Goal: Download file/media

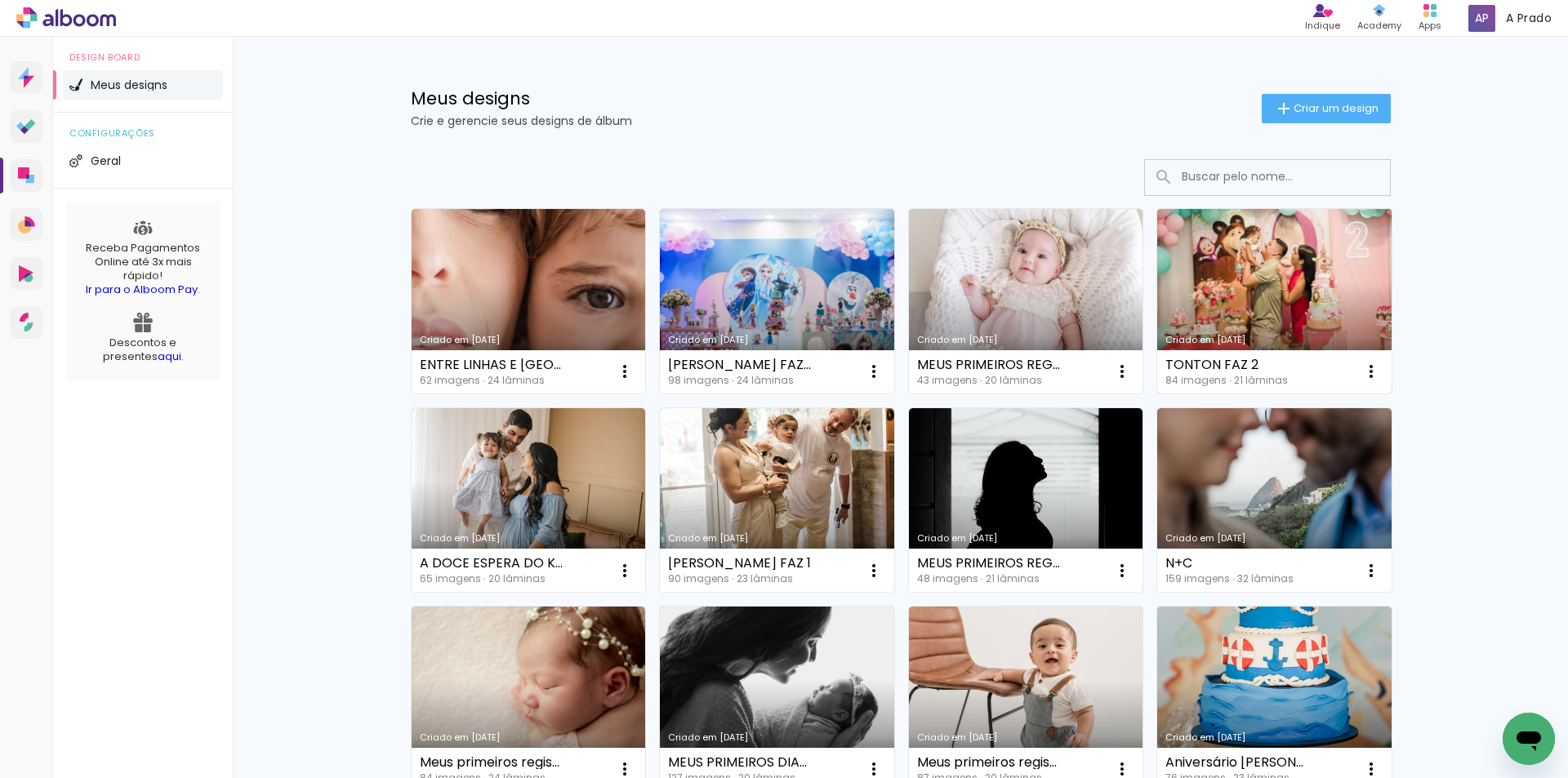
click at [1236, 318] on link "Criado em [DATE]" at bounding box center [1275, 301] width 235 height 185
click at [1282, 328] on link "Criado em [DATE]" at bounding box center [1275, 301] width 235 height 185
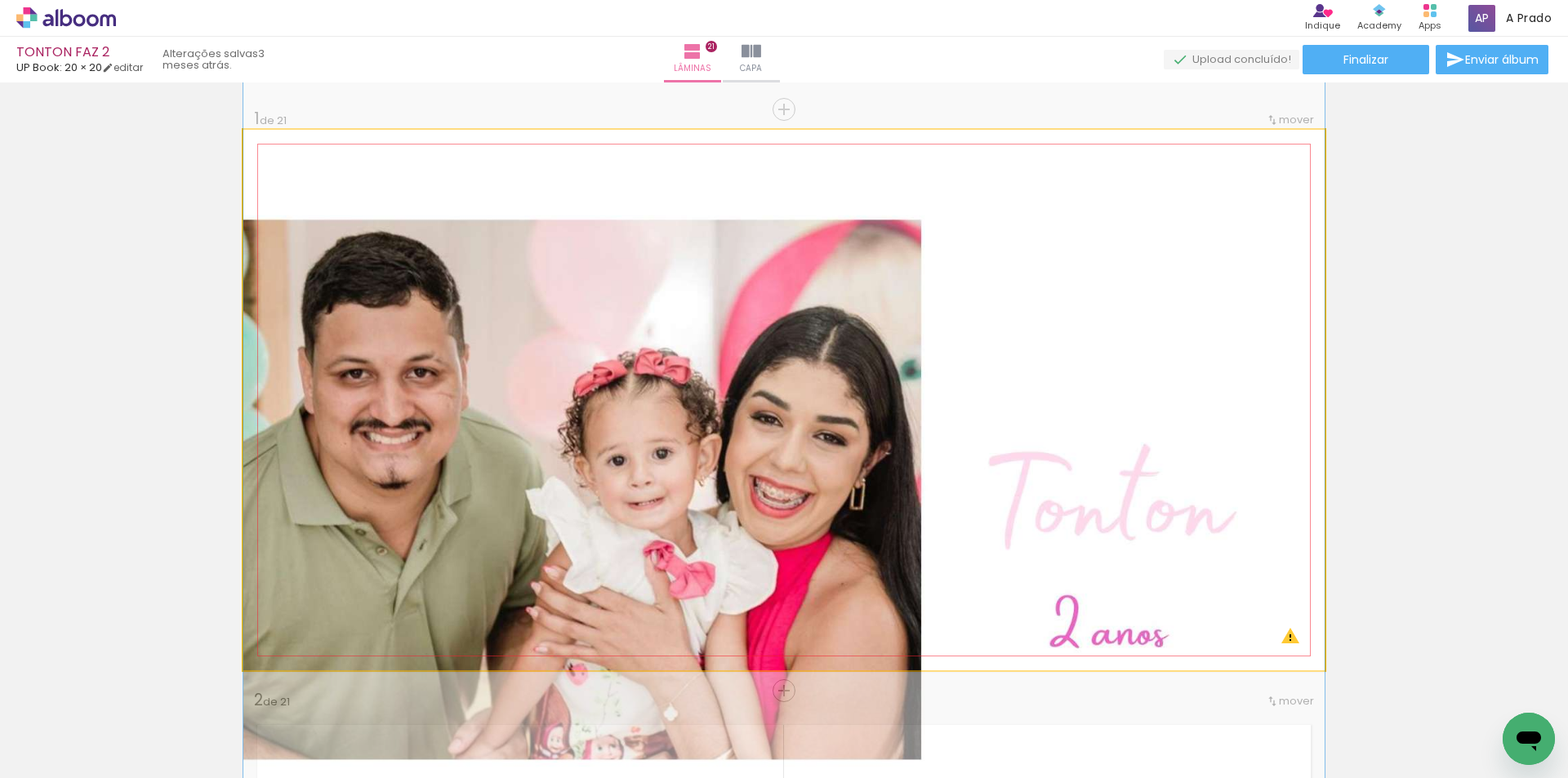
drag, startPoint x: 673, startPoint y: 330, endPoint x: 740, endPoint y: 378, distance: 82.4
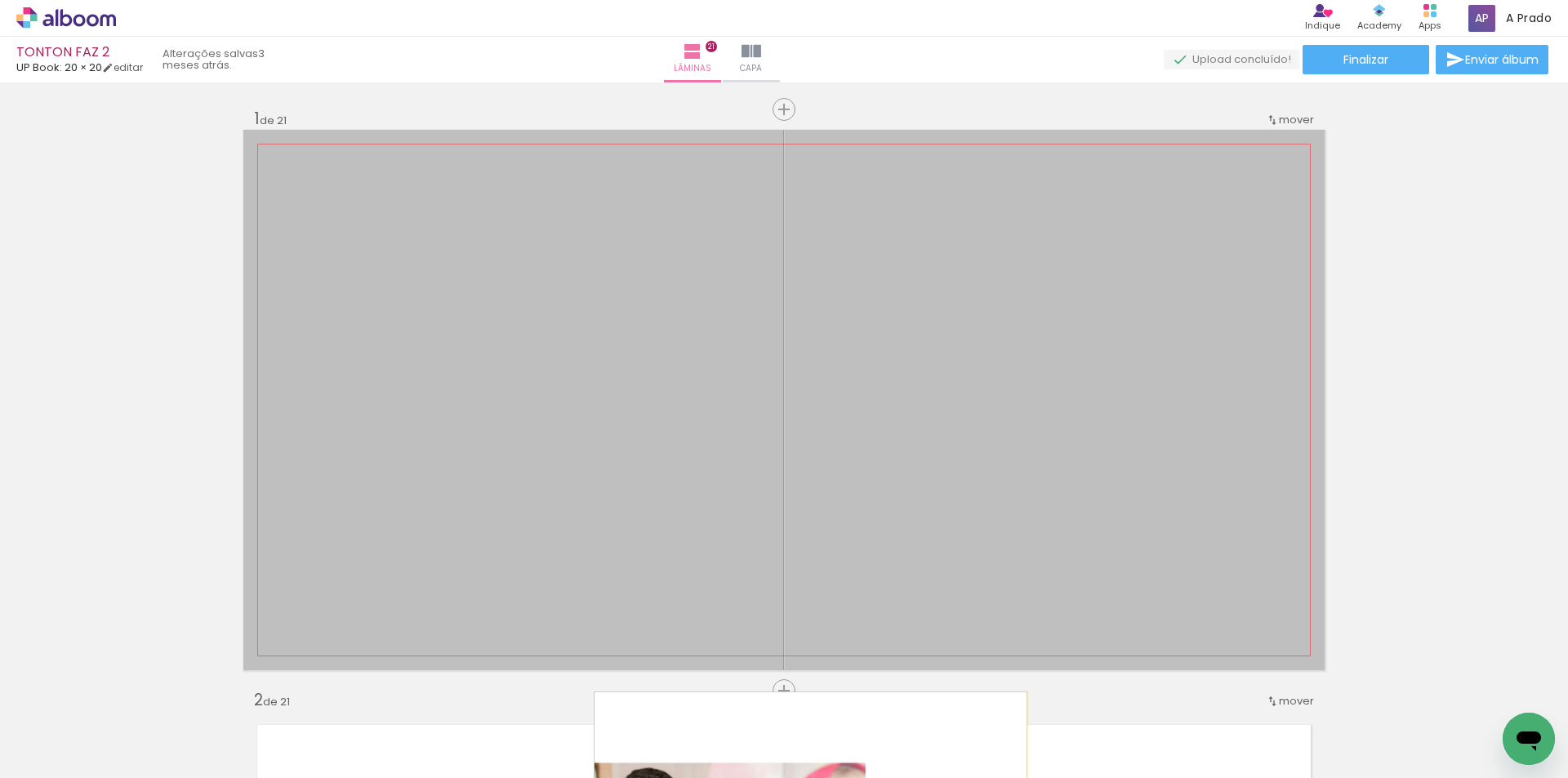
drag, startPoint x: 720, startPoint y: 376, endPoint x: 804, endPoint y: 800, distance: 432.2
click at [804, 777] on html "link( href="../../bower_components/polymer/polymer.html" rel="import" ) picture…" at bounding box center [784, 389] width 1568 height 778
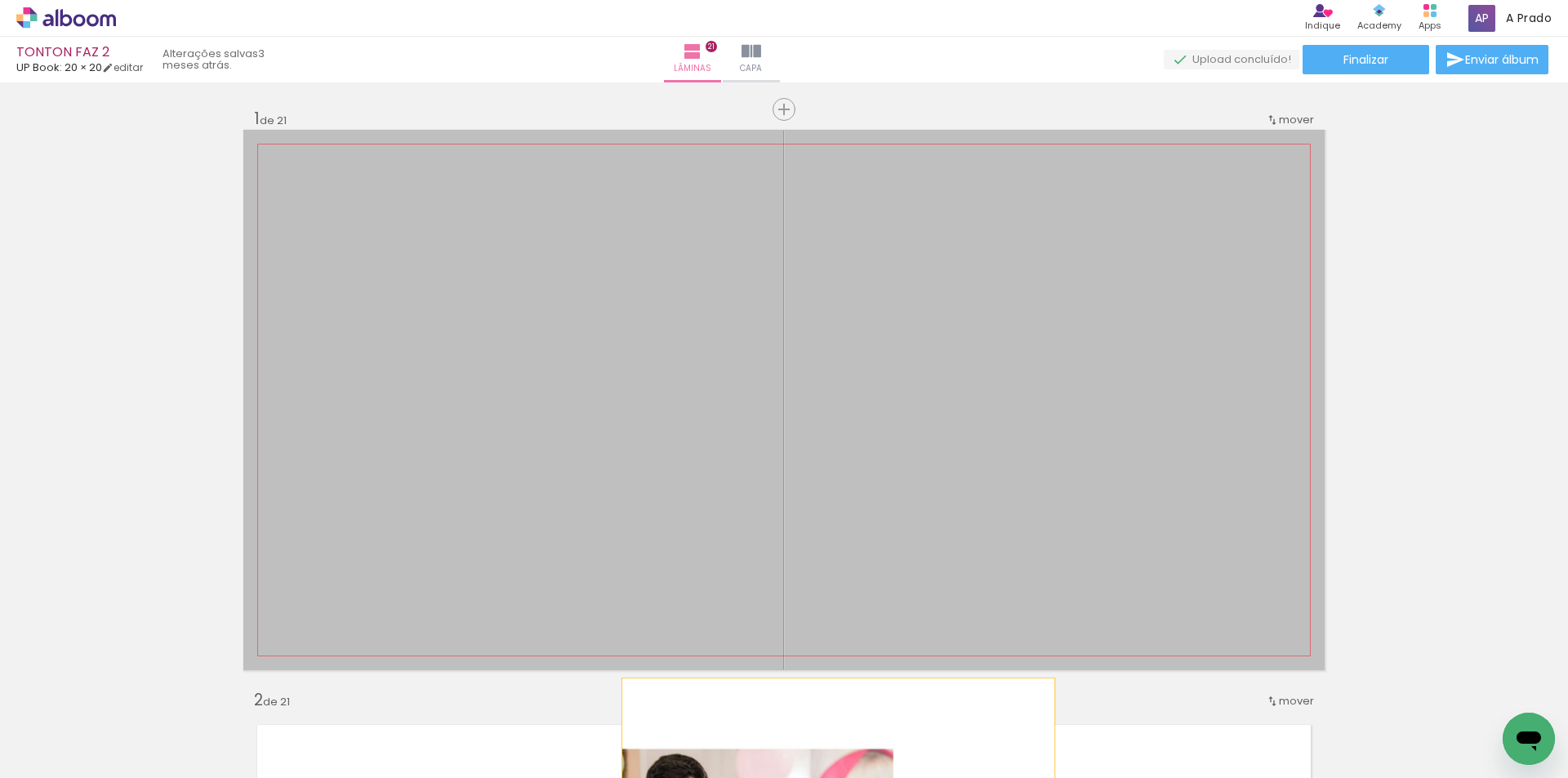
drag, startPoint x: 778, startPoint y: 491, endPoint x: 832, endPoint y: 786, distance: 299.9
click at [832, 777] on html "link( href="../../bower_components/polymer/polymer.html" rel="import" ) picture…" at bounding box center [784, 389] width 1568 height 778
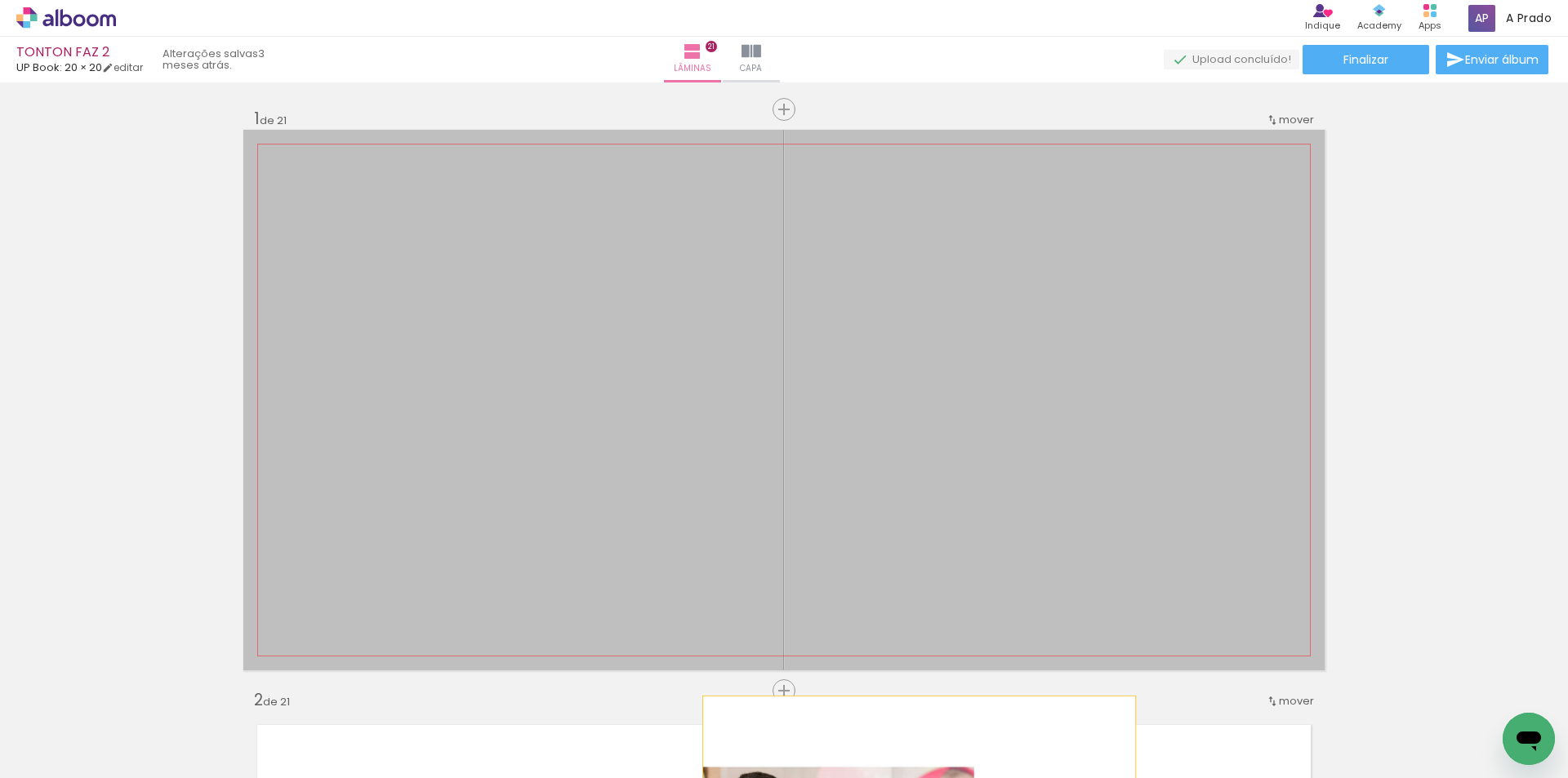
drag, startPoint x: 1001, startPoint y: 370, endPoint x: 913, endPoint y: 804, distance: 442.8
click at [913, 777] on html "link( href="../../bower_components/polymer/polymer.html" rel="import" ) picture…" at bounding box center [784, 389] width 1568 height 778
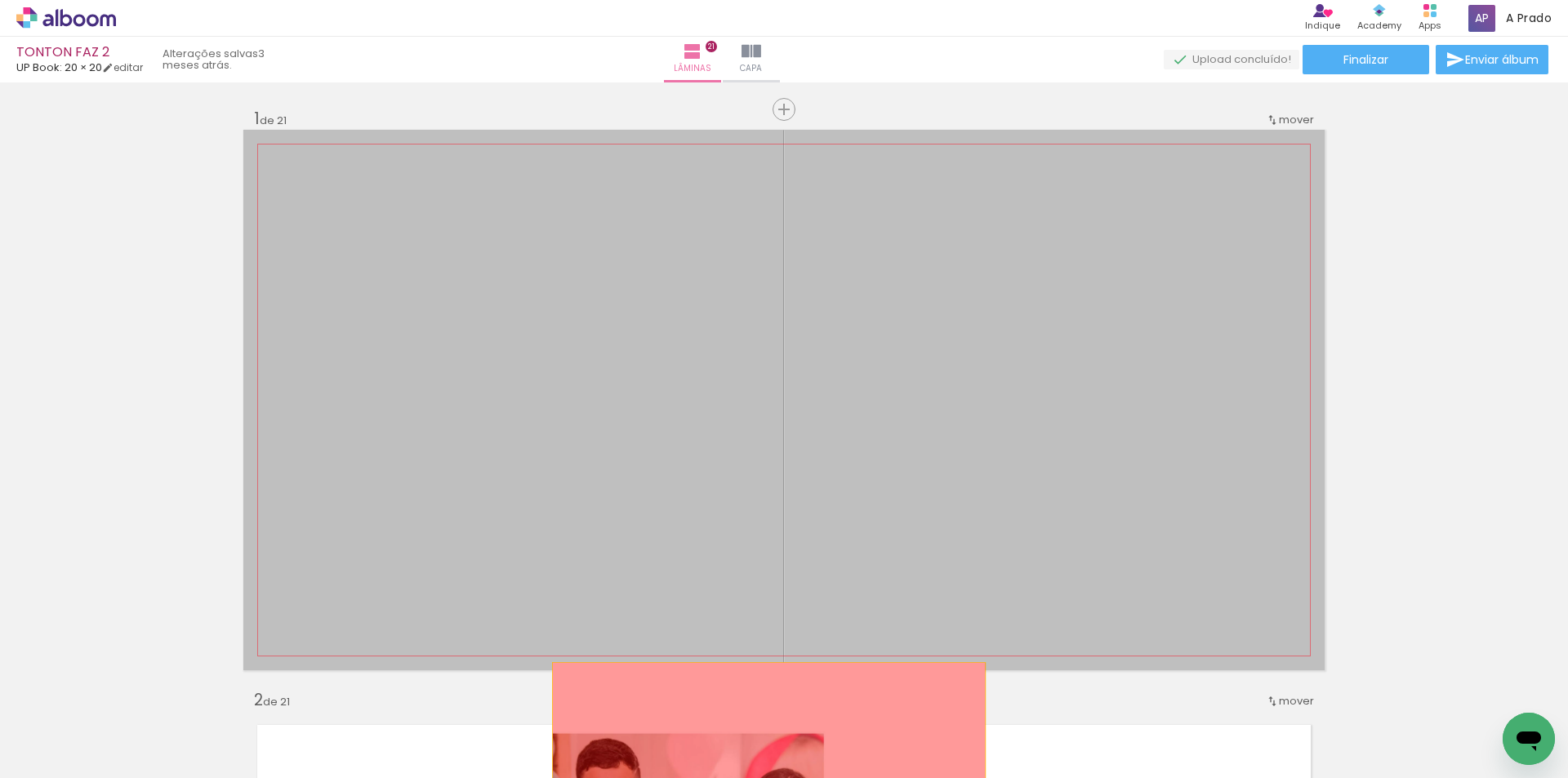
drag, startPoint x: 848, startPoint y: 451, endPoint x: 763, endPoint y: 771, distance: 331.1
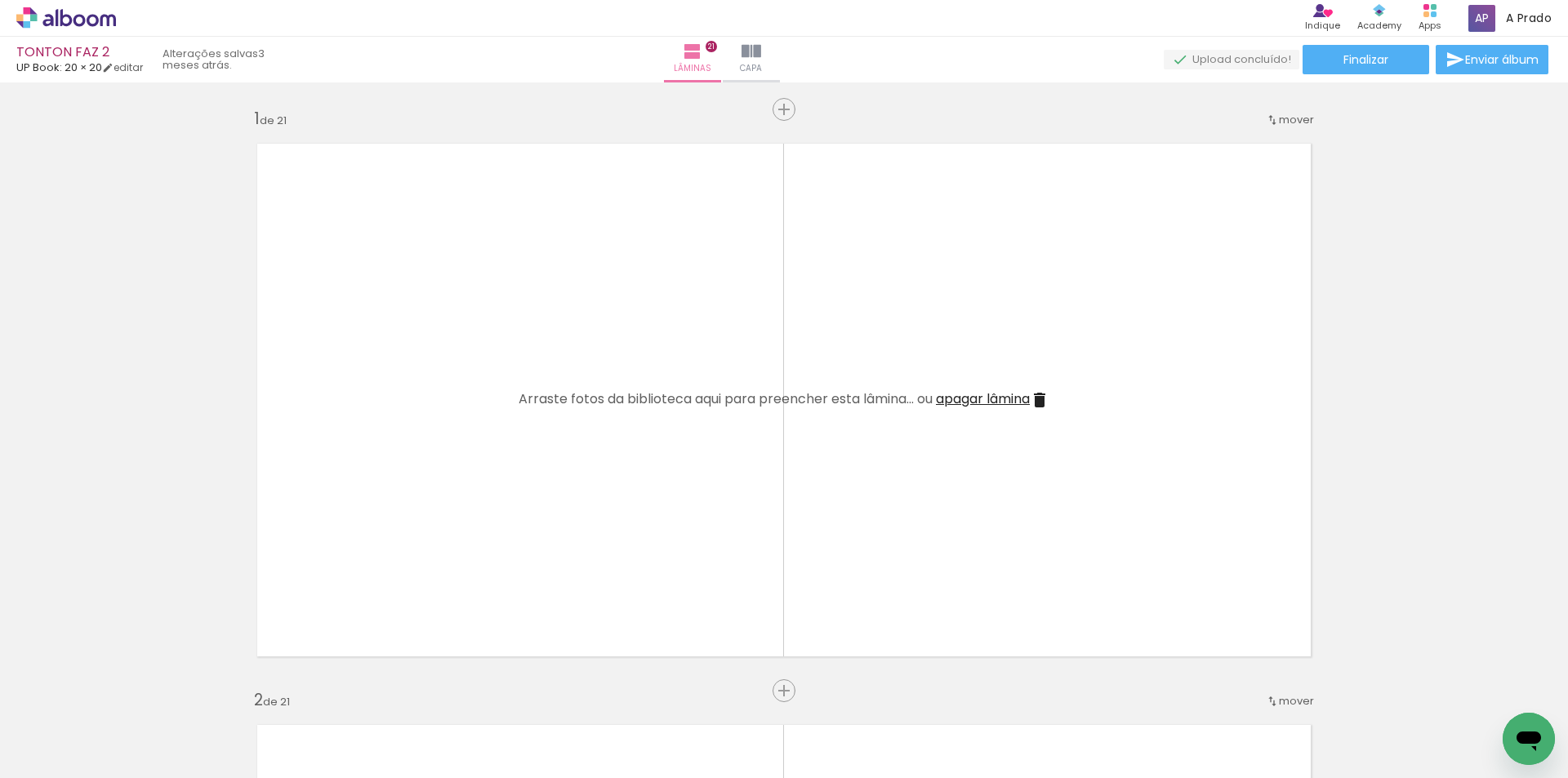
scroll to position [0, 149]
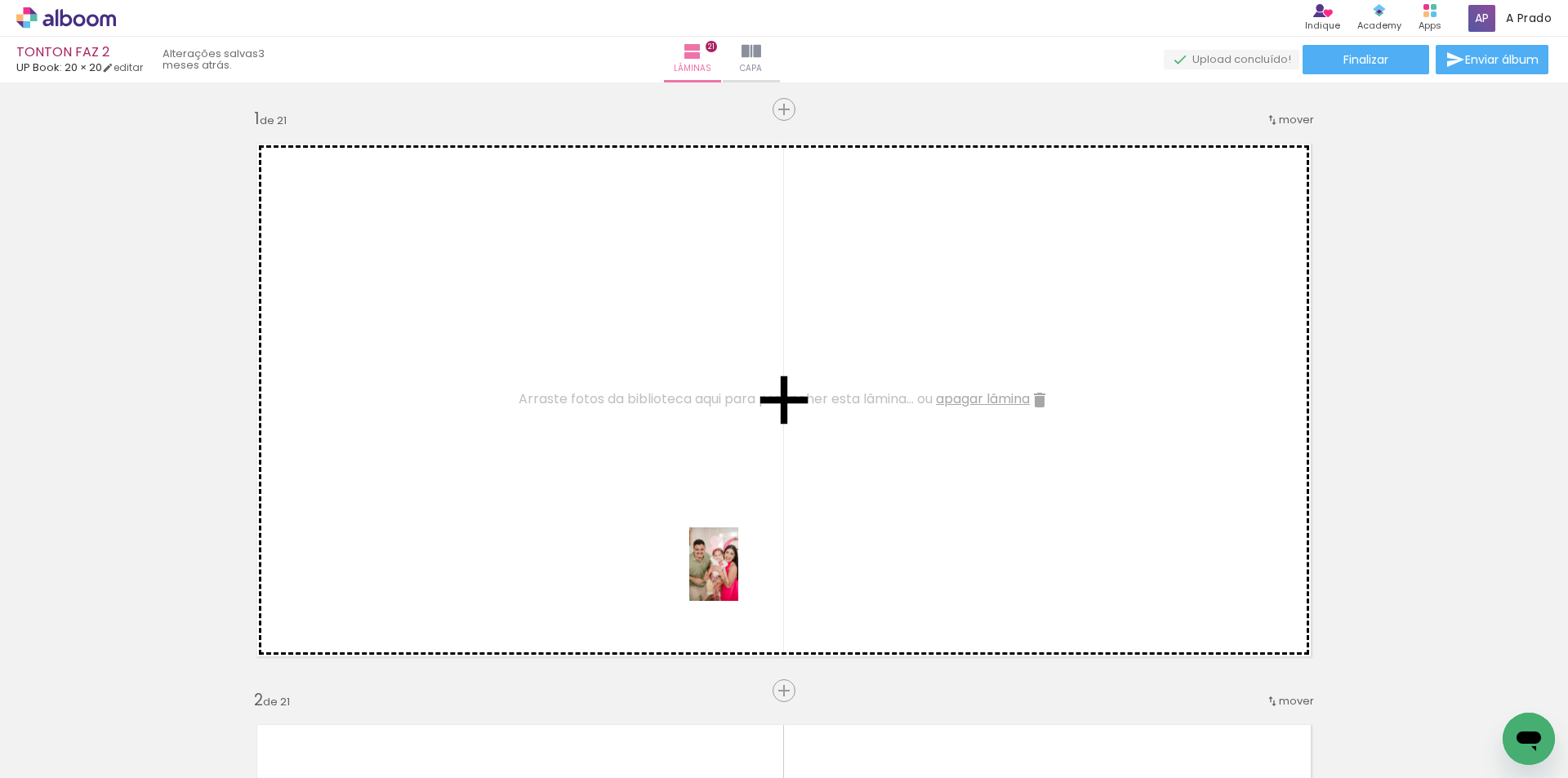
drag, startPoint x: 845, startPoint y: 758, endPoint x: 735, endPoint y: 527, distance: 255.9
click at [735, 527] on quentale-workspace at bounding box center [784, 389] width 1568 height 778
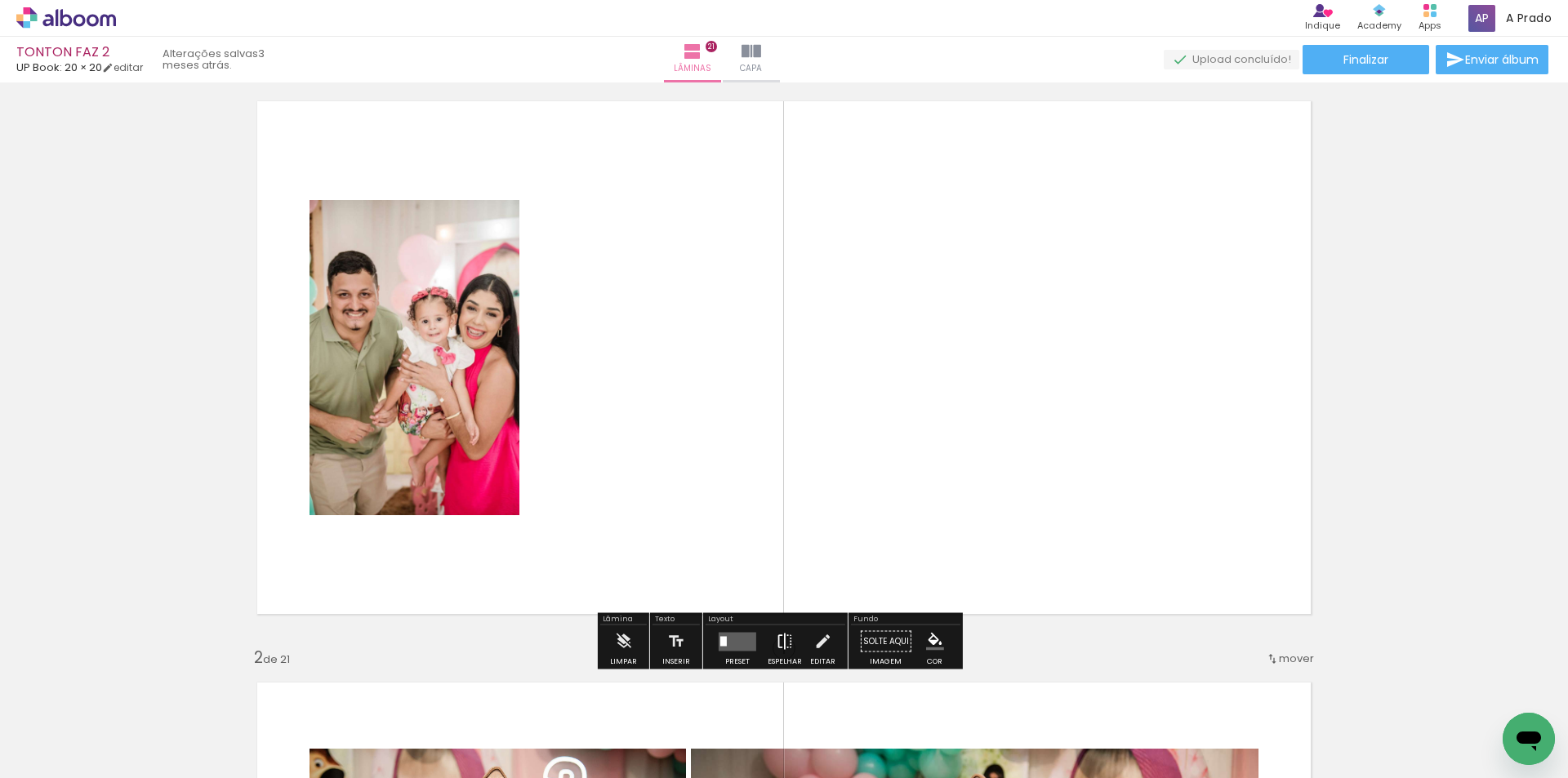
scroll to position [82, 0]
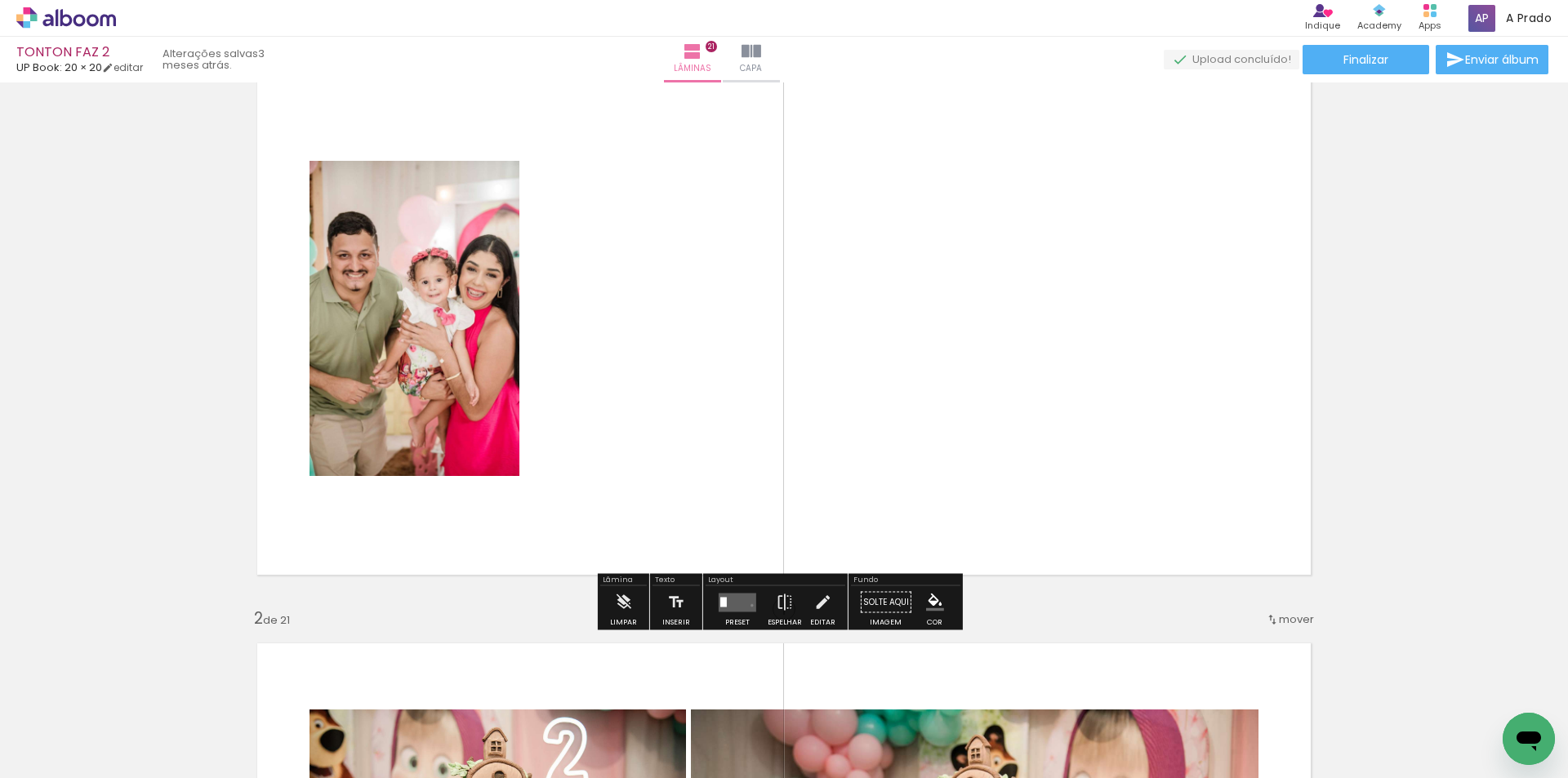
click at [748, 605] on quentale-layouter at bounding box center [737, 601] width 37 height 19
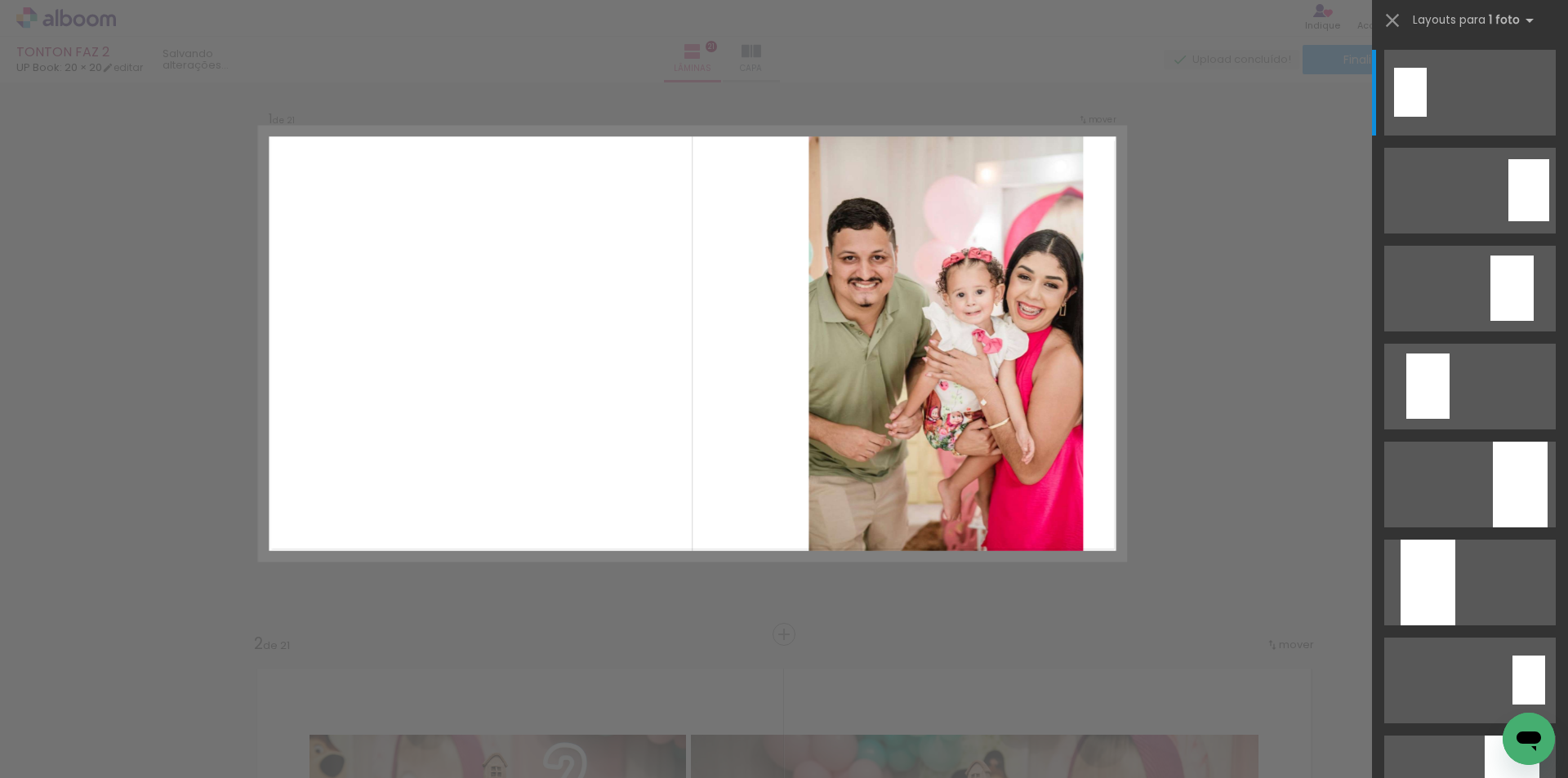
scroll to position [21, 0]
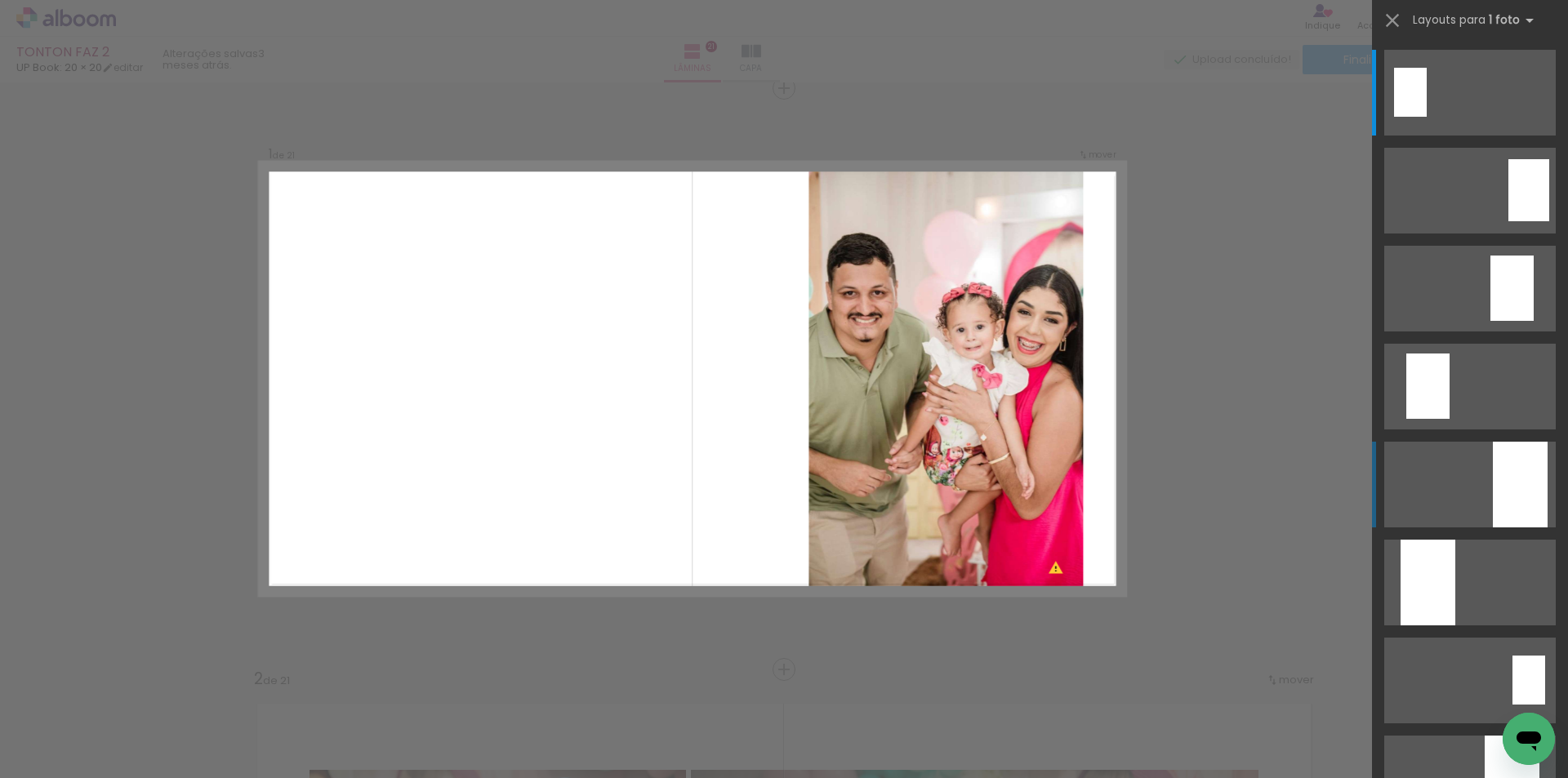
click at [1492, 499] on div at bounding box center [1520, 484] width 55 height 86
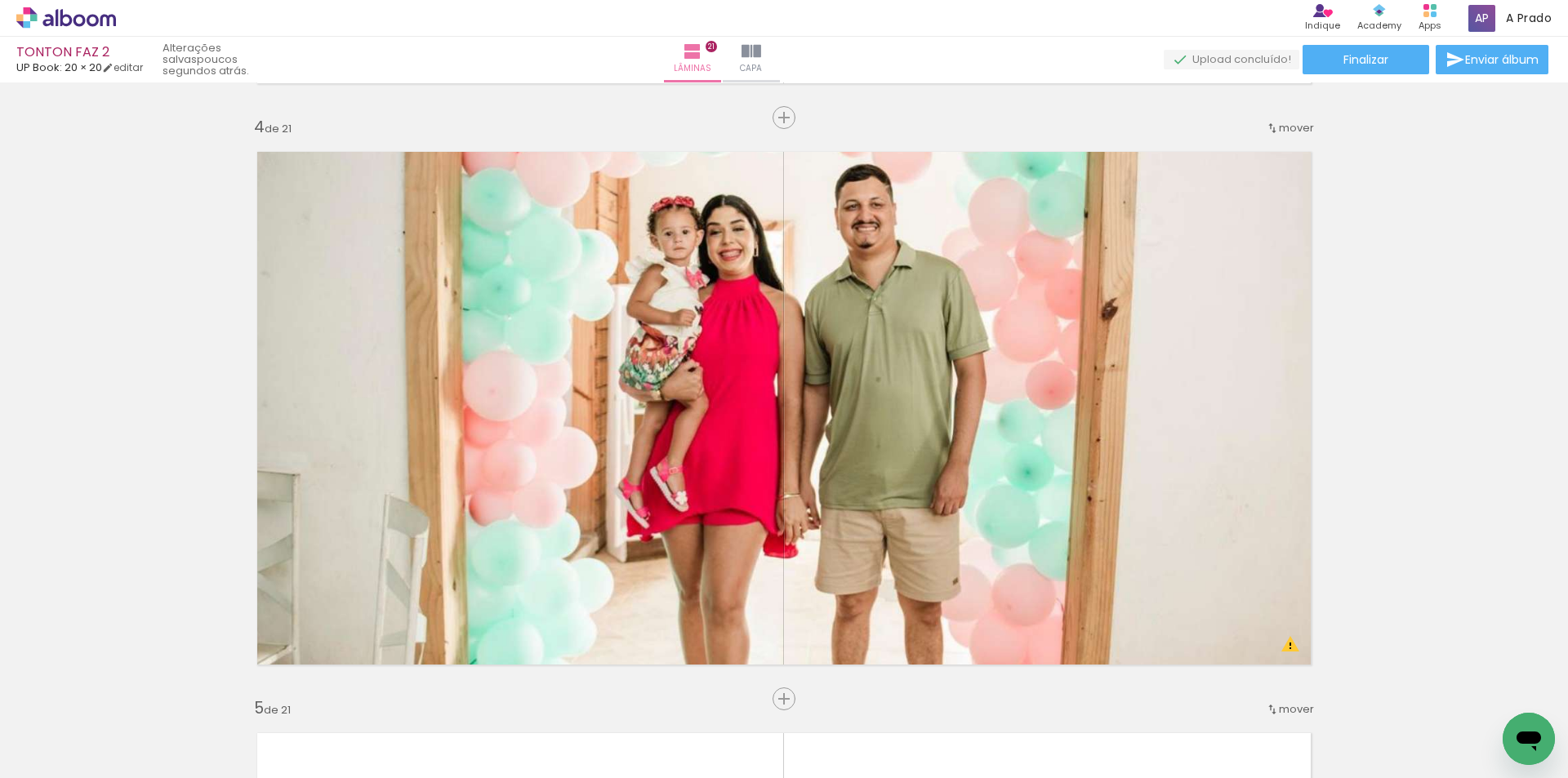
scroll to position [1817, 0]
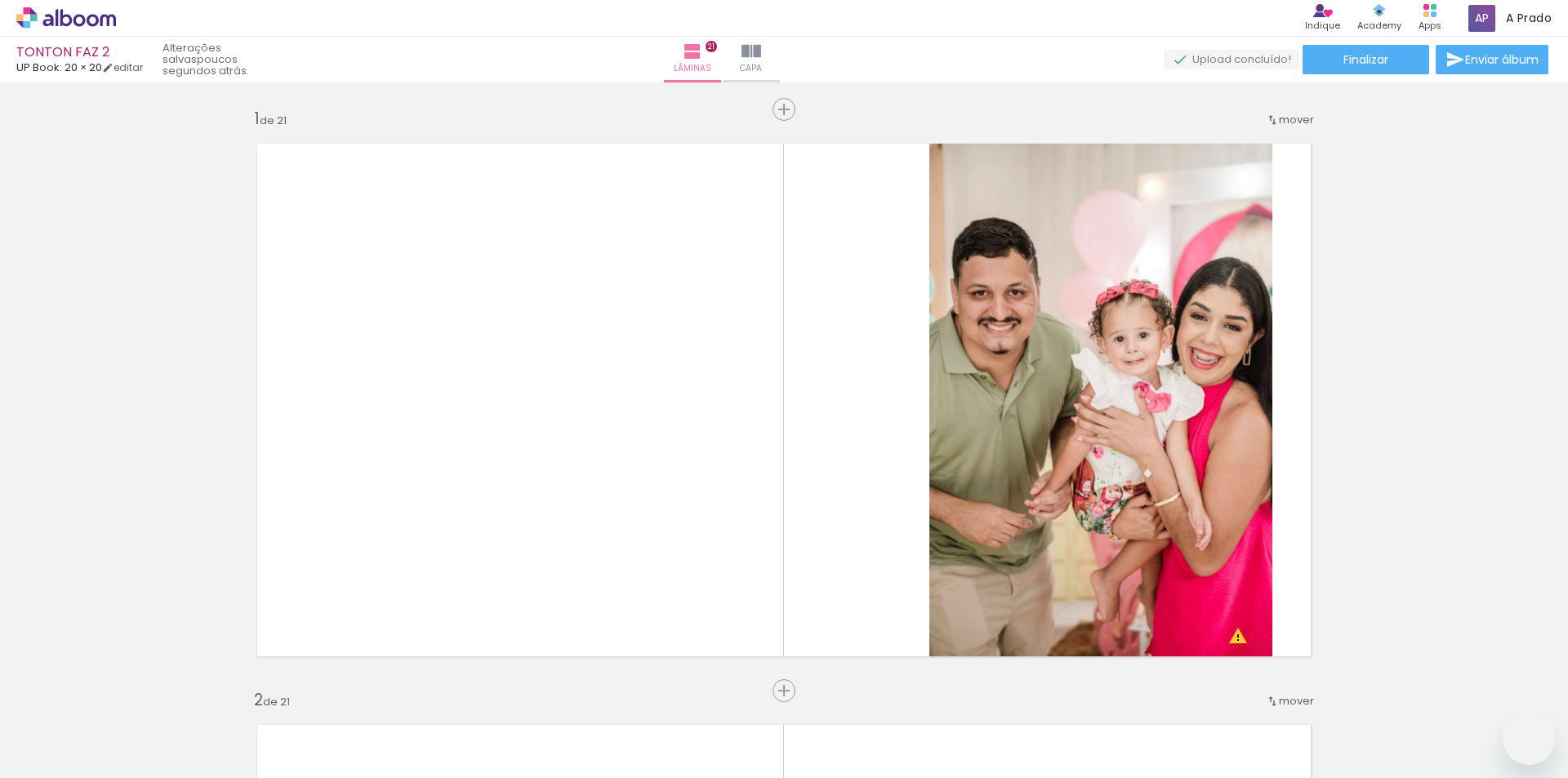
drag, startPoint x: 0, startPoint y: 0, endPoint x: 835, endPoint y: 394, distance: 923.3
click at [877, 729] on quentale-workspace at bounding box center [784, 389] width 1568 height 778
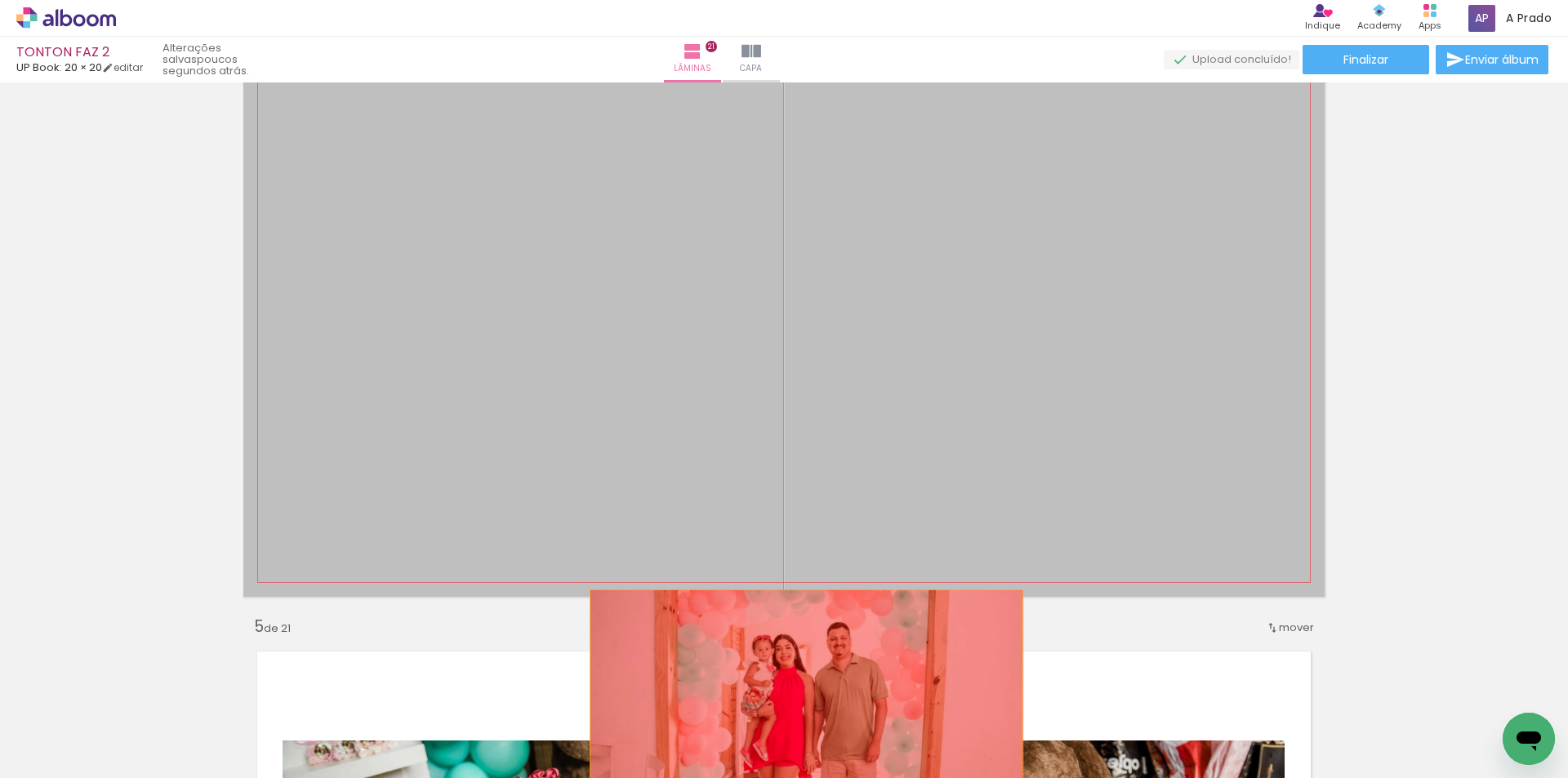
scroll to position [0, 149]
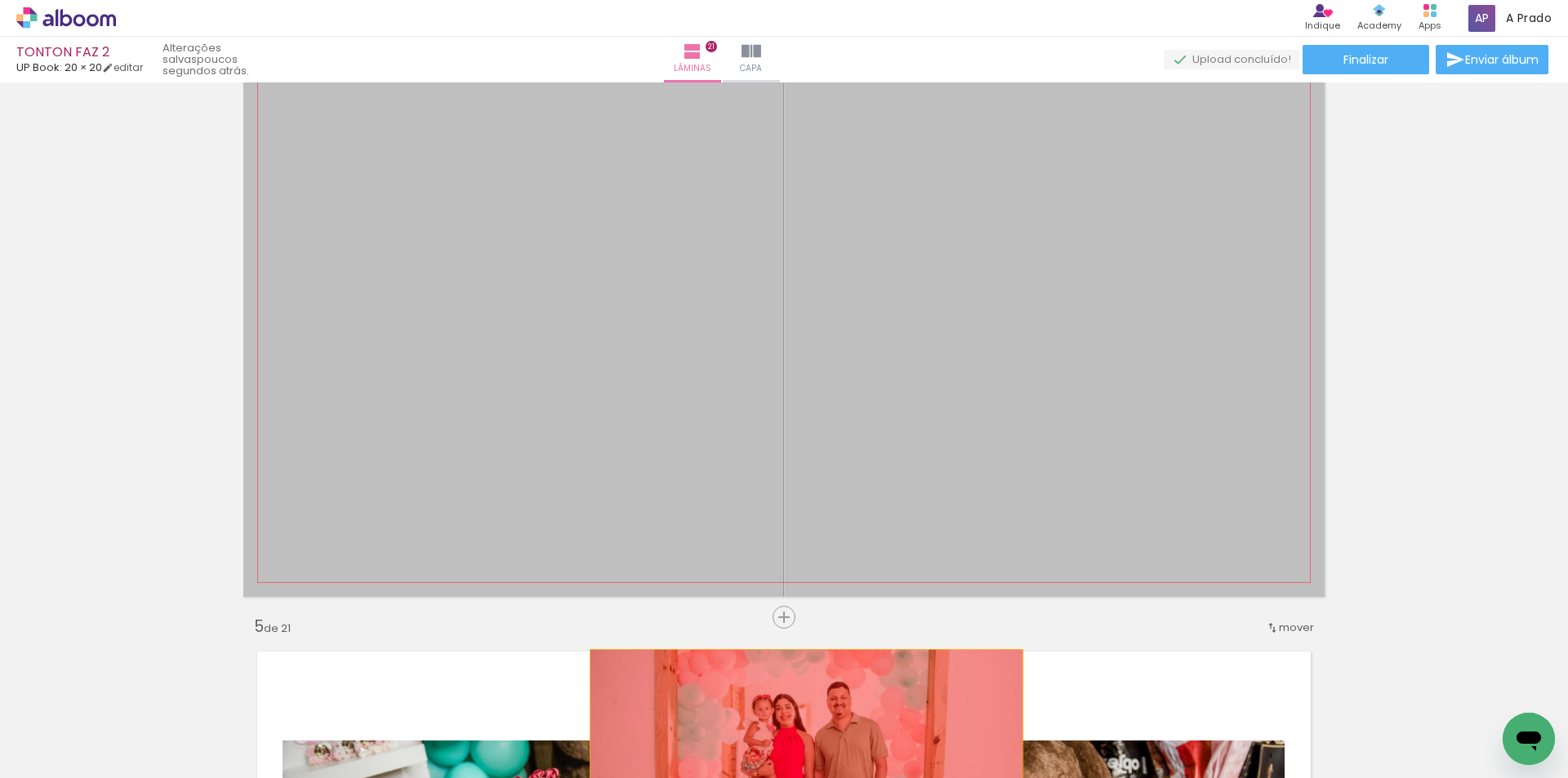
drag, startPoint x: 835, startPoint y: 394, endPoint x: 800, endPoint y: 758, distance: 365.7
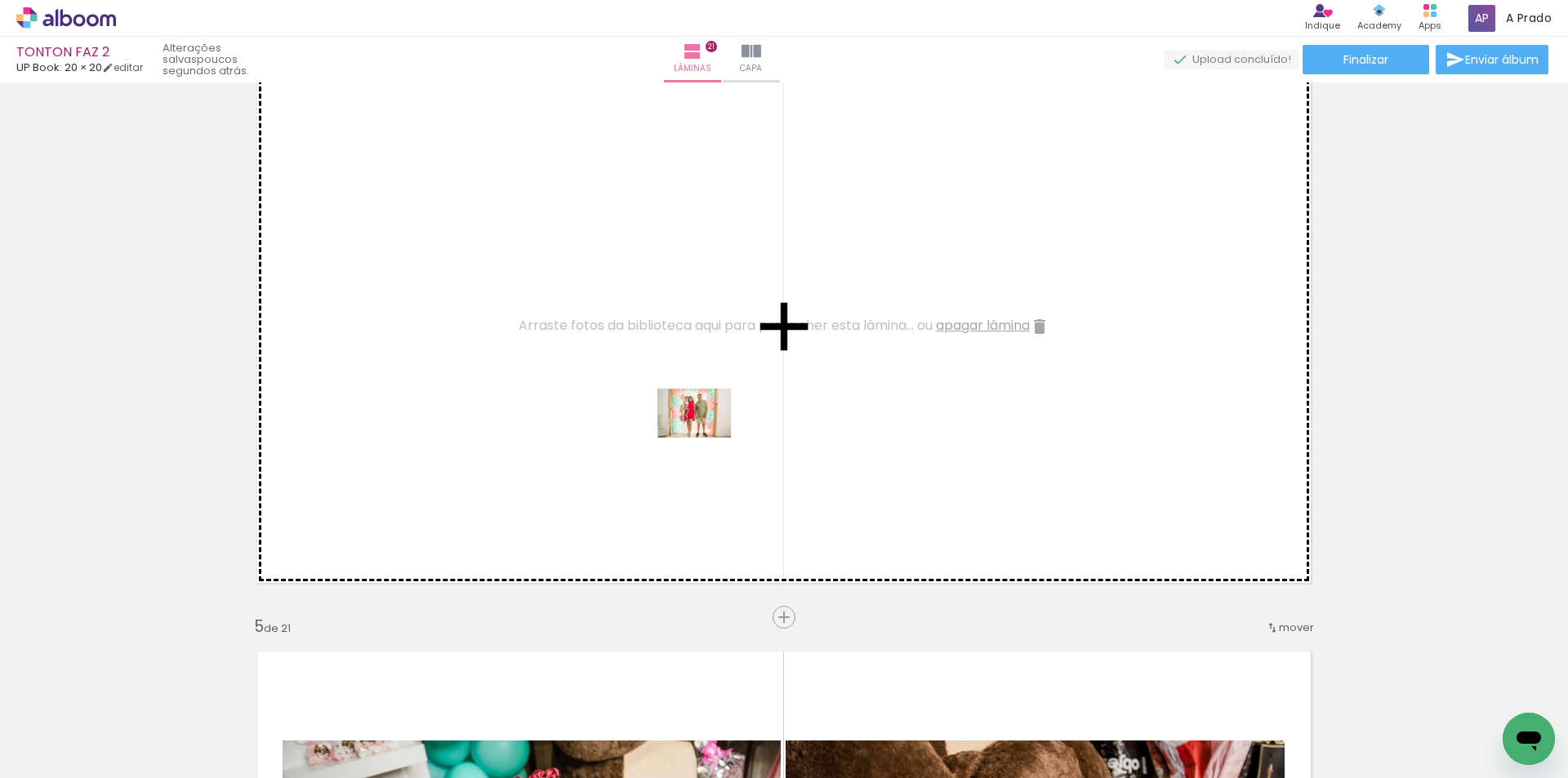
drag, startPoint x: 634, startPoint y: 607, endPoint x: 706, endPoint y: 438, distance: 183.7
click at [706, 438] on quentale-workspace at bounding box center [784, 389] width 1568 height 778
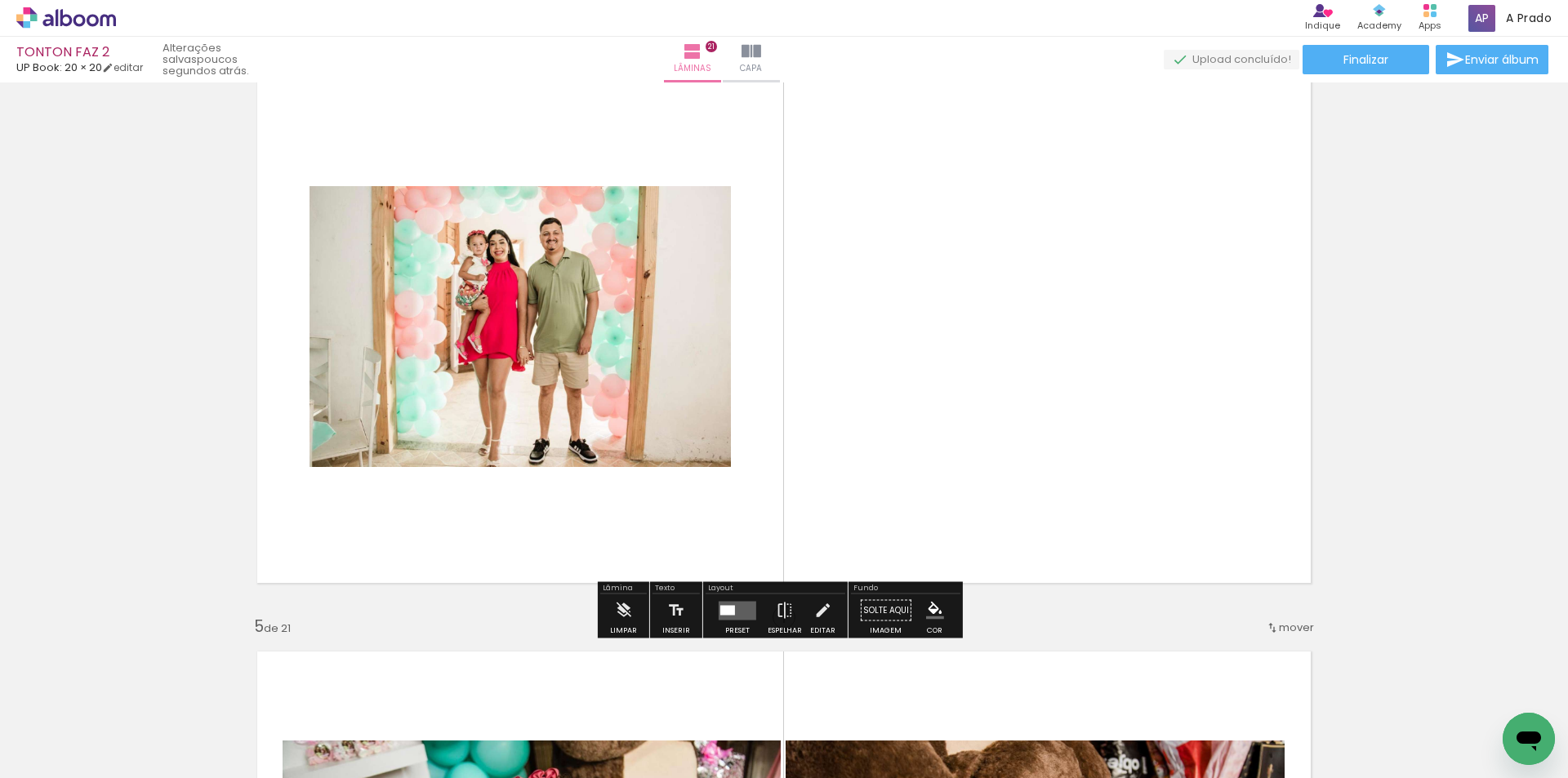
click at [744, 620] on div at bounding box center [737, 611] width 44 height 33
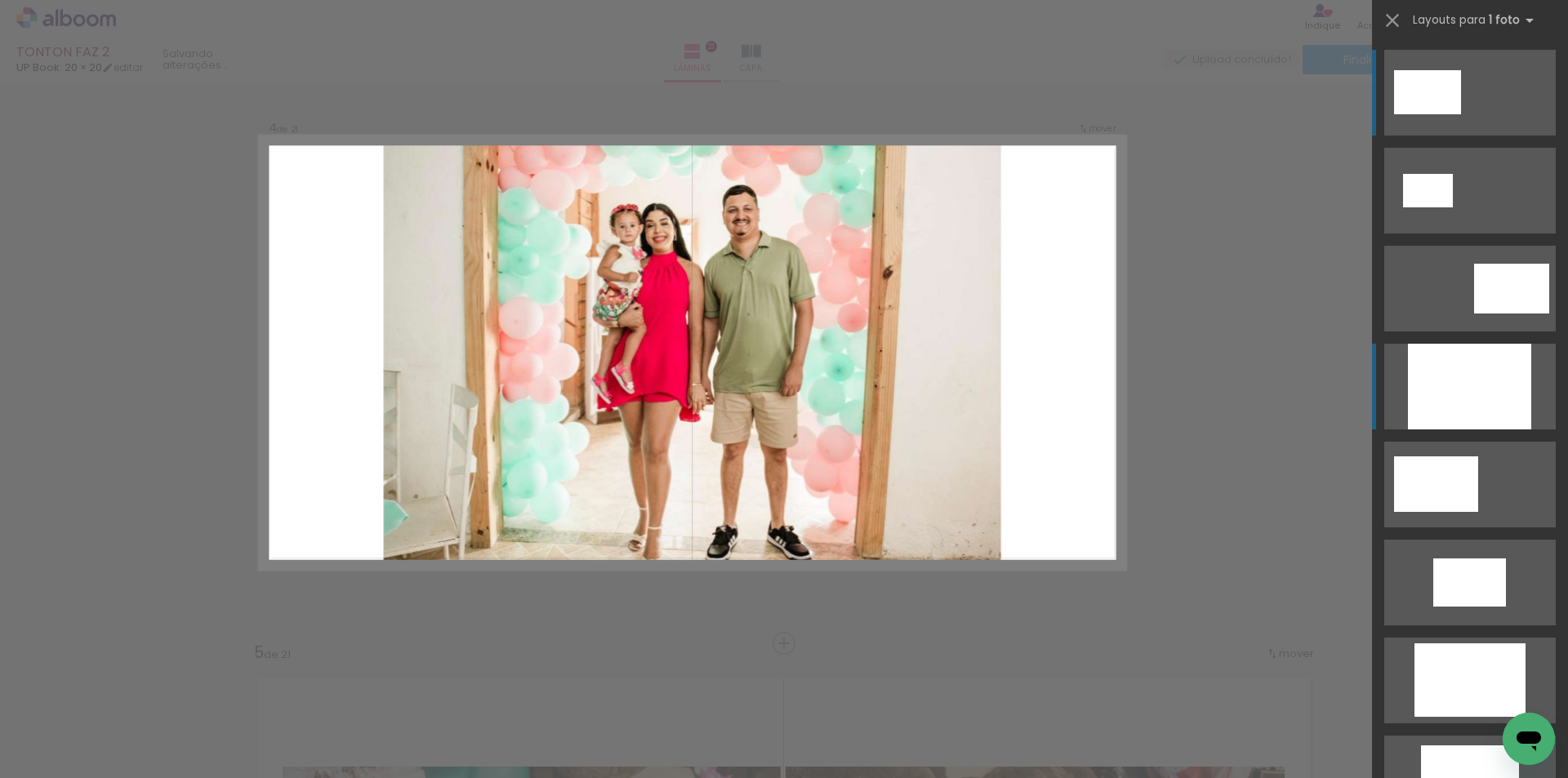
scroll to position [1765, 0]
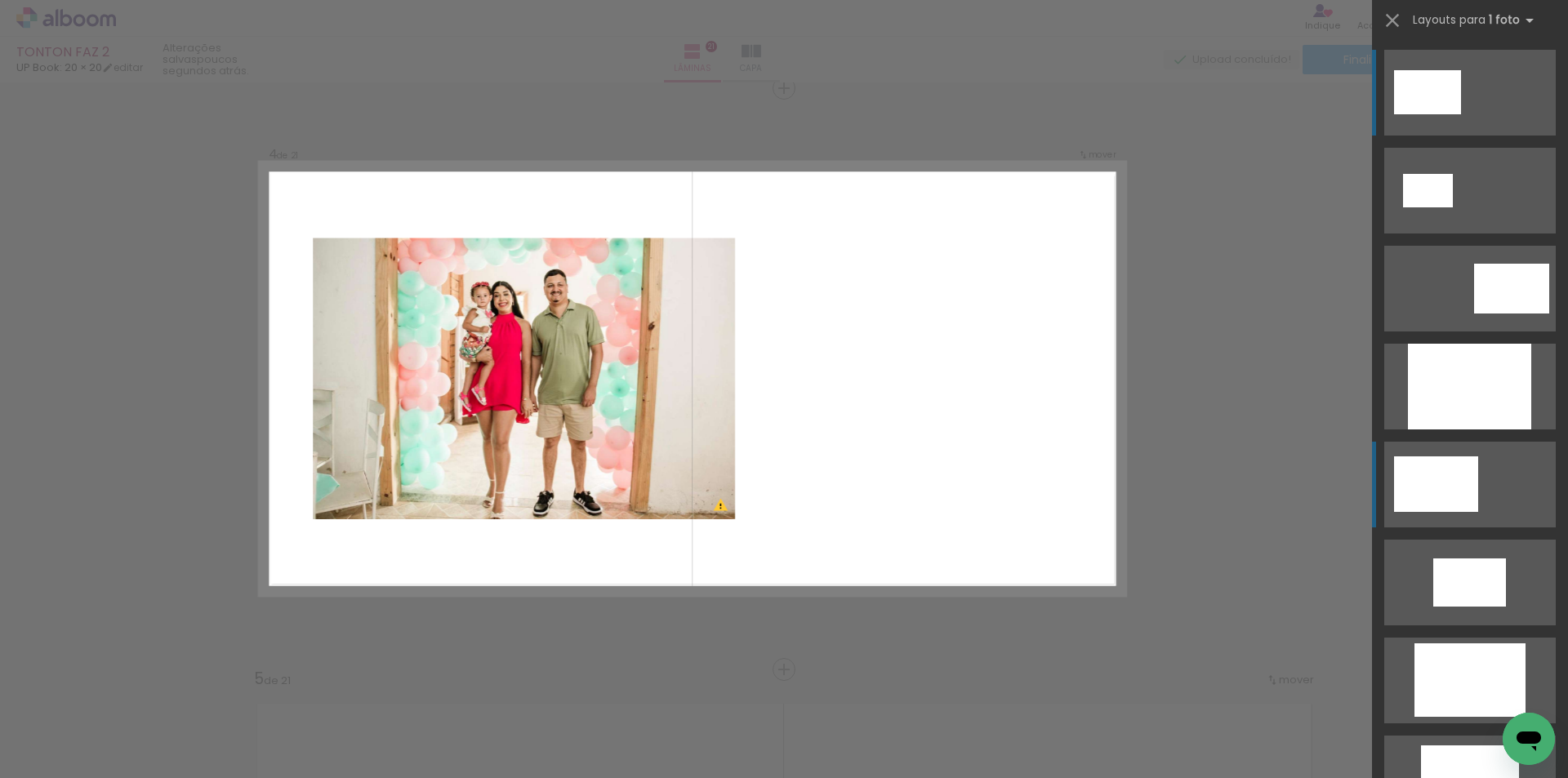
click at [1433, 429] on div at bounding box center [1469, 387] width 123 height 86
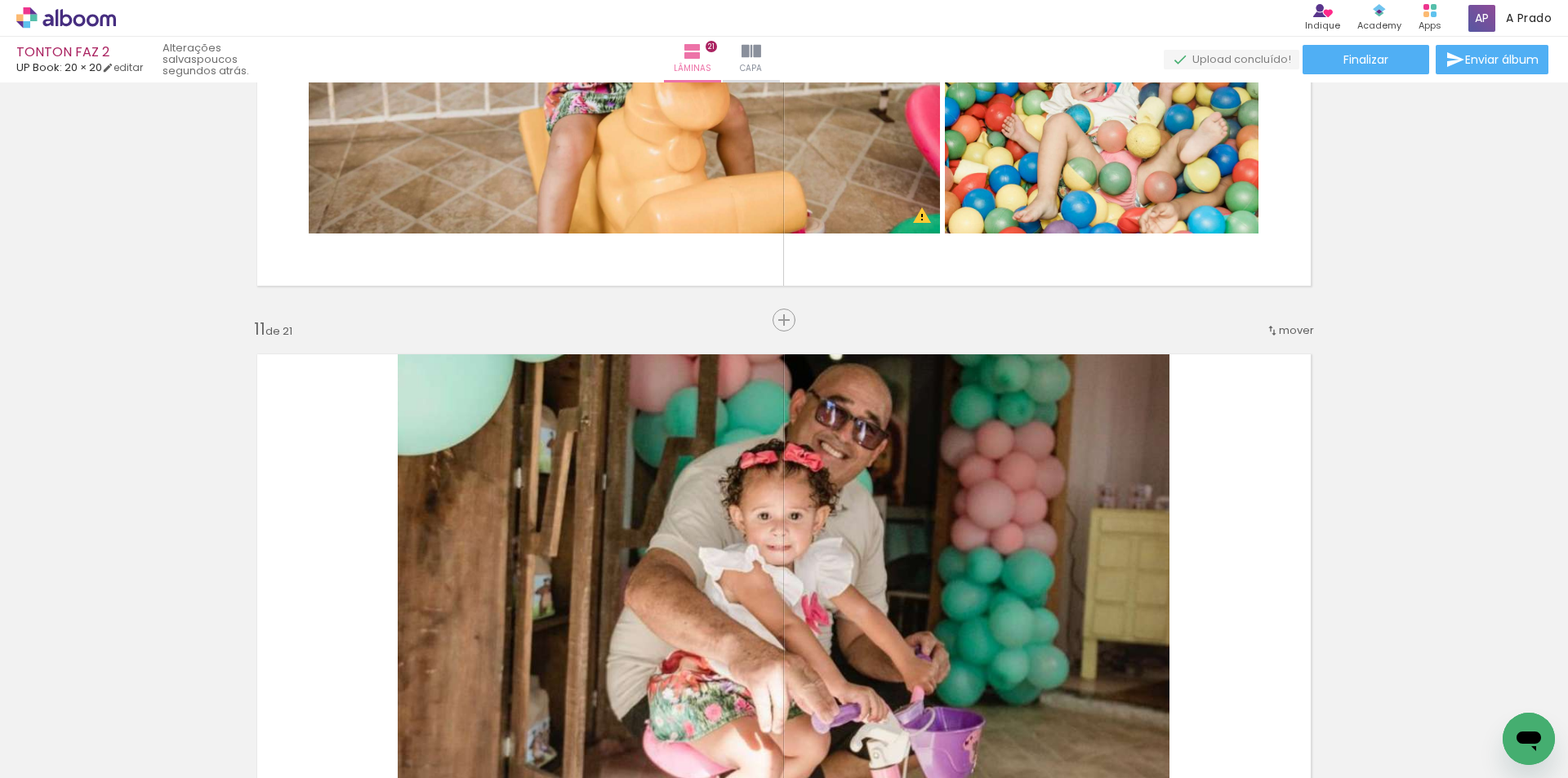
scroll to position [5848, 0]
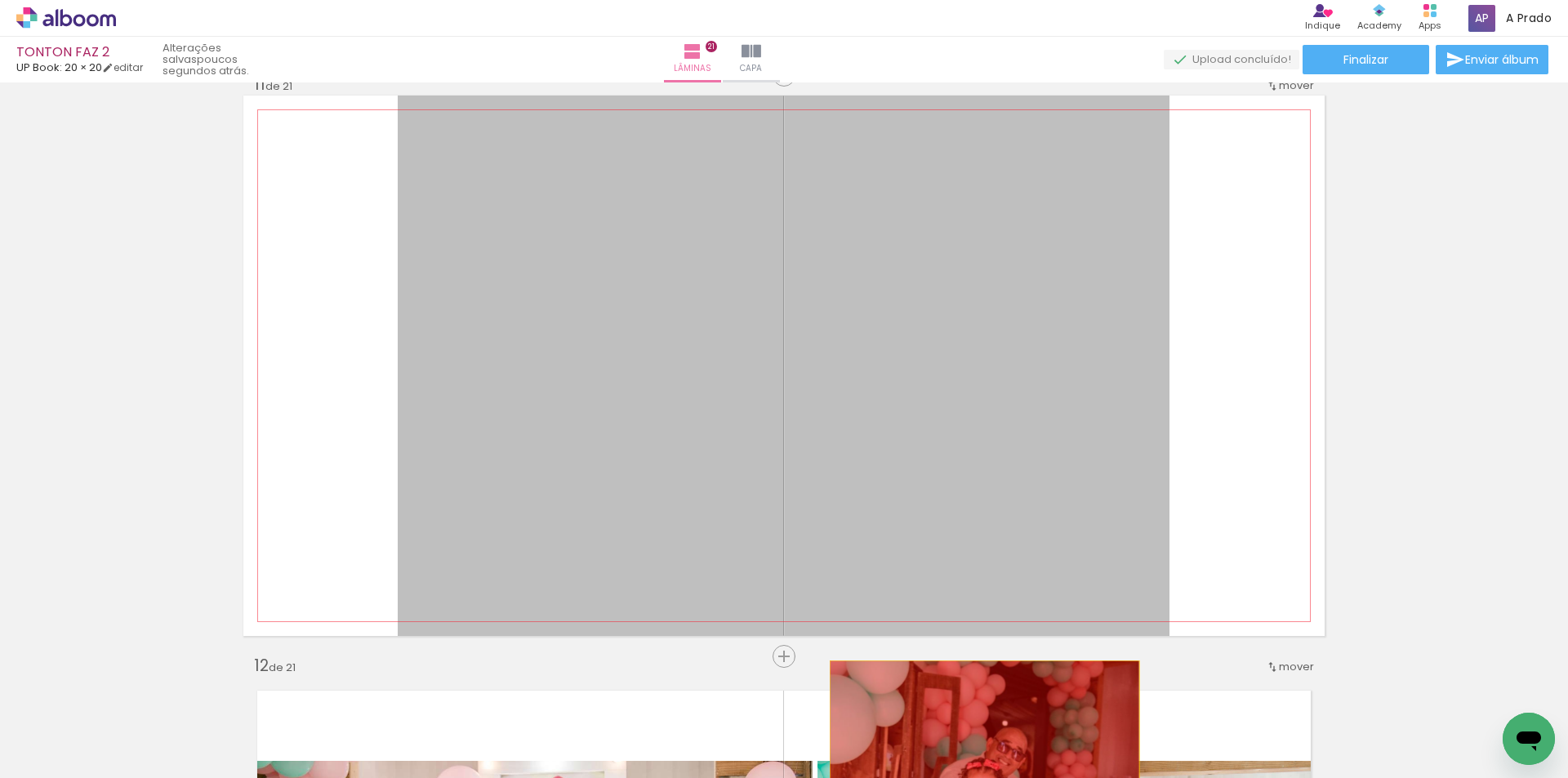
drag, startPoint x: 987, startPoint y: 415, endPoint x: 978, endPoint y: 769, distance: 354.1
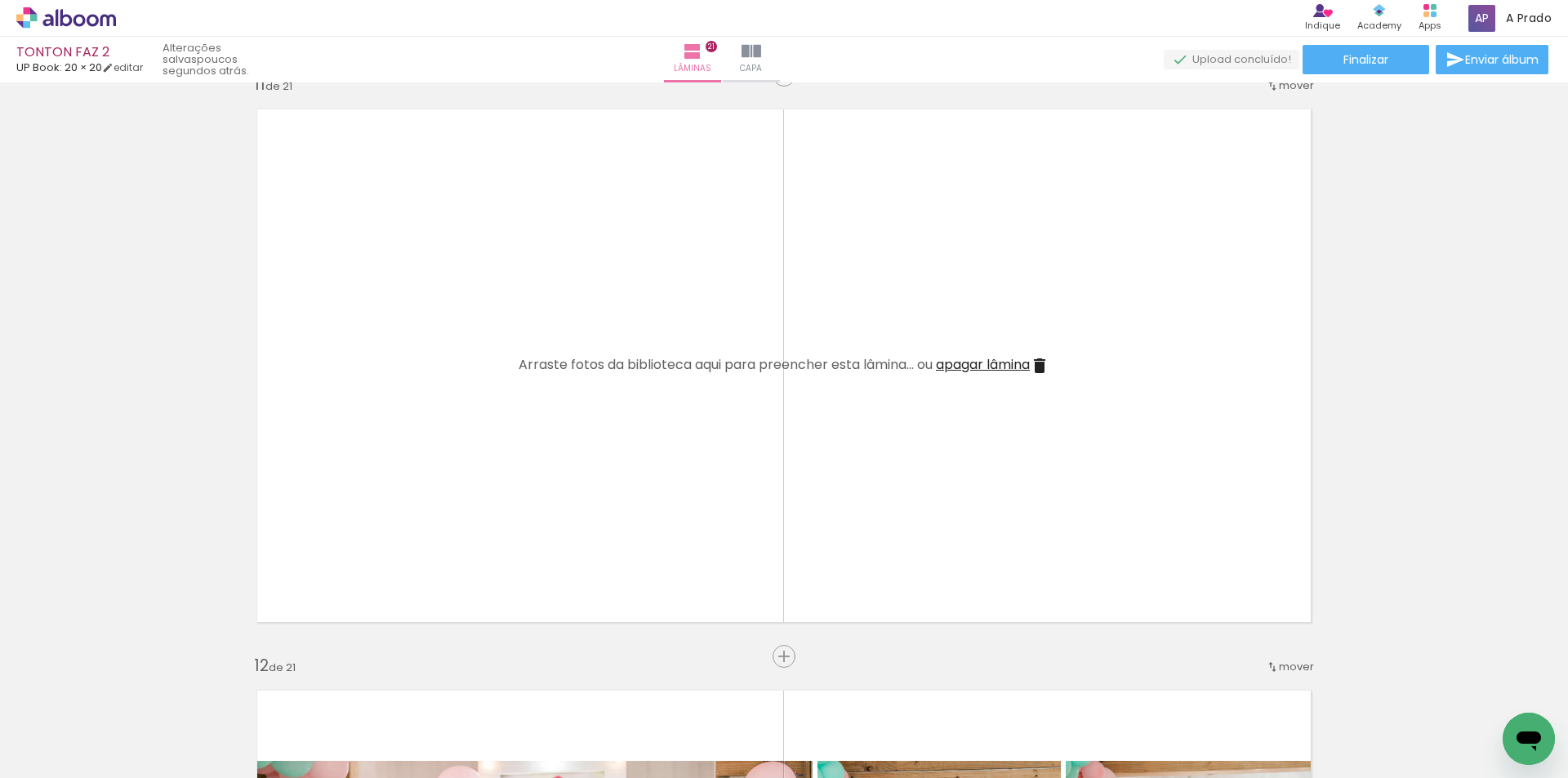
scroll to position [0, 0]
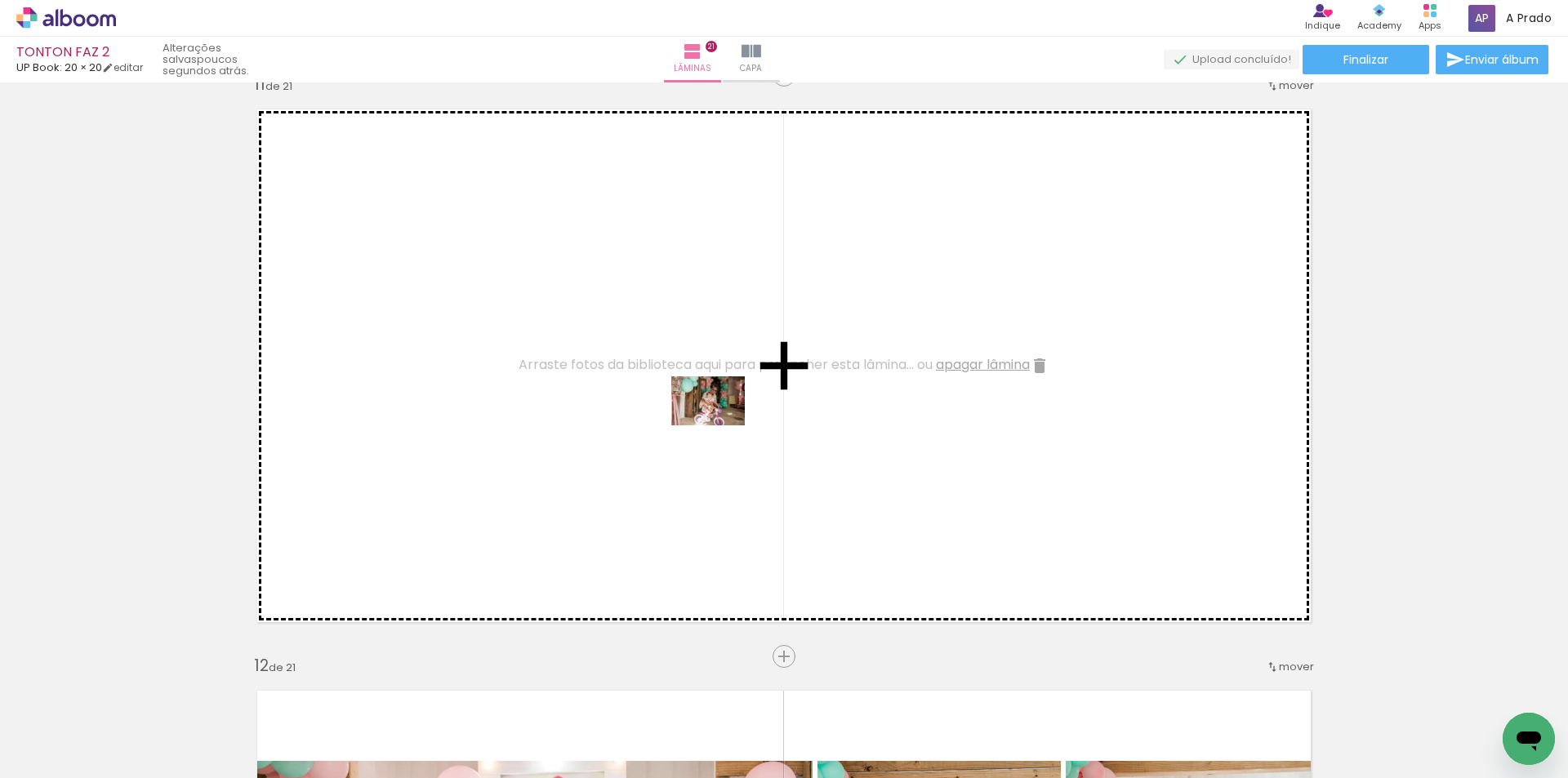
drag, startPoint x: 422, startPoint y: 722, endPoint x: 720, endPoint y: 426, distance: 420.0
click at [720, 426] on quentale-workspace at bounding box center [784, 389] width 1568 height 778
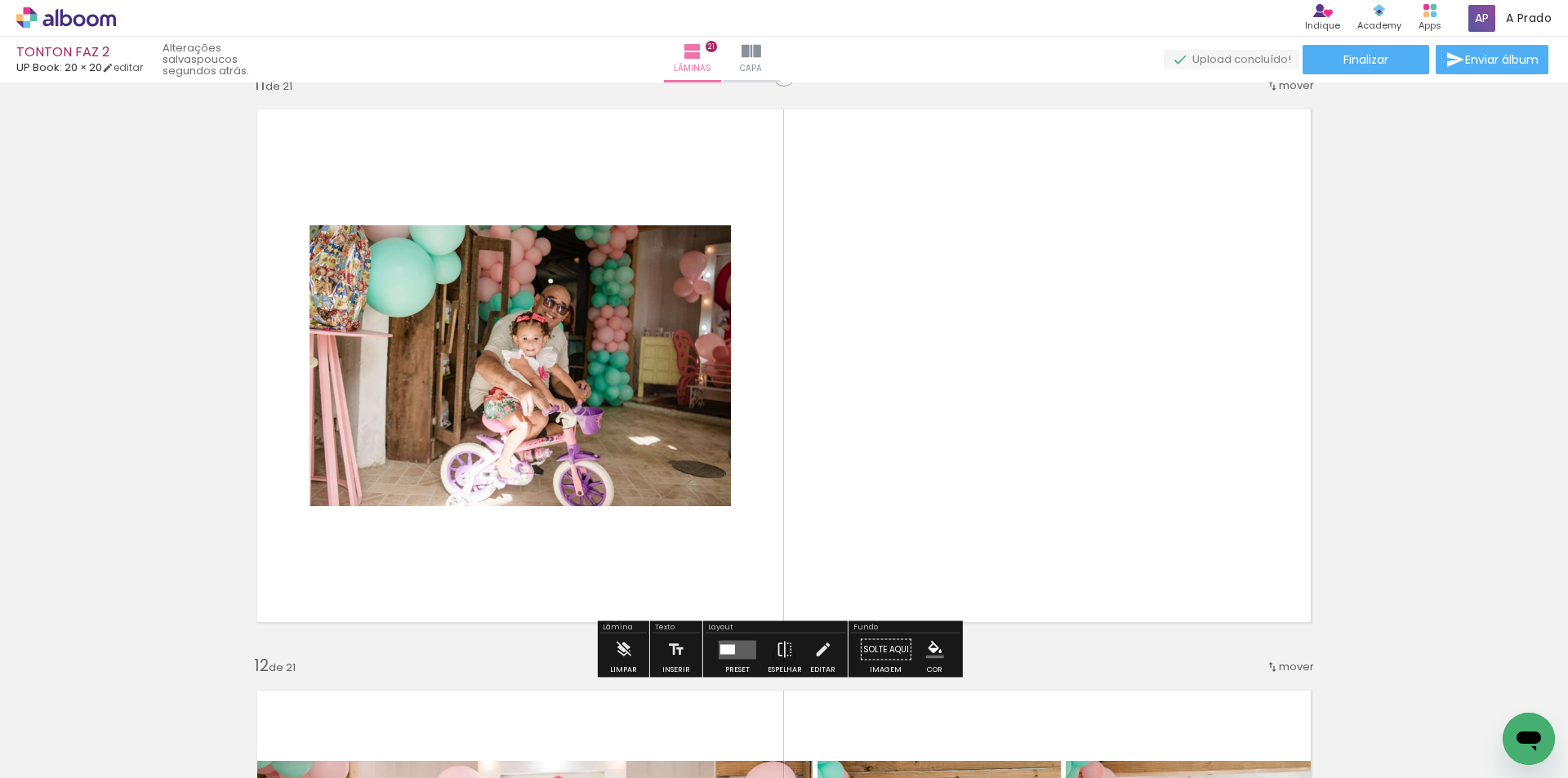
click at [735, 655] on quentale-layouter at bounding box center [737, 650] width 37 height 19
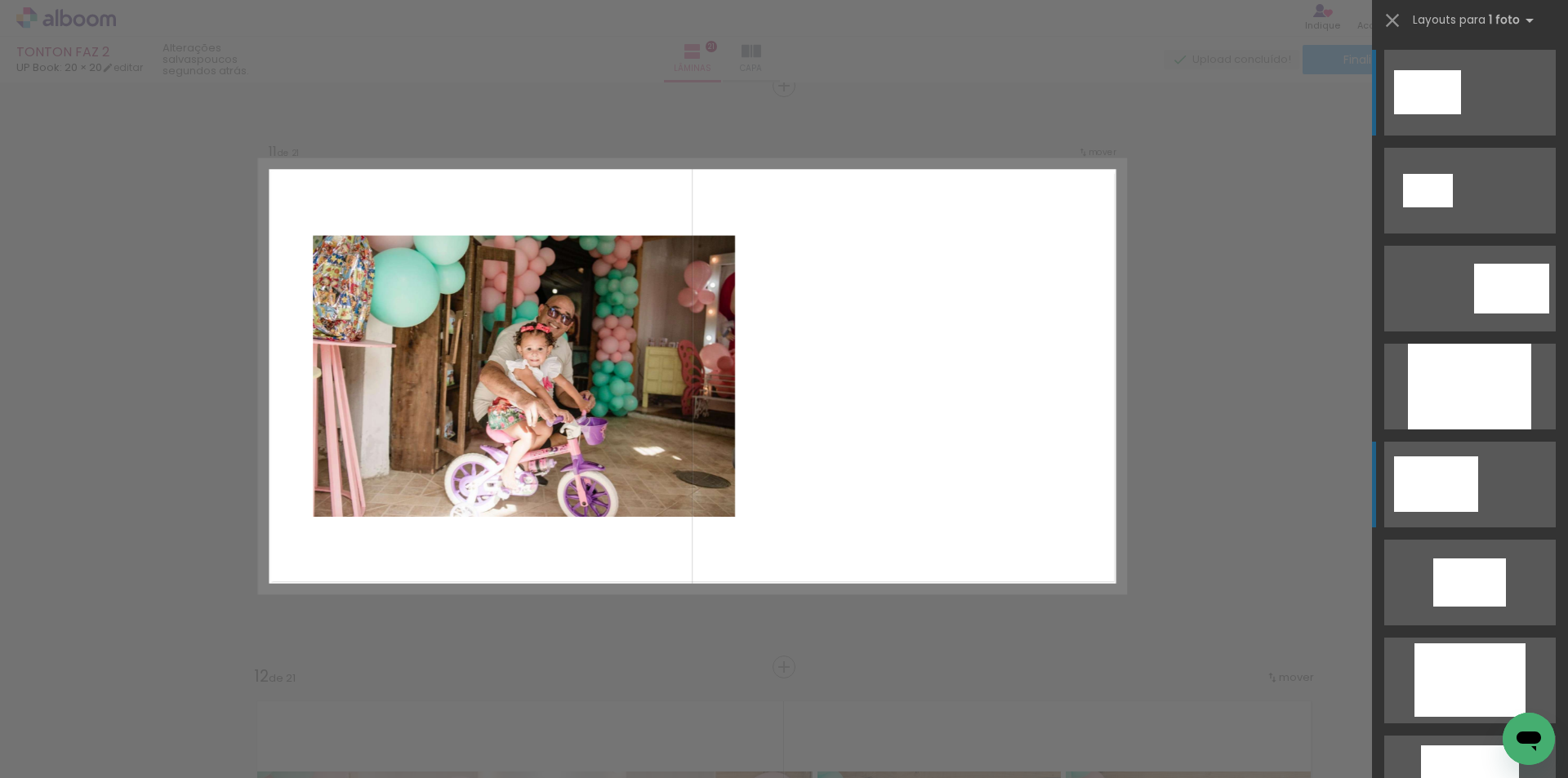
scroll to position [5835, 0]
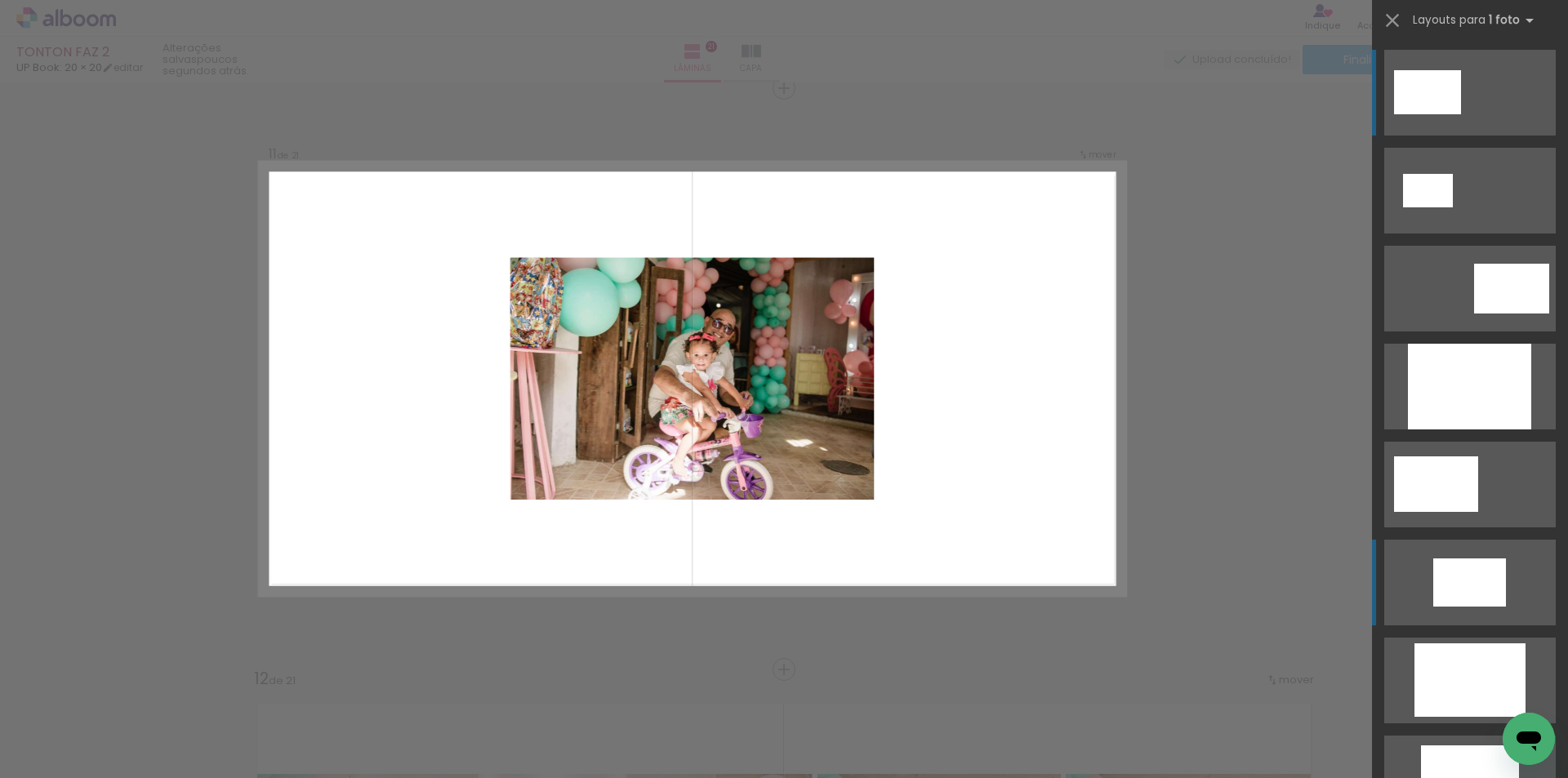
click at [1460, 429] on div at bounding box center [1469, 387] width 123 height 86
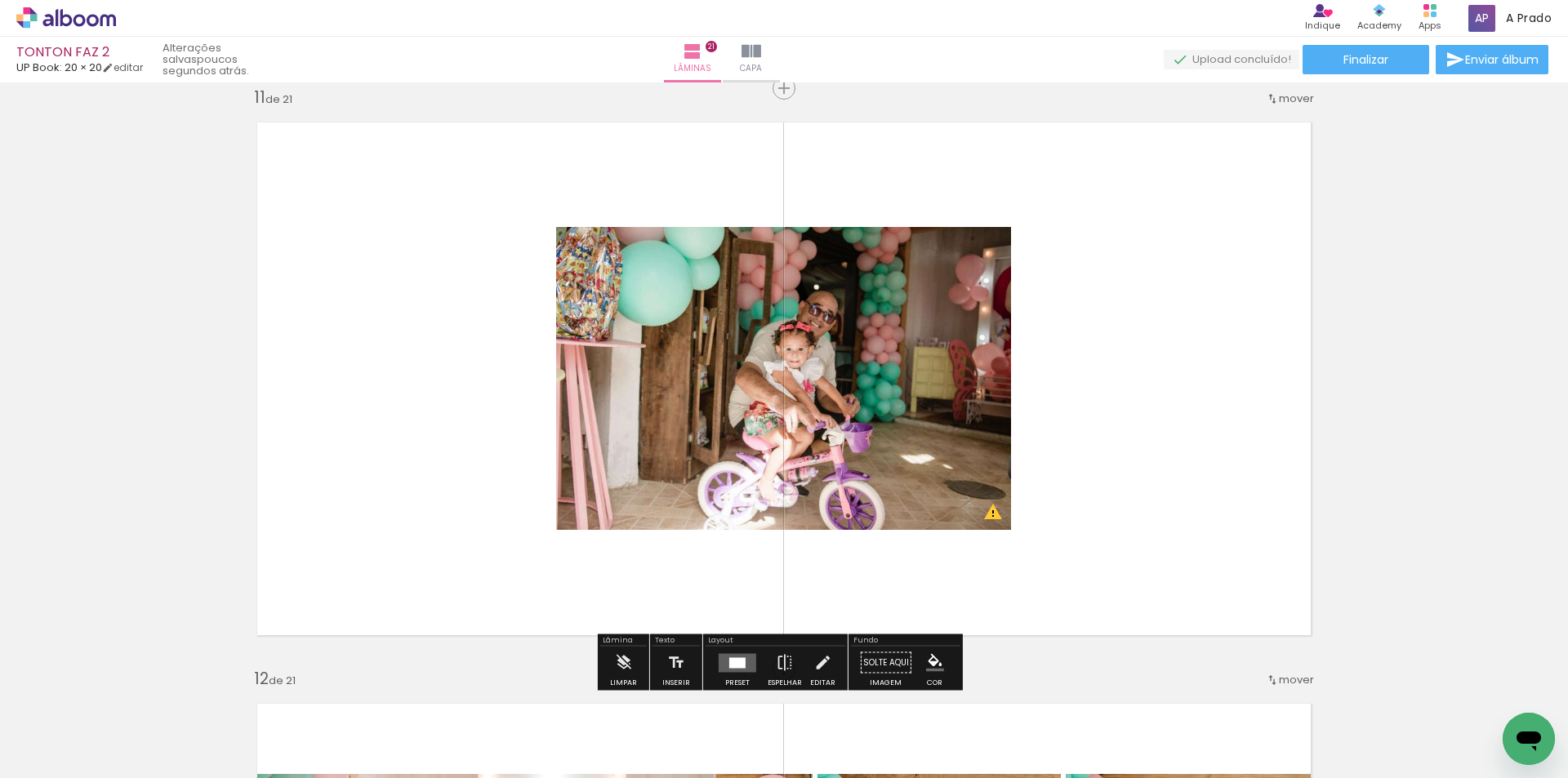
click at [1378, 519] on div "Inserir lâmina 1 de 21 Inserir lâmina 2 de 21 Inserir lâmina 3 de 21 Inserir lâ…" at bounding box center [784, 649] width 1568 height 12791
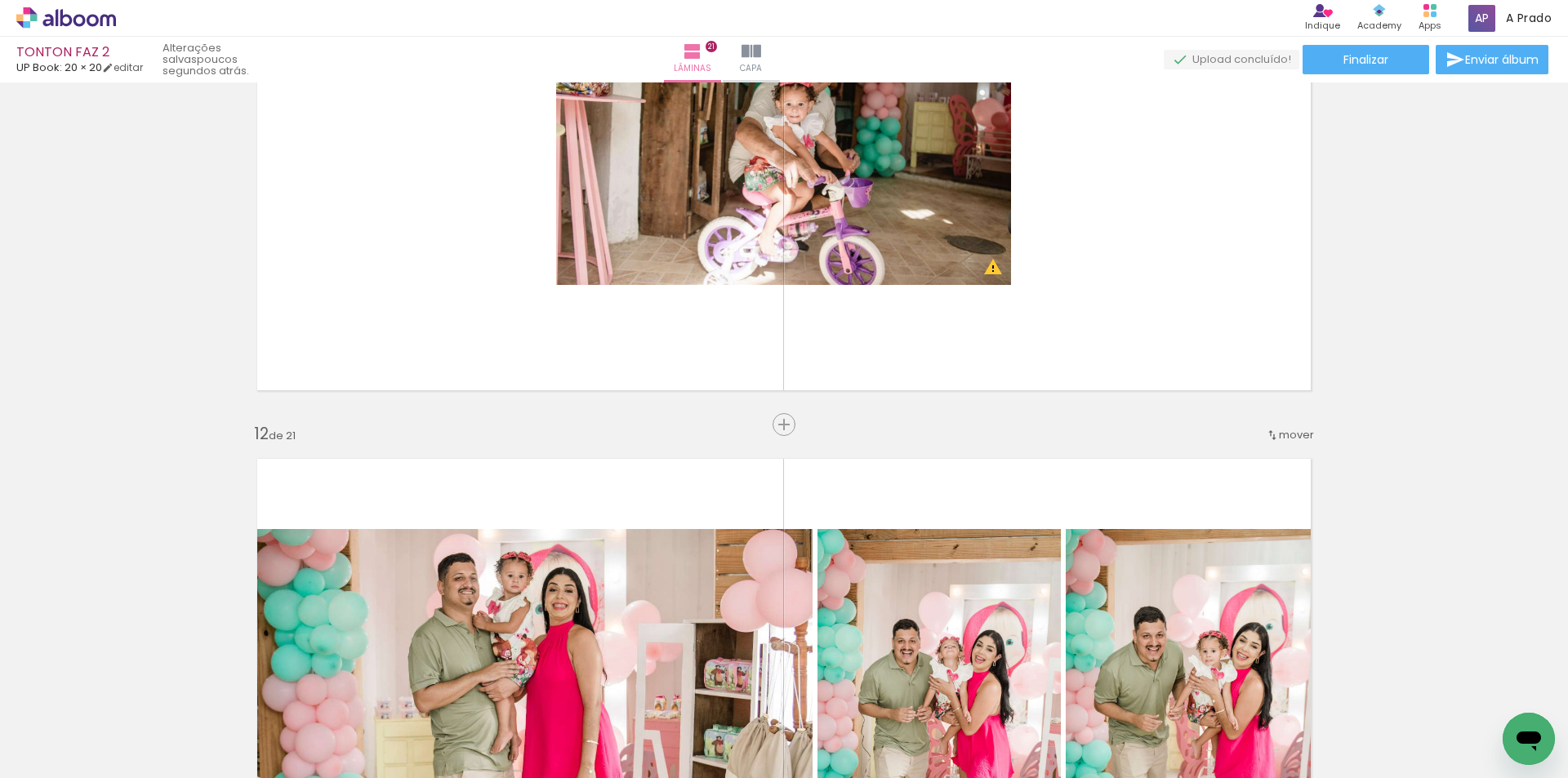
scroll to position [6407, 0]
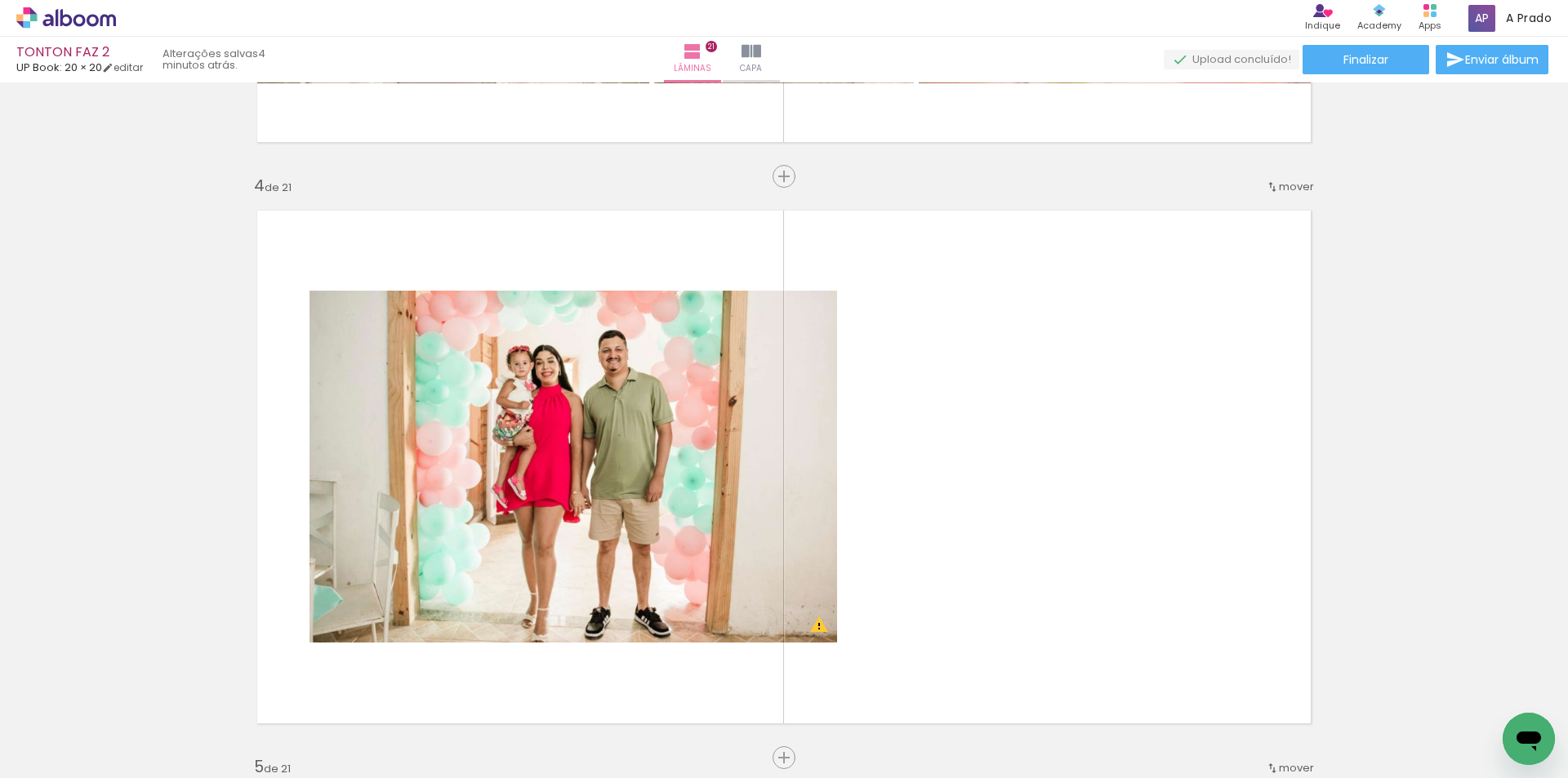
scroll to position [1671, 0]
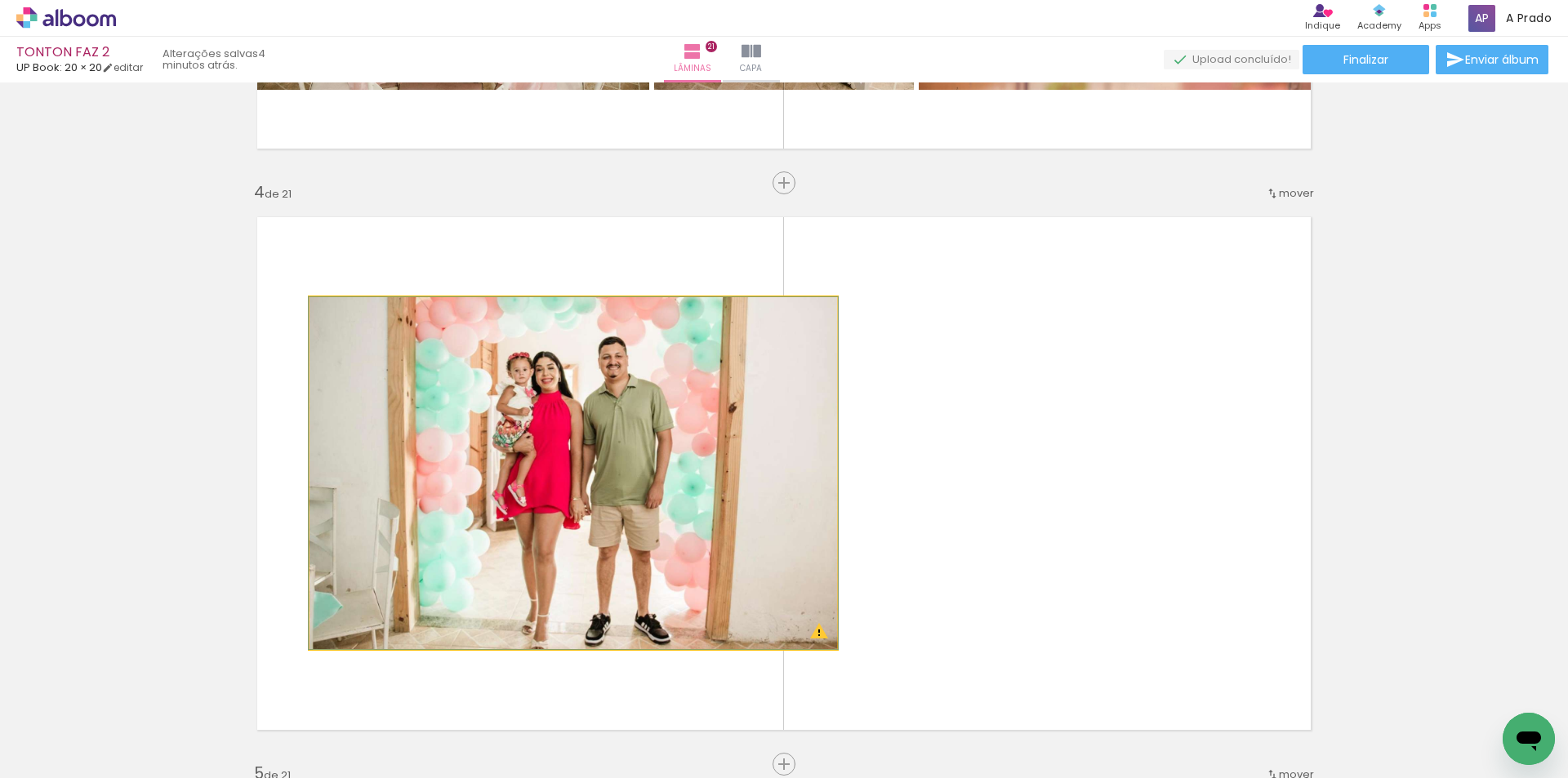
click at [781, 540] on quentale-photo at bounding box center [573, 473] width 528 height 352
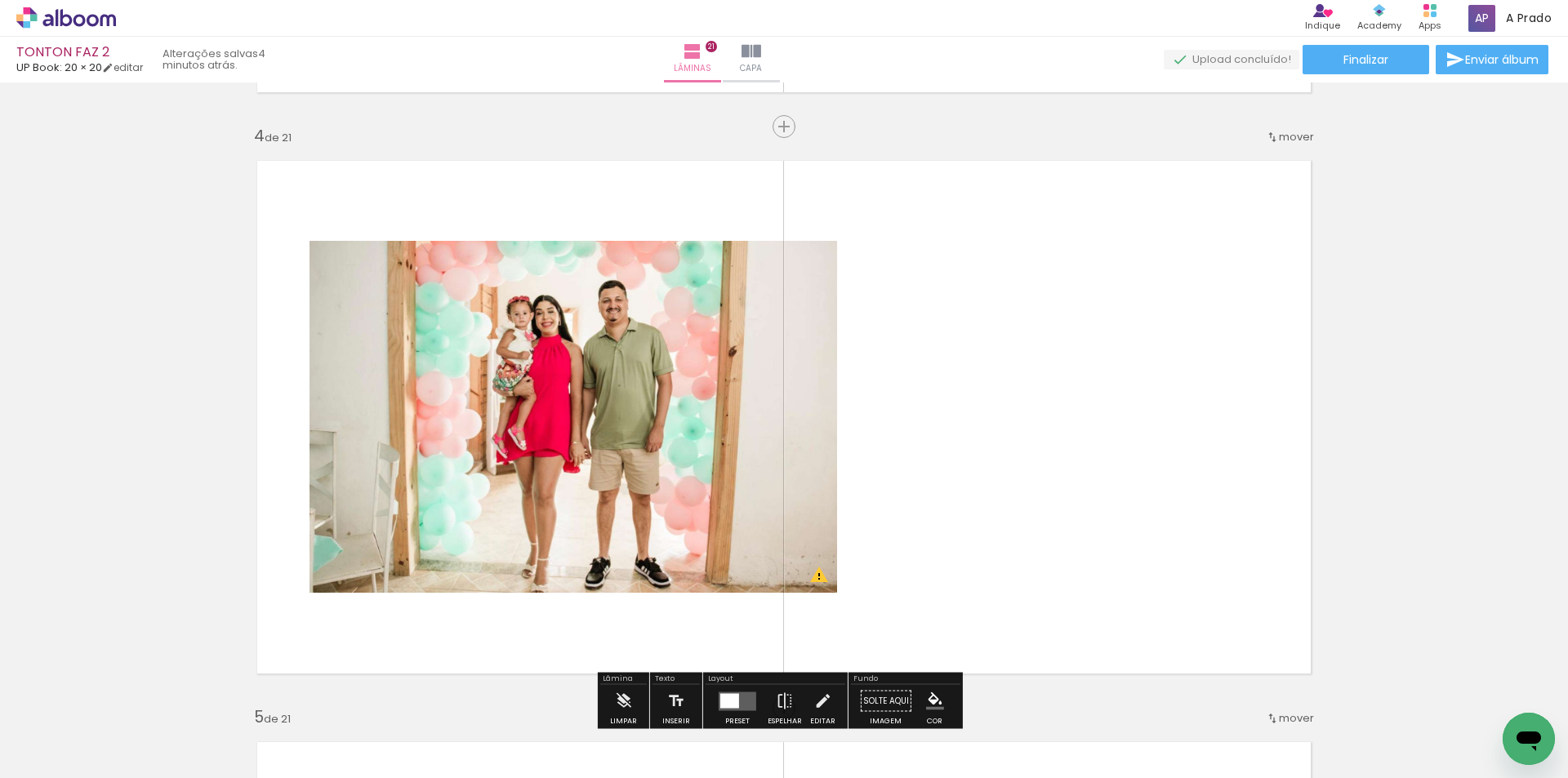
scroll to position [1753, 0]
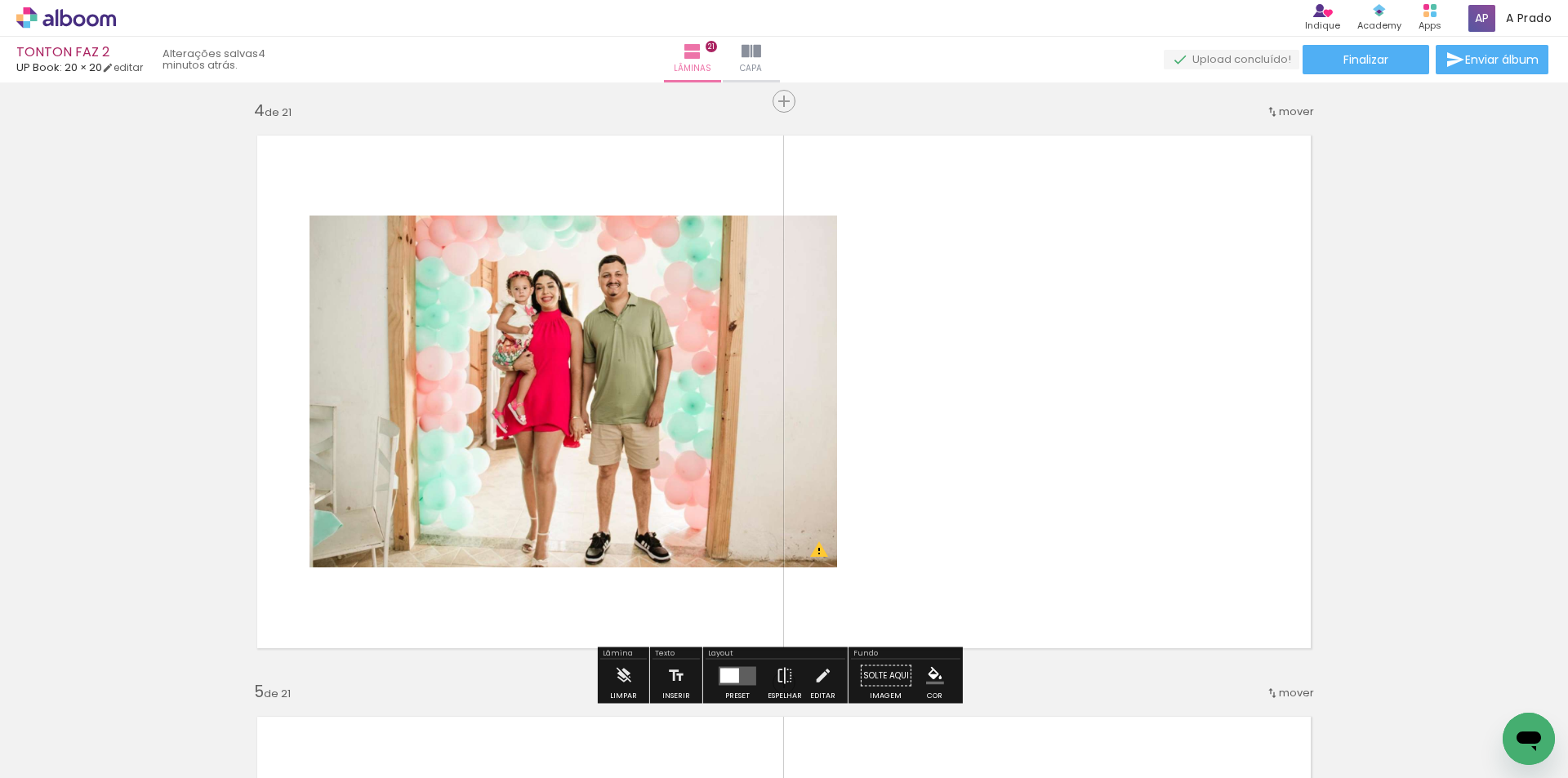
click at [721, 670] on div at bounding box center [729, 675] width 19 height 15
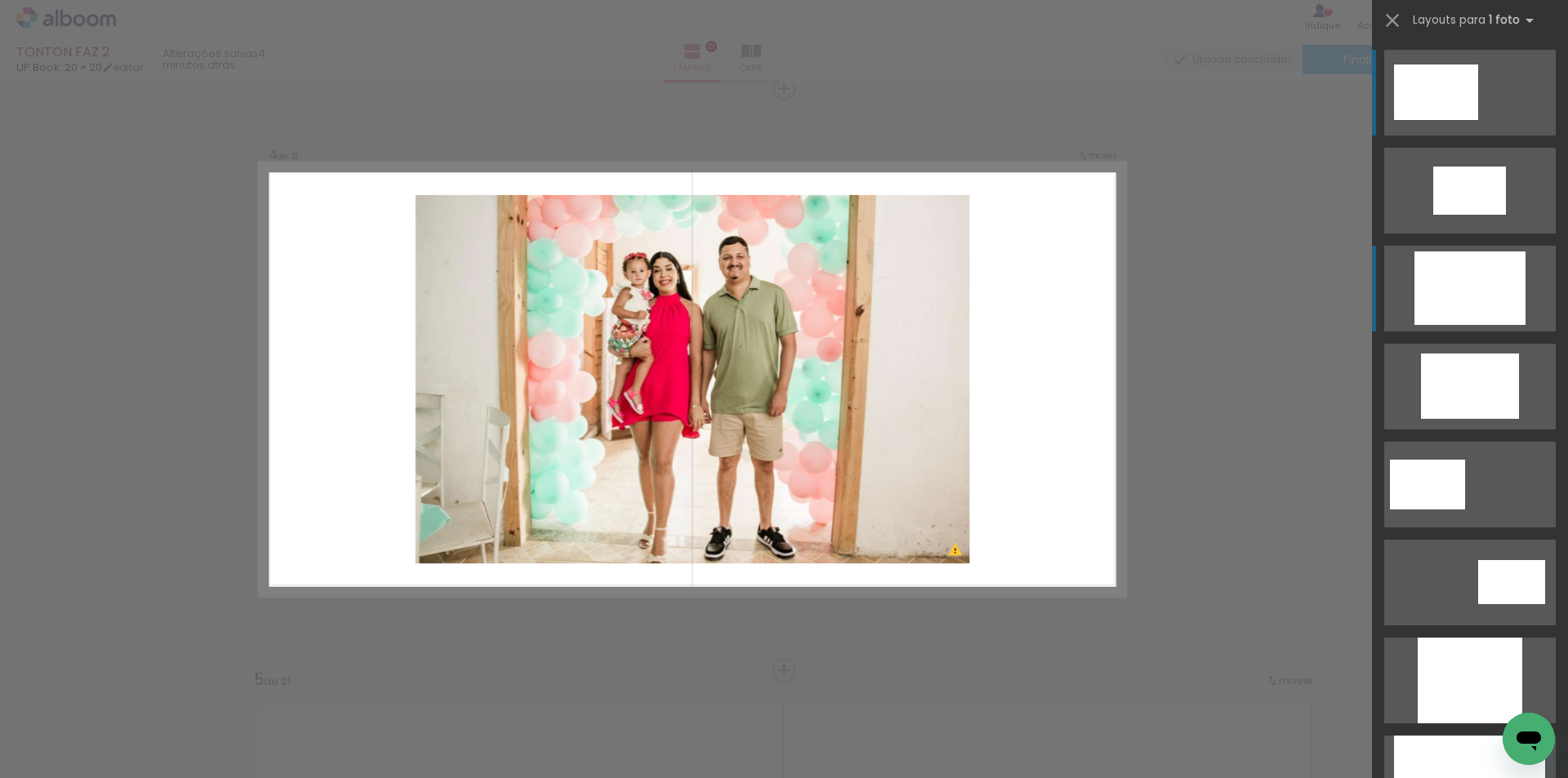
scroll to position [1765, 0]
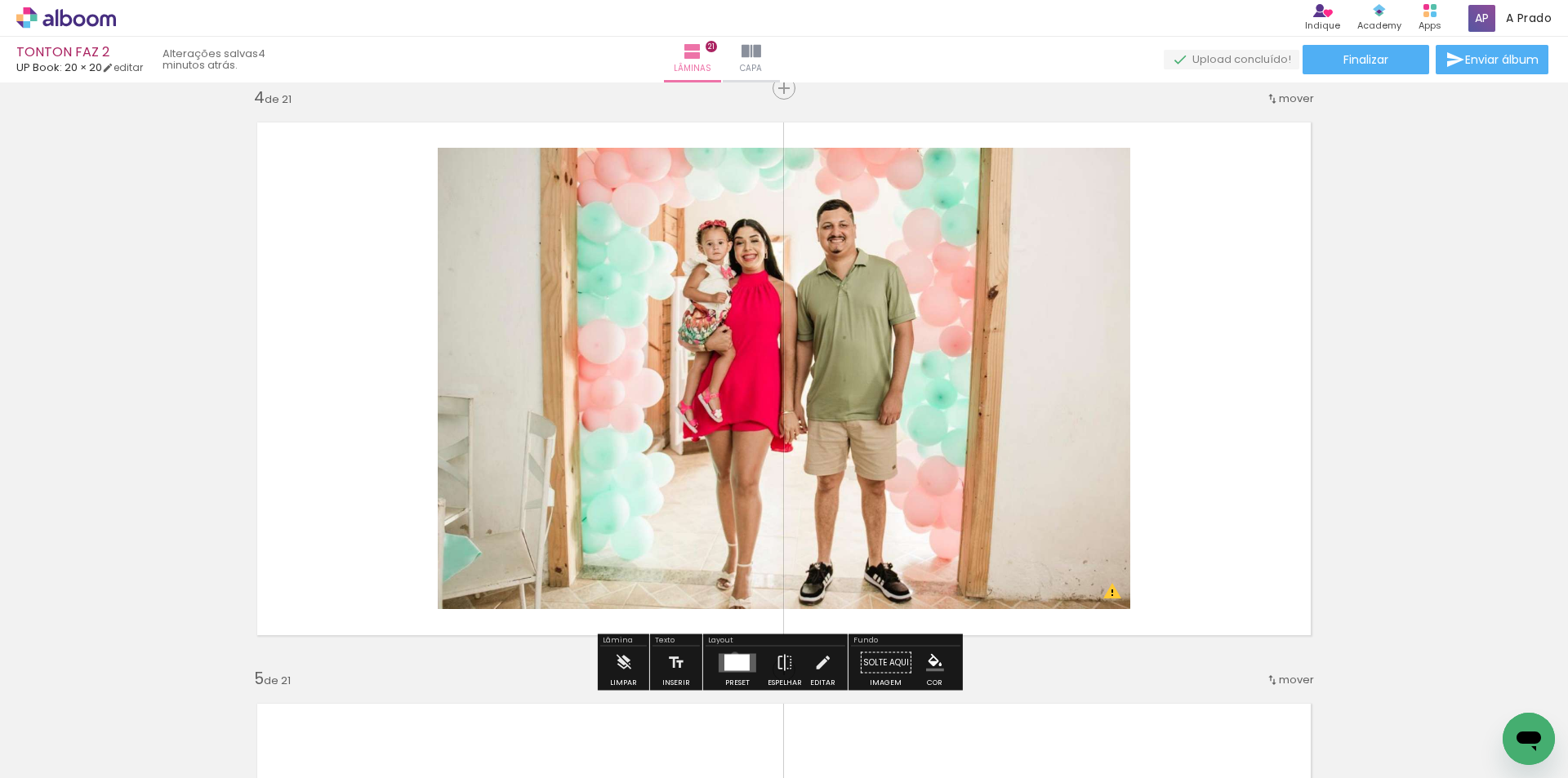
click at [731, 656] on div at bounding box center [737, 662] width 25 height 16
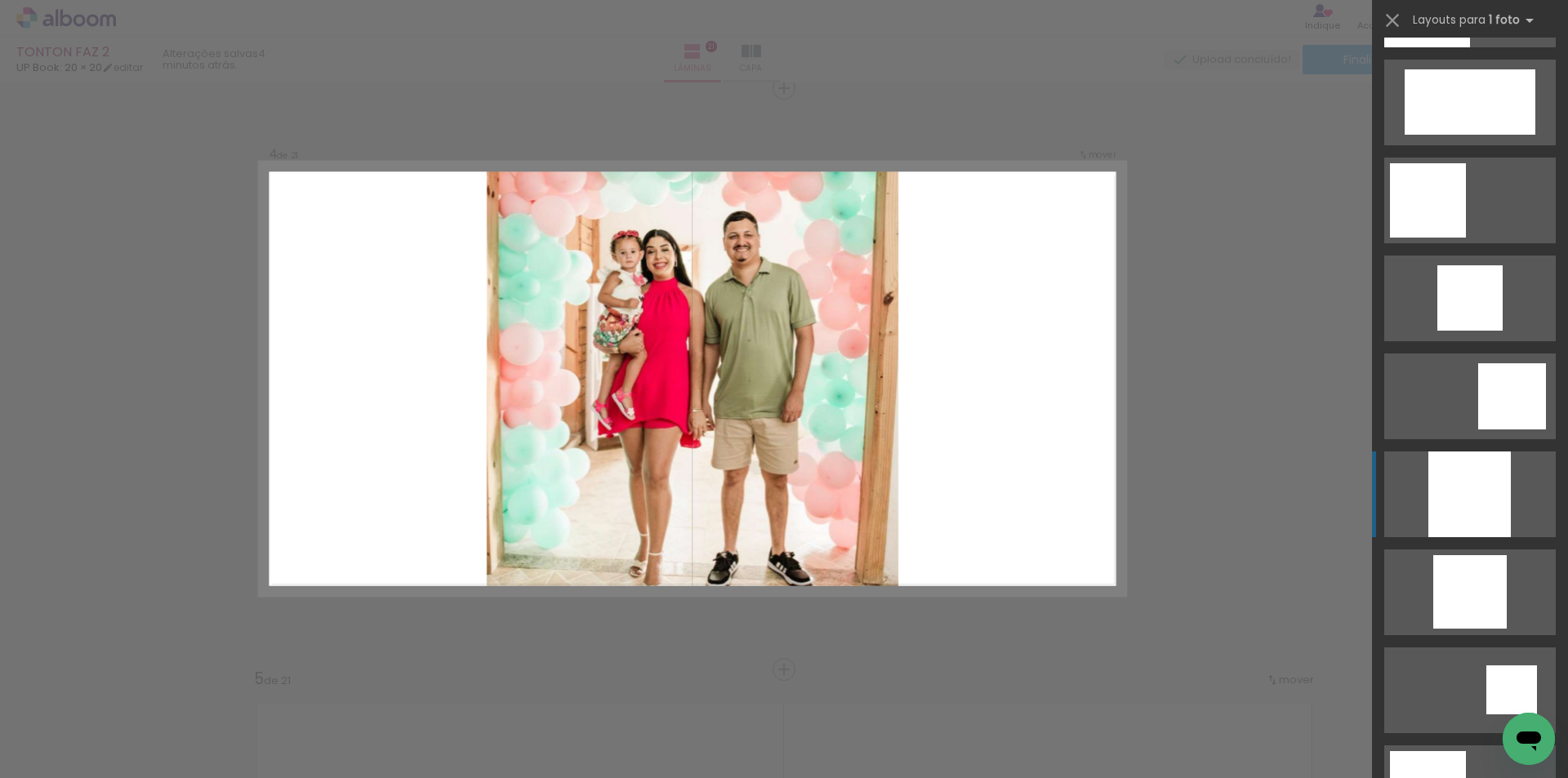
scroll to position [1650, 0]
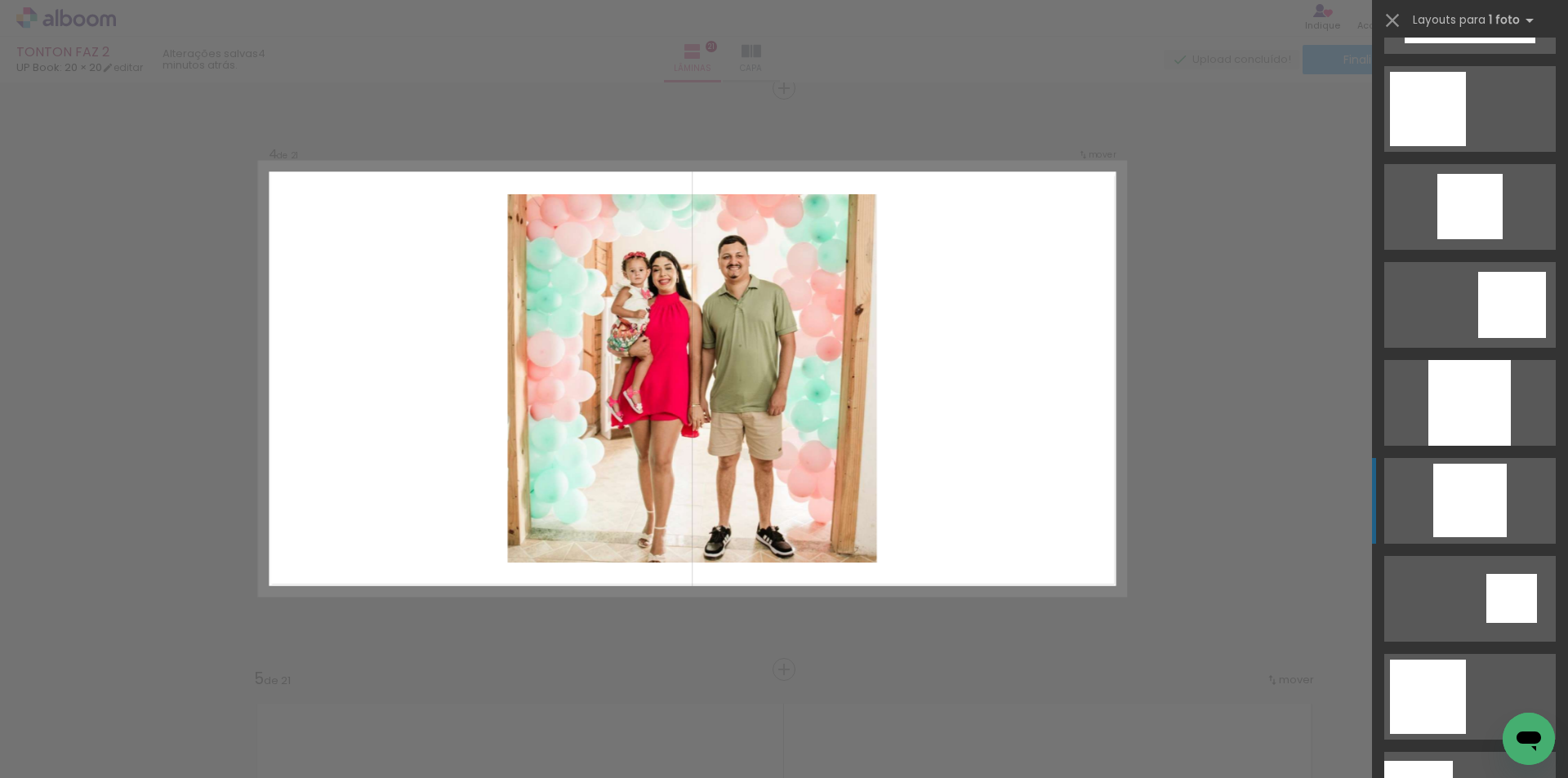
click at [1462, 239] on div at bounding box center [1470, 207] width 66 height 66
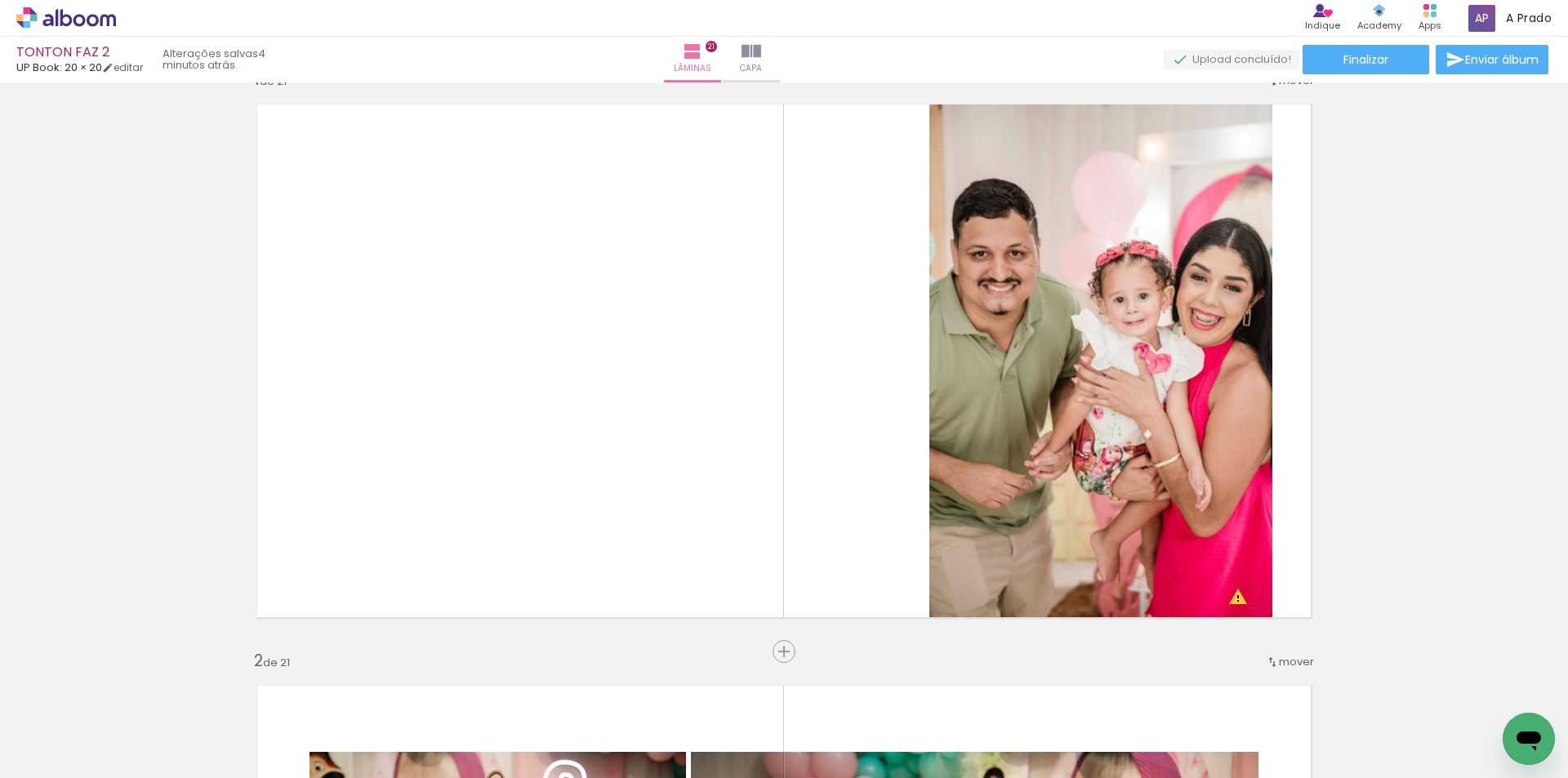
scroll to position [0, 0]
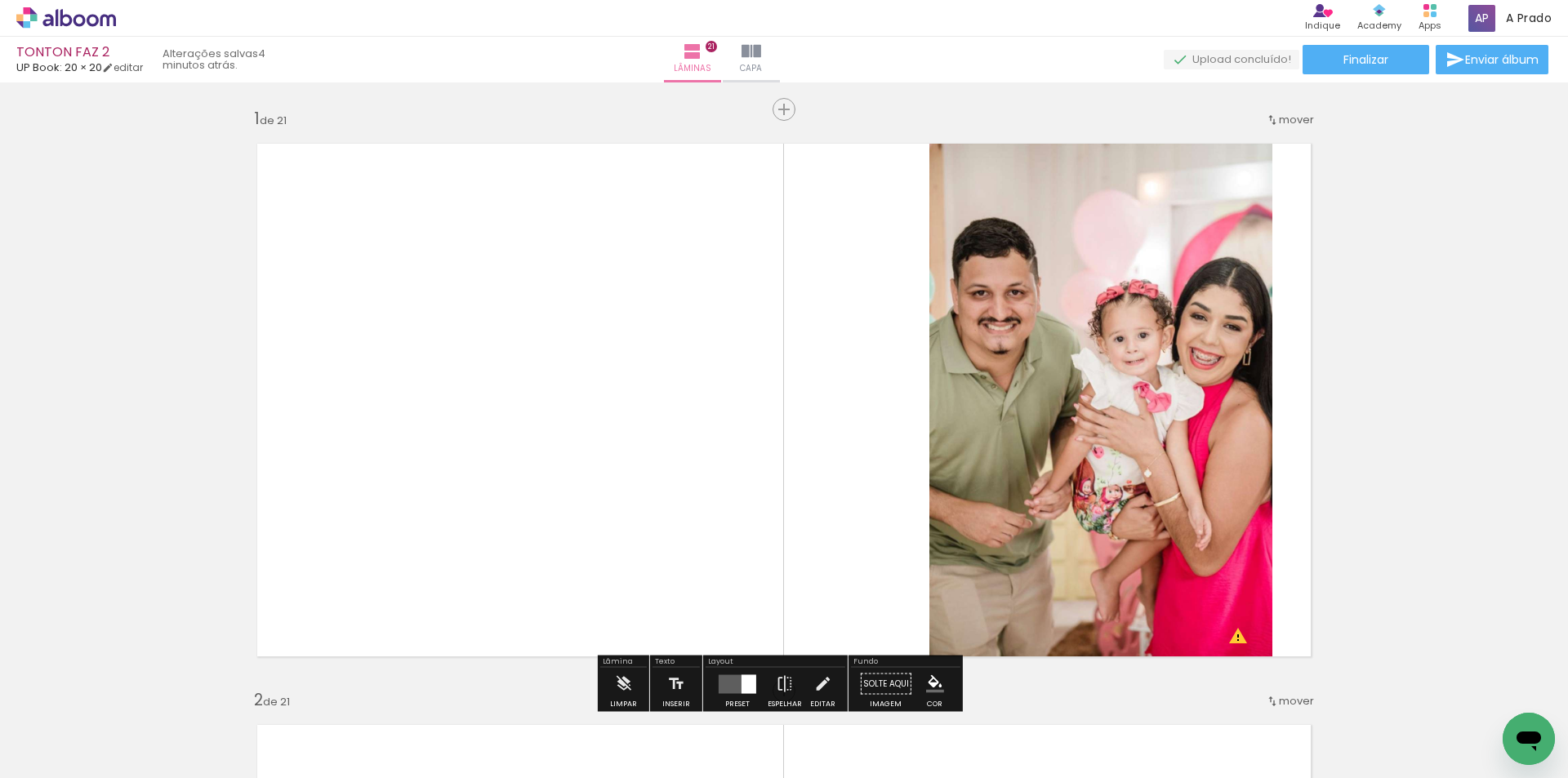
click at [1201, 352] on quentale-photo at bounding box center [1100, 400] width 343 height 541
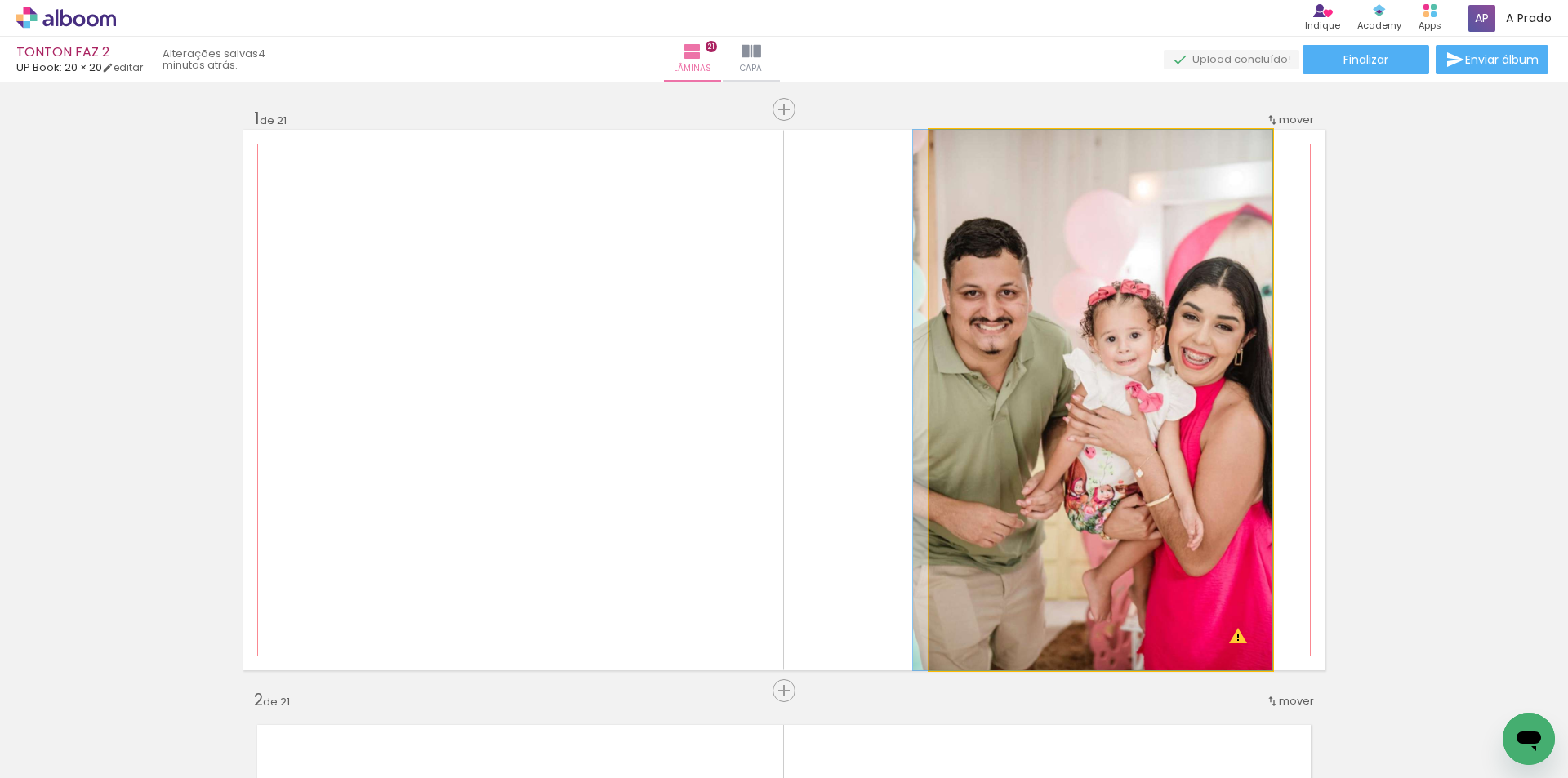
drag, startPoint x: 1201, startPoint y: 352, endPoint x: 935, endPoint y: 359, distance: 266.1
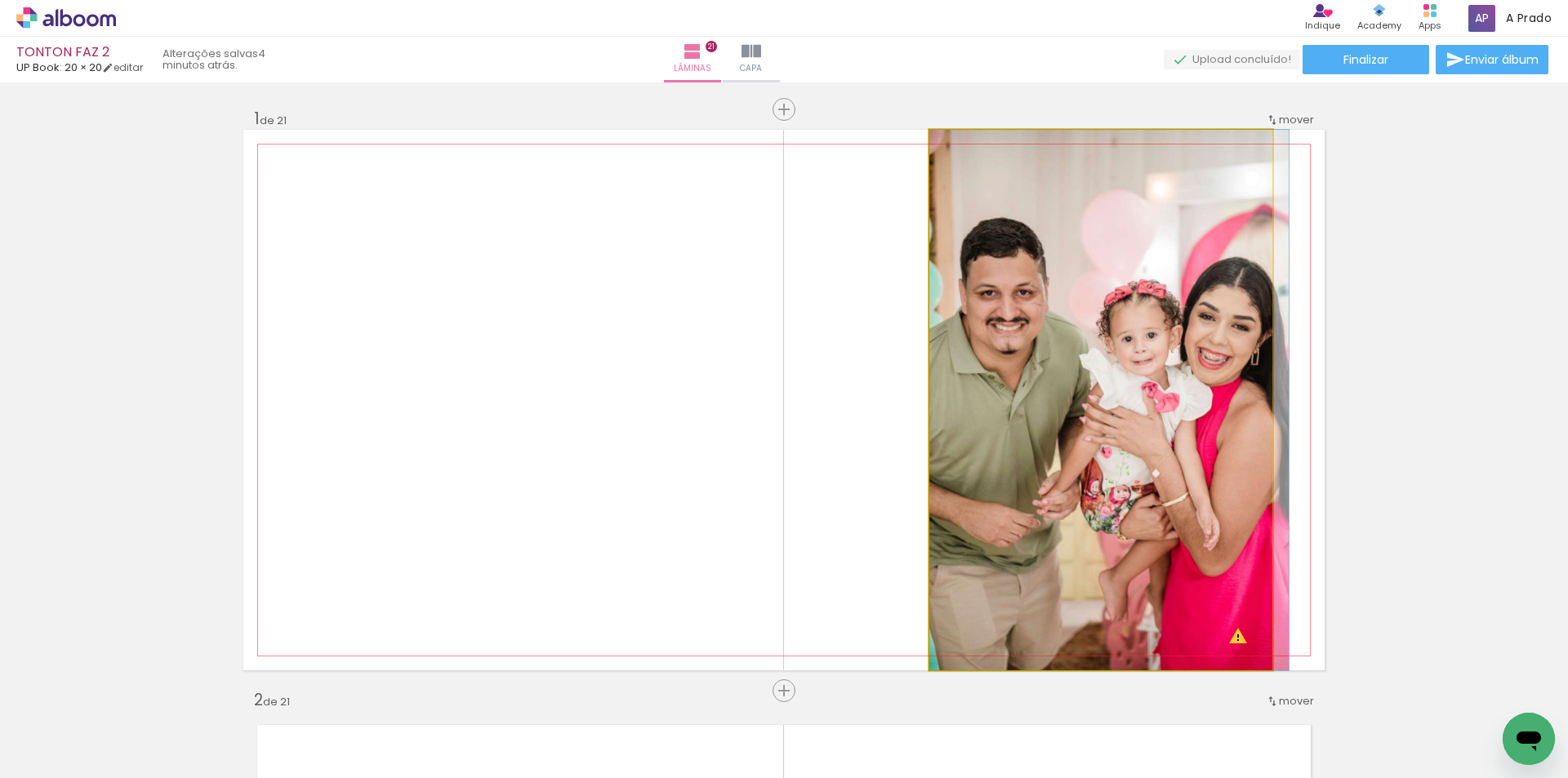
drag, startPoint x: 1149, startPoint y: 440, endPoint x: 1183, endPoint y: 446, distance: 34.5
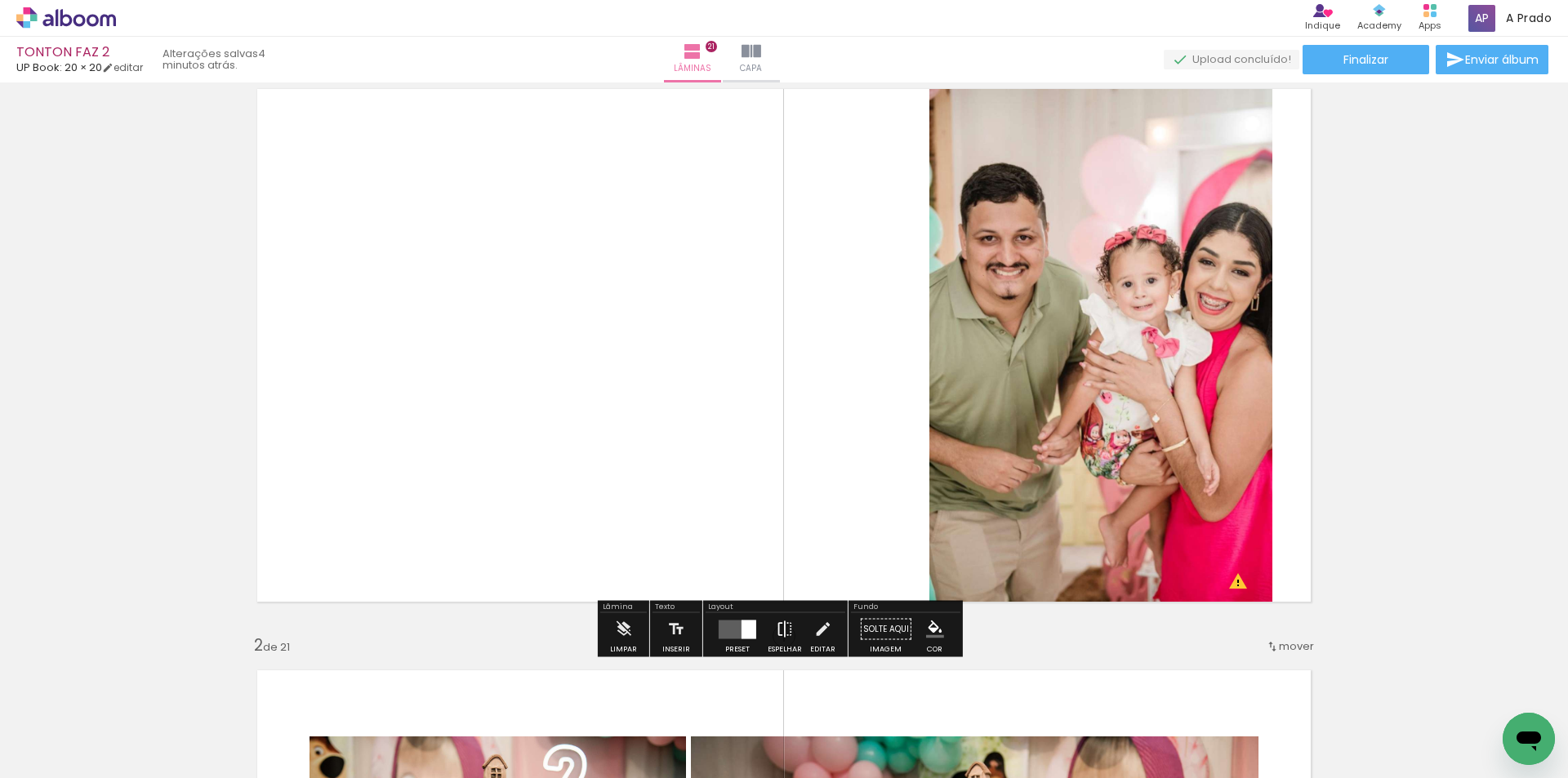
scroll to position [82, 0]
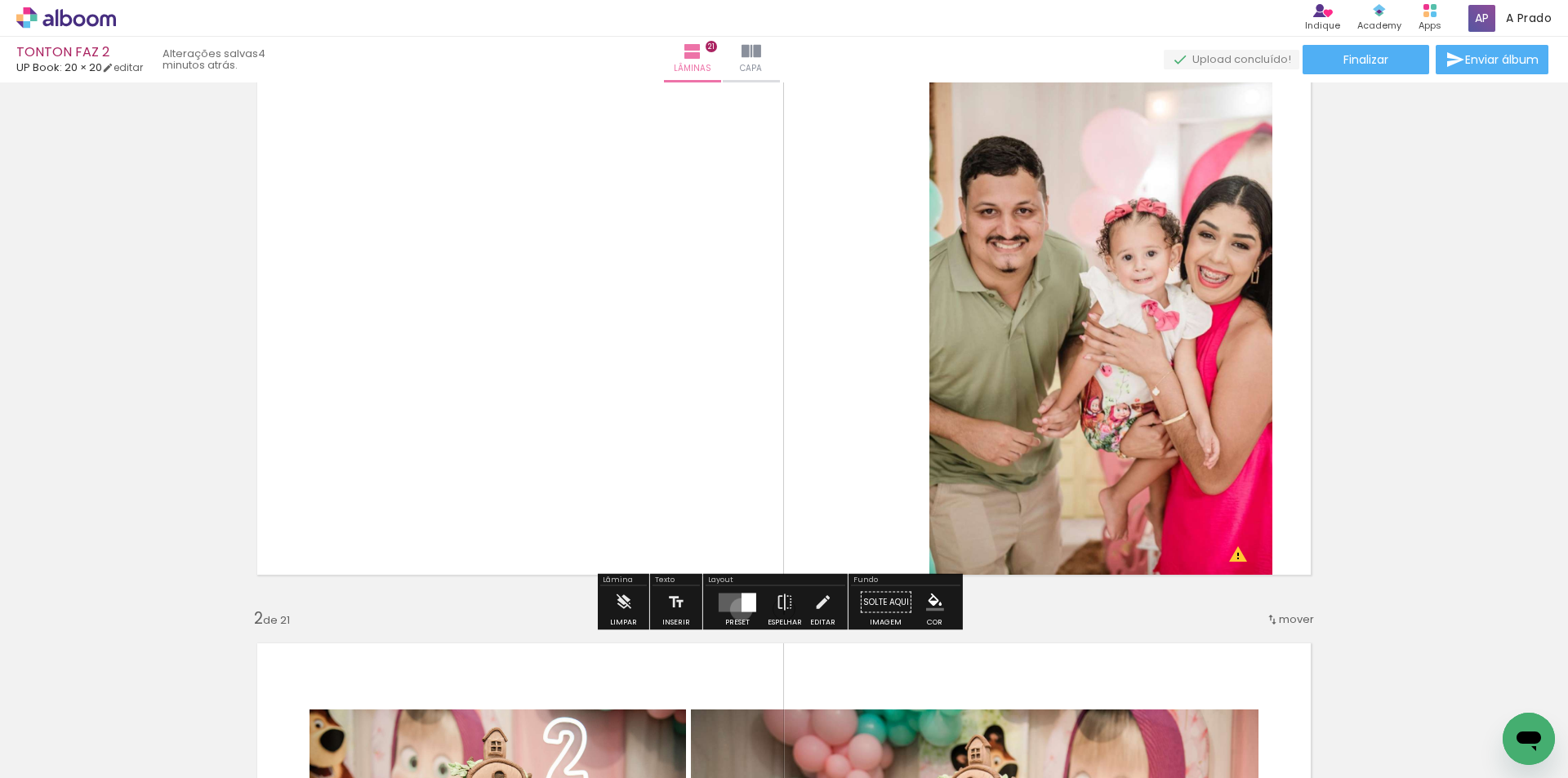
click at [742, 609] on div at bounding box center [749, 601] width 15 height 19
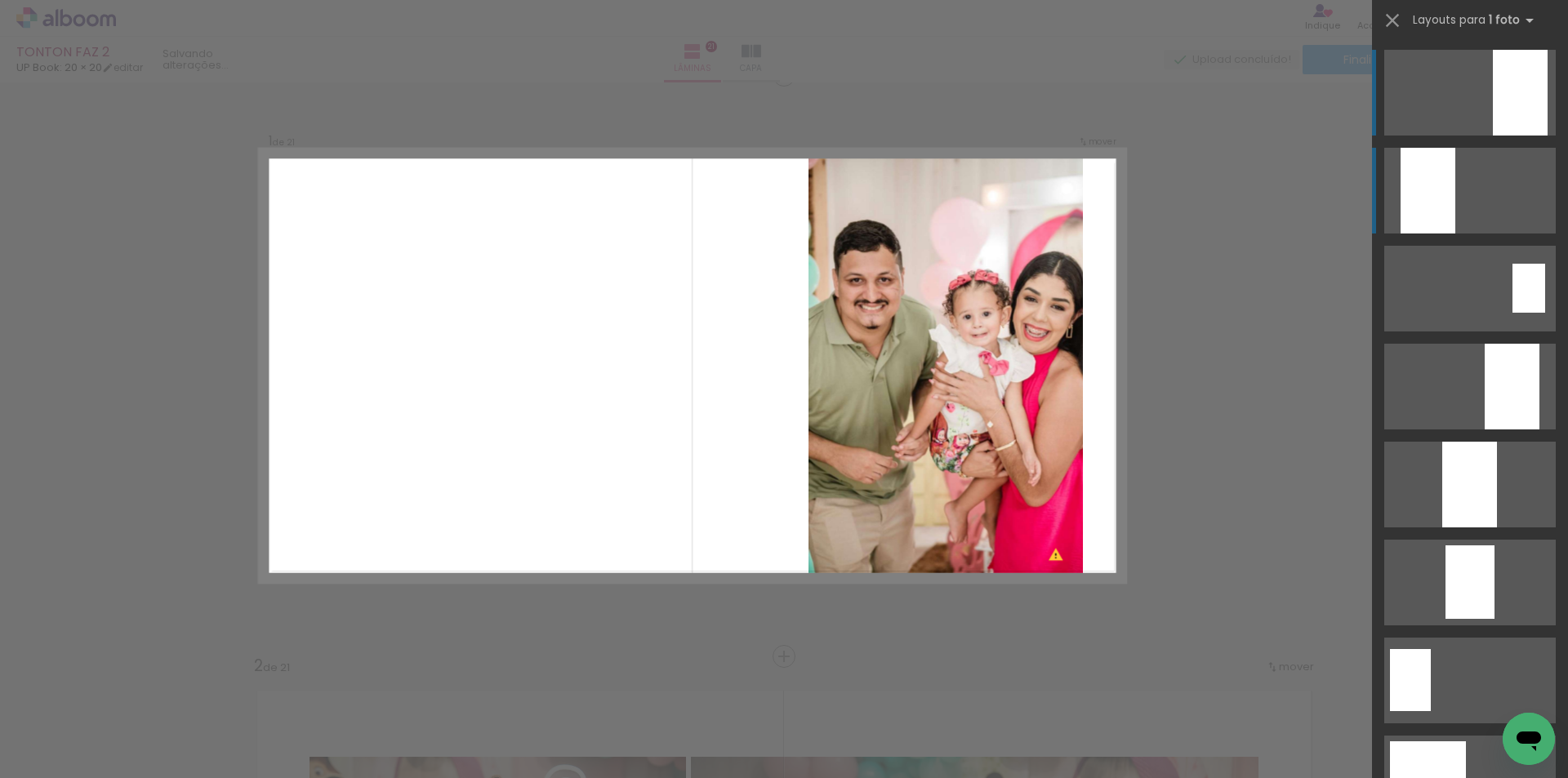
scroll to position [21, 0]
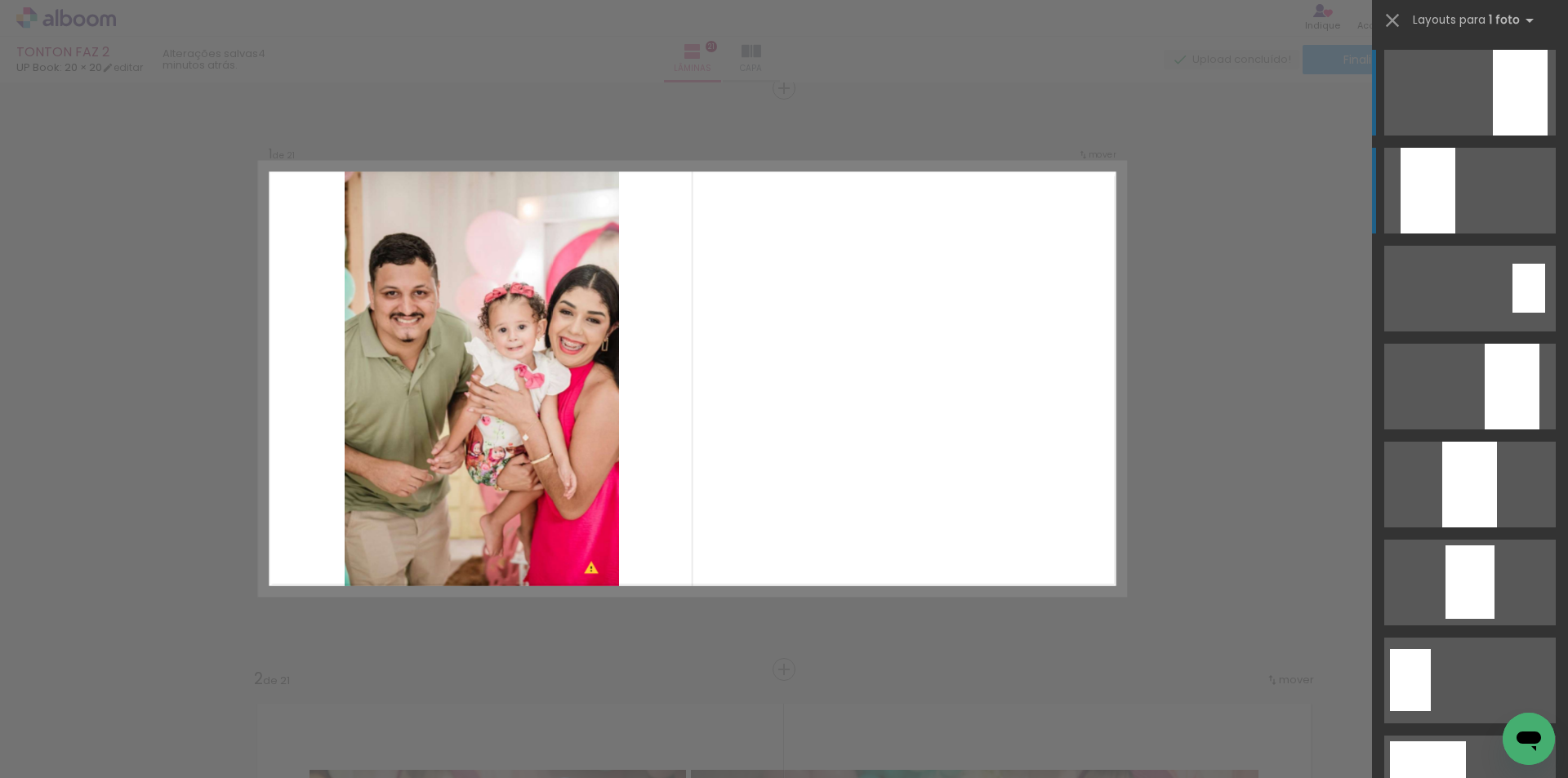
click at [1492, 136] on div at bounding box center [1520, 93] width 55 height 86
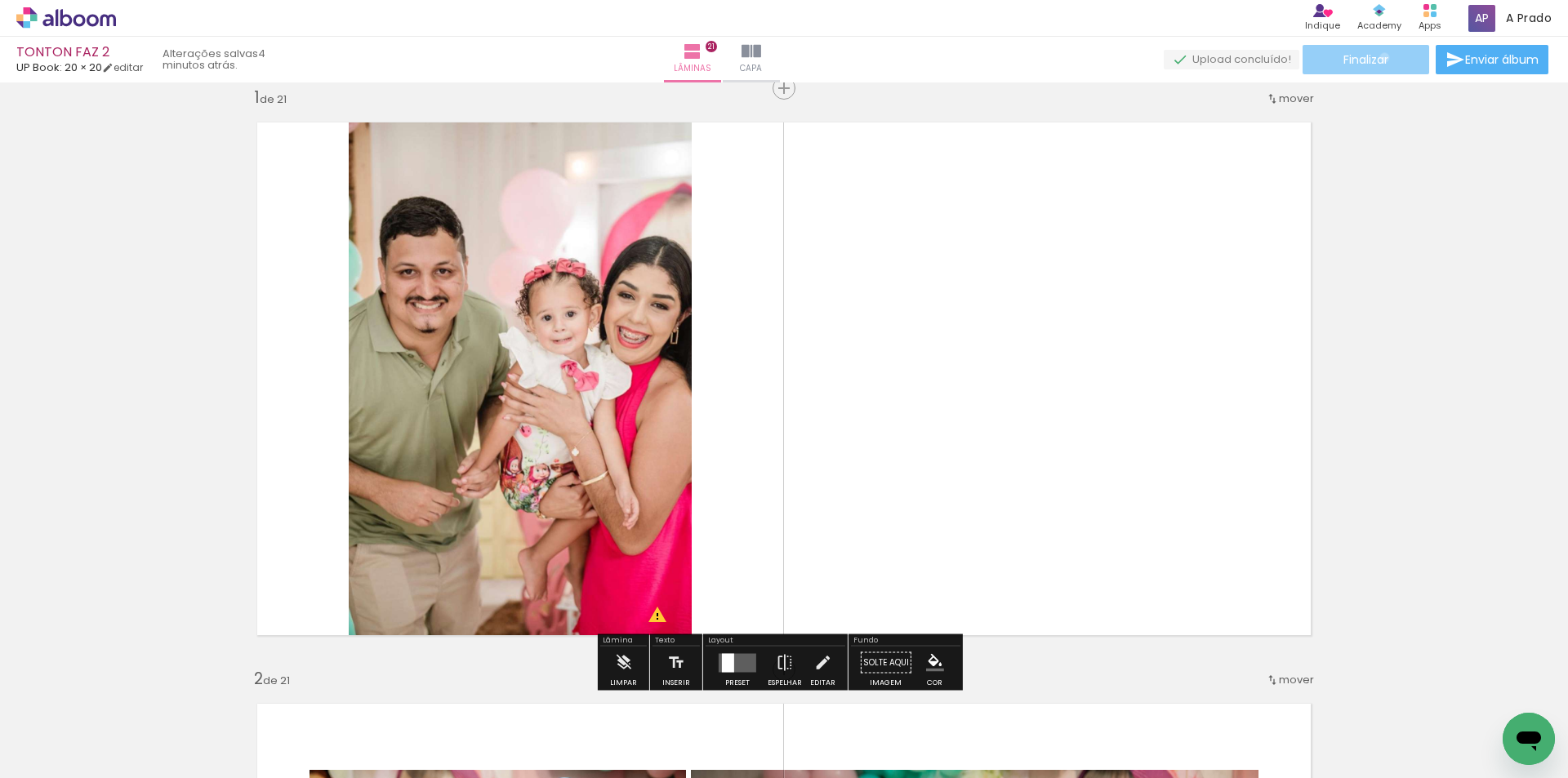
click at [1379, 57] on span "Finalizar" at bounding box center [1365, 59] width 45 height 12
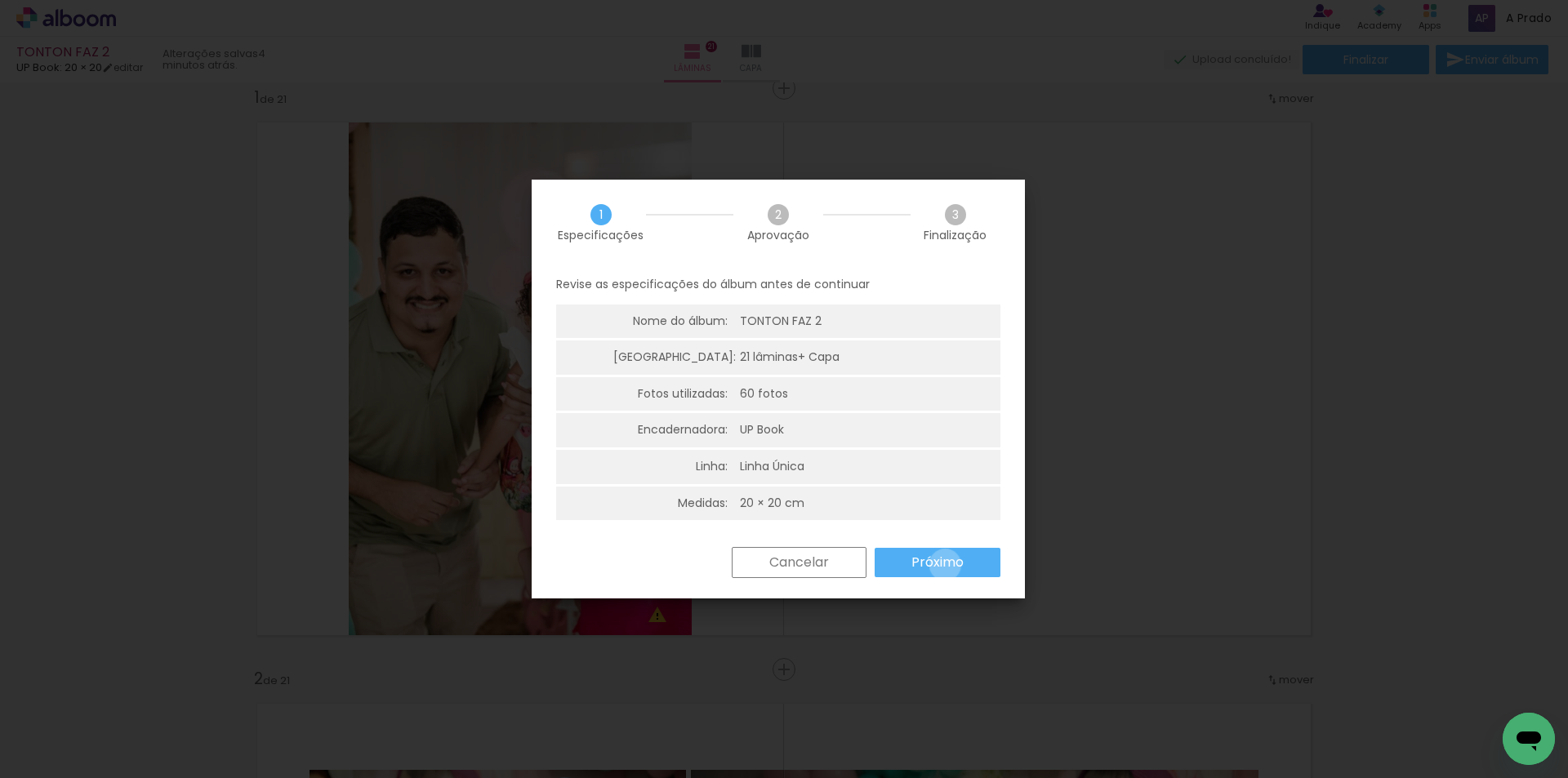
click at [0, 0] on slot "Próximo" at bounding box center [0, 0] width 0 height 0
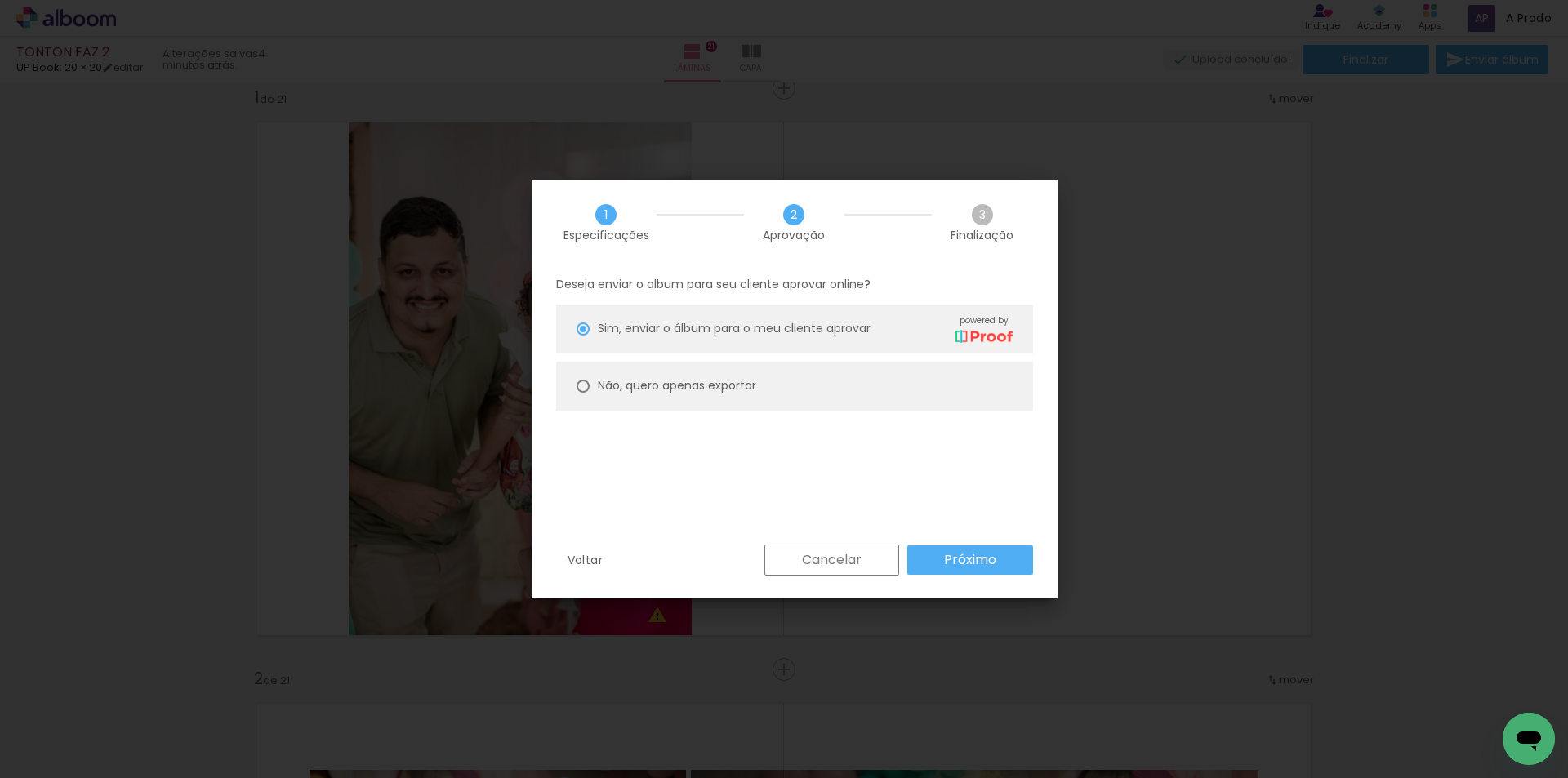
click at [909, 409] on paper-radio-button "Não, quero apenas exportar" at bounding box center [794, 387] width 477 height 49
type paper-radio-button "on"
click at [1001, 577] on div "Voltar Cancelar Próximo" at bounding box center [794, 572] width 526 height 56
click at [1007, 571] on paper-button "Próximo" at bounding box center [970, 560] width 126 height 29
type input "Alta, 300 DPI"
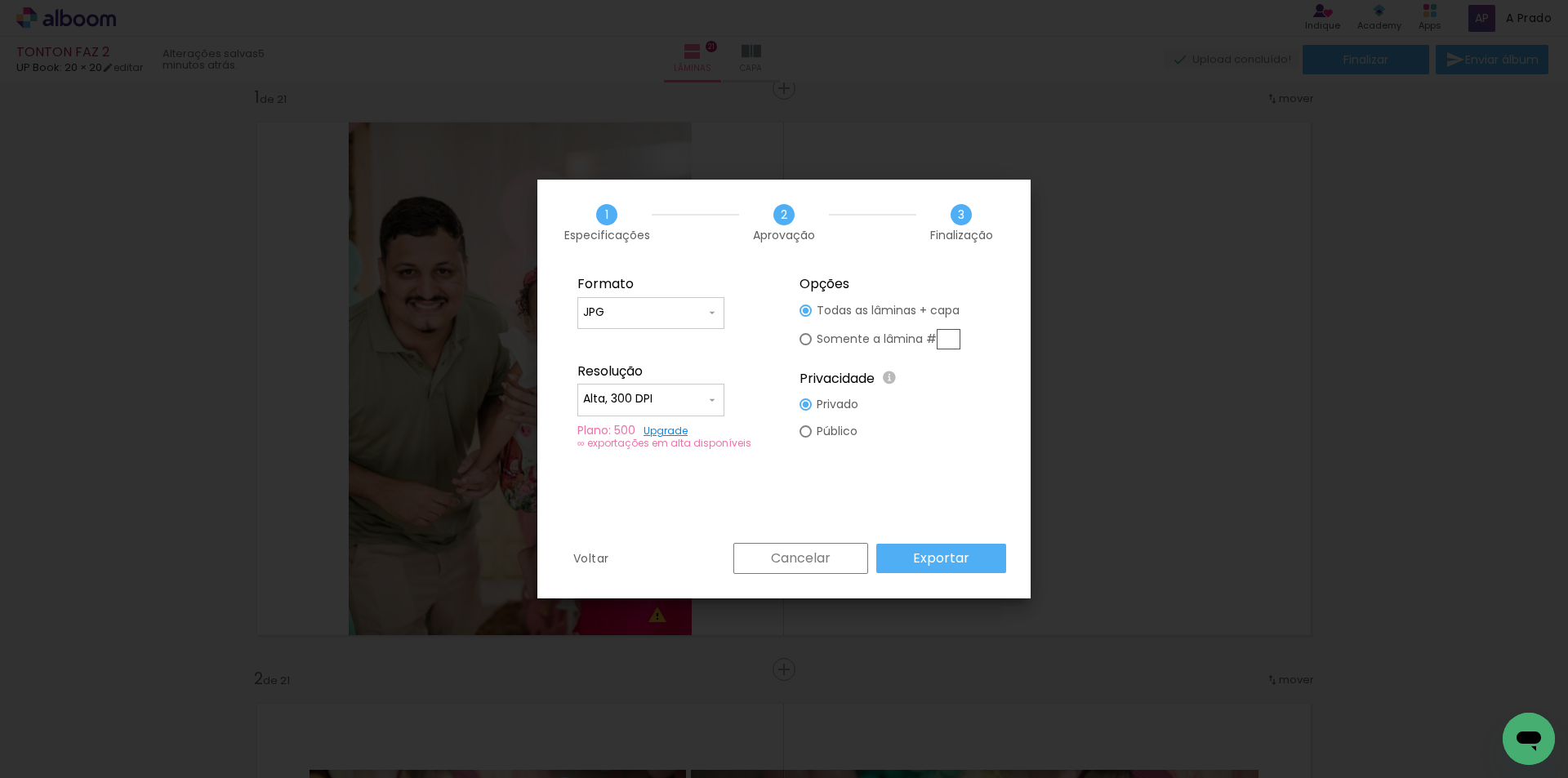
click at [951, 335] on input "text" at bounding box center [948, 339] width 24 height 20
type paper-radio-button "on"
type input "1"
click at [903, 546] on paper-button "Exportar" at bounding box center [941, 559] width 130 height 29
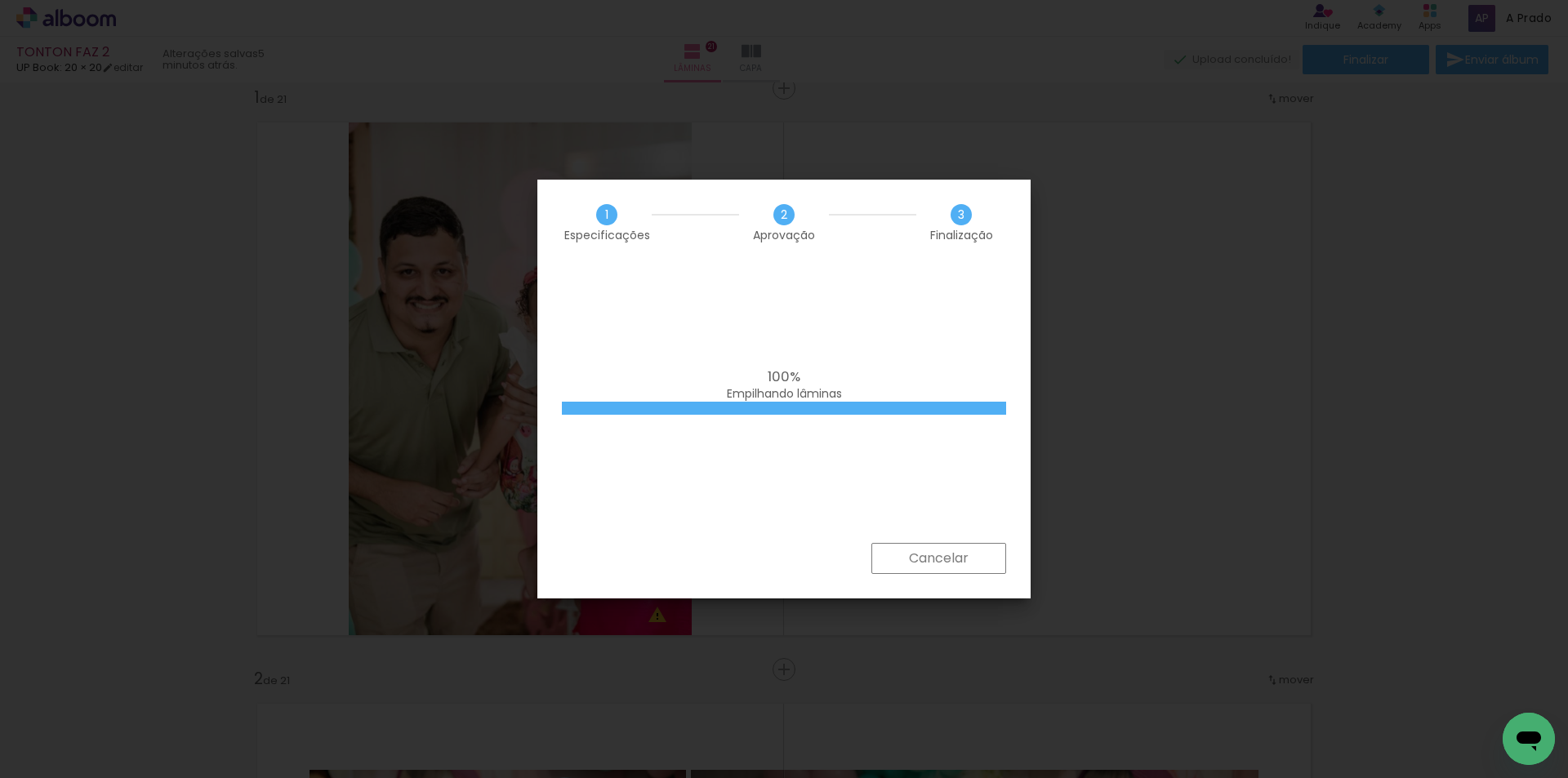
scroll to position [392, 0]
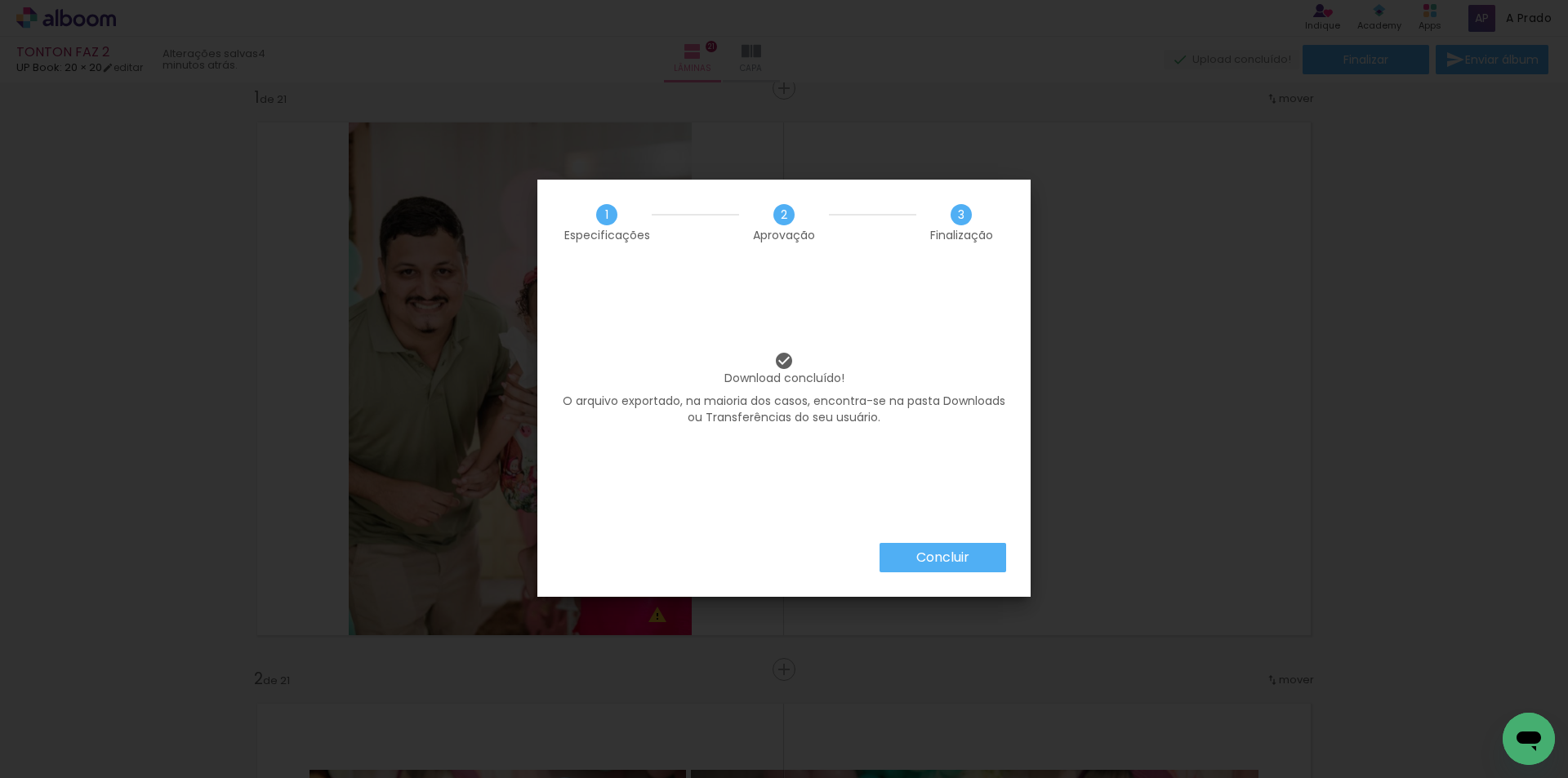
click at [893, 555] on paper-button "Concluir" at bounding box center [942, 558] width 126 height 29
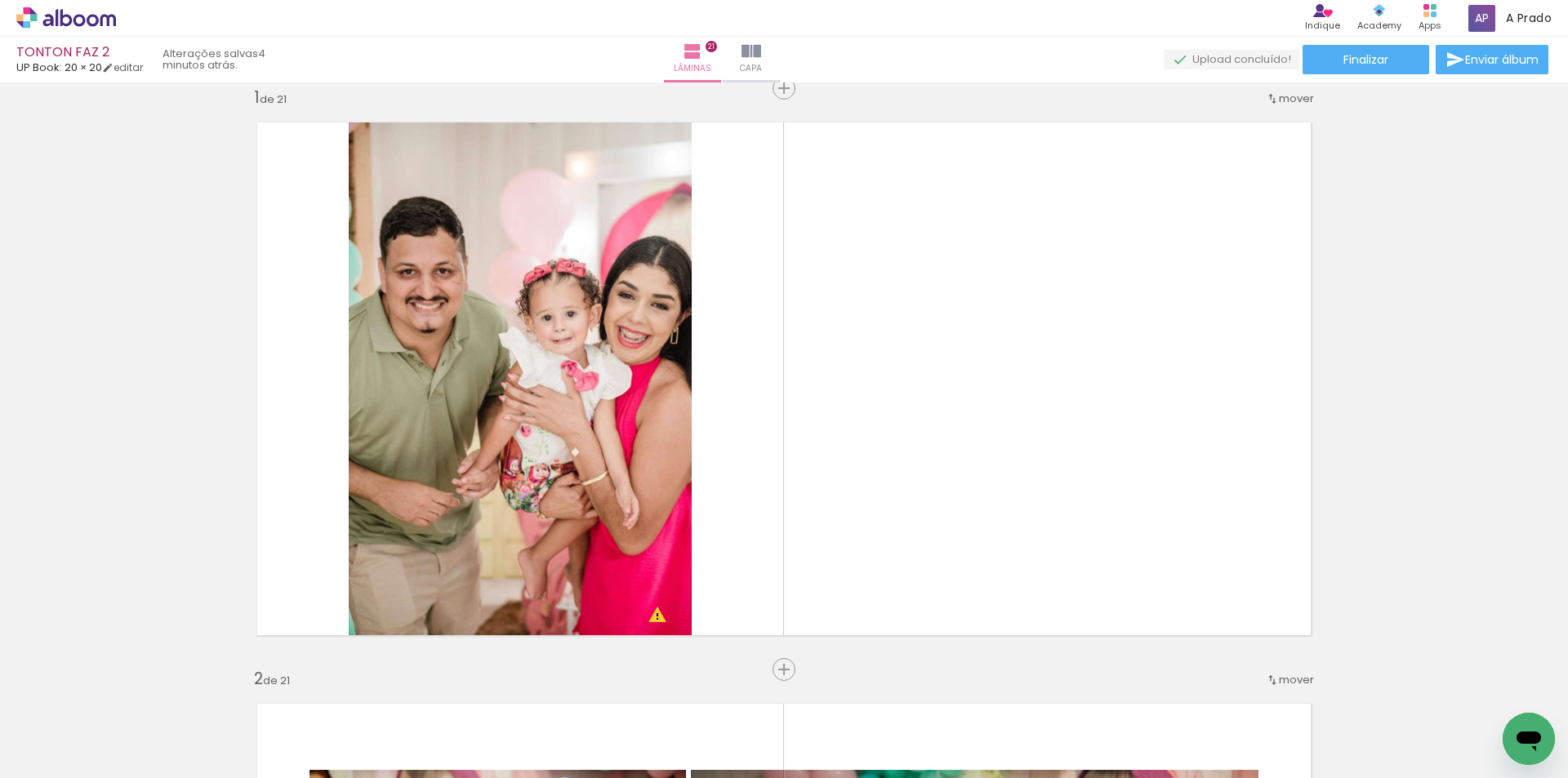
scroll to position [0, 6254]
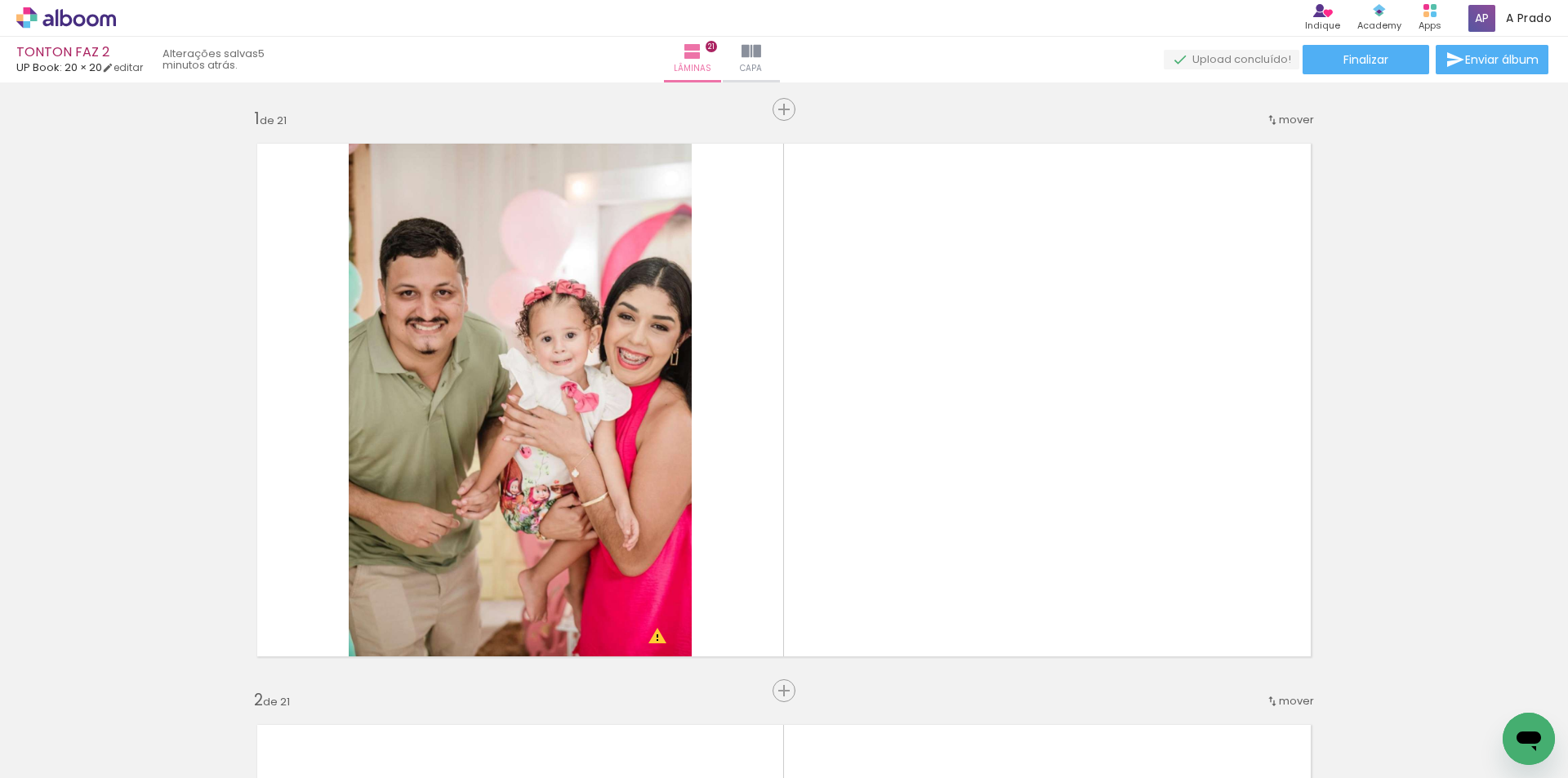
scroll to position [0, 6254]
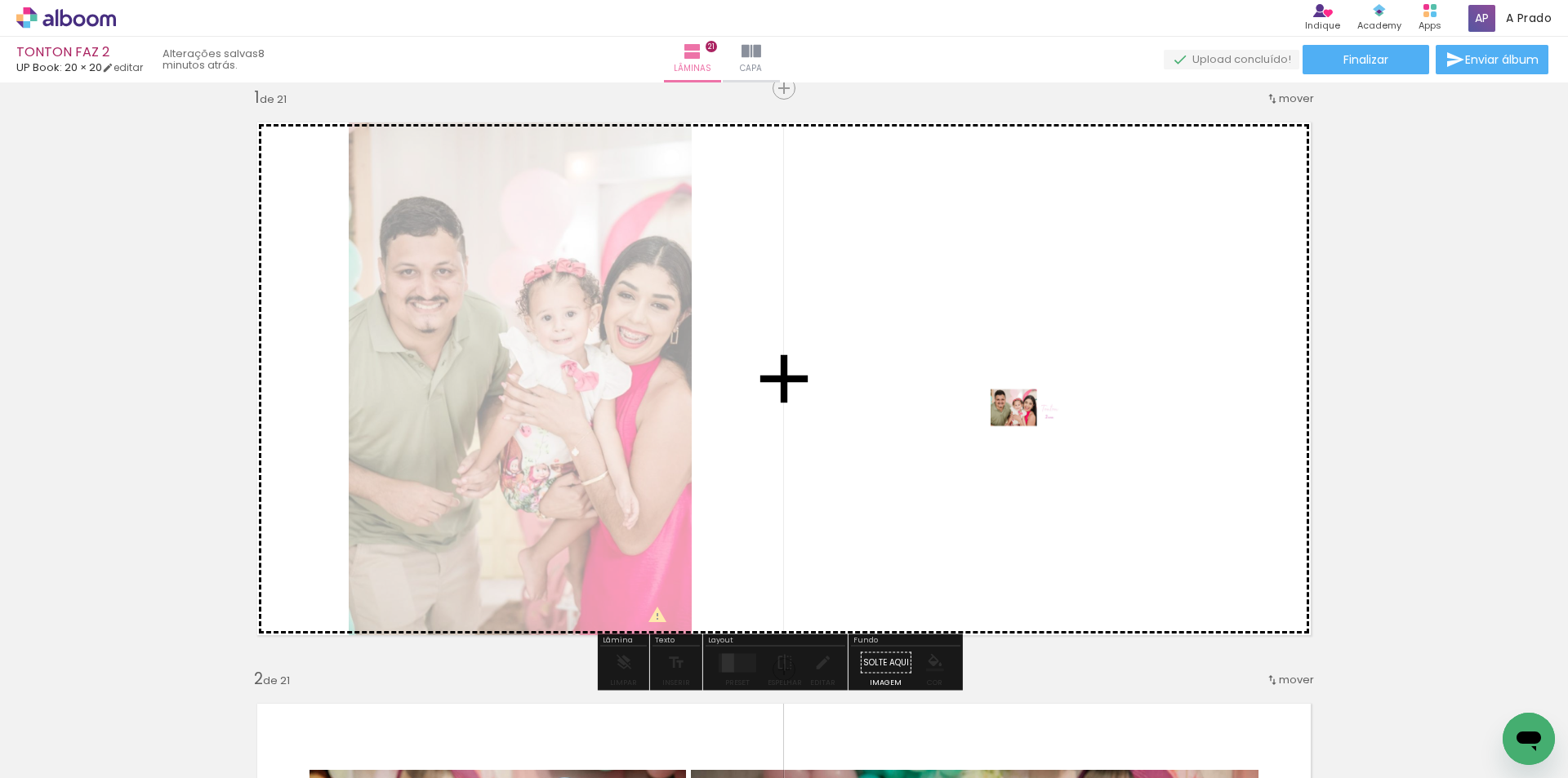
drag, startPoint x: 1439, startPoint y: 682, endPoint x: 1039, endPoint y: 426, distance: 474.9
click at [1039, 426] on quentale-workspace at bounding box center [784, 389] width 1568 height 778
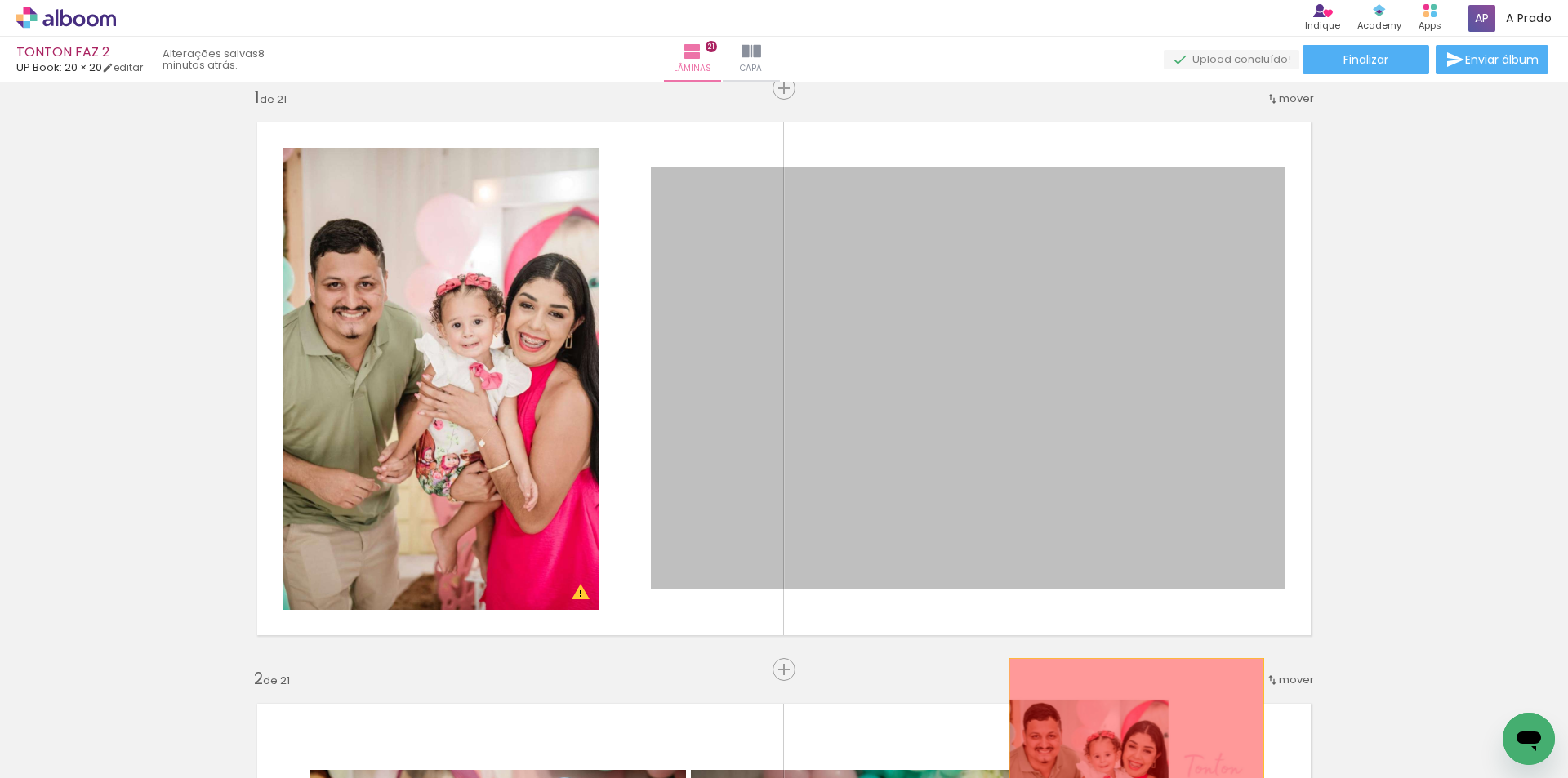
drag, startPoint x: 1027, startPoint y: 415, endPoint x: 1130, endPoint y: 743, distance: 343.8
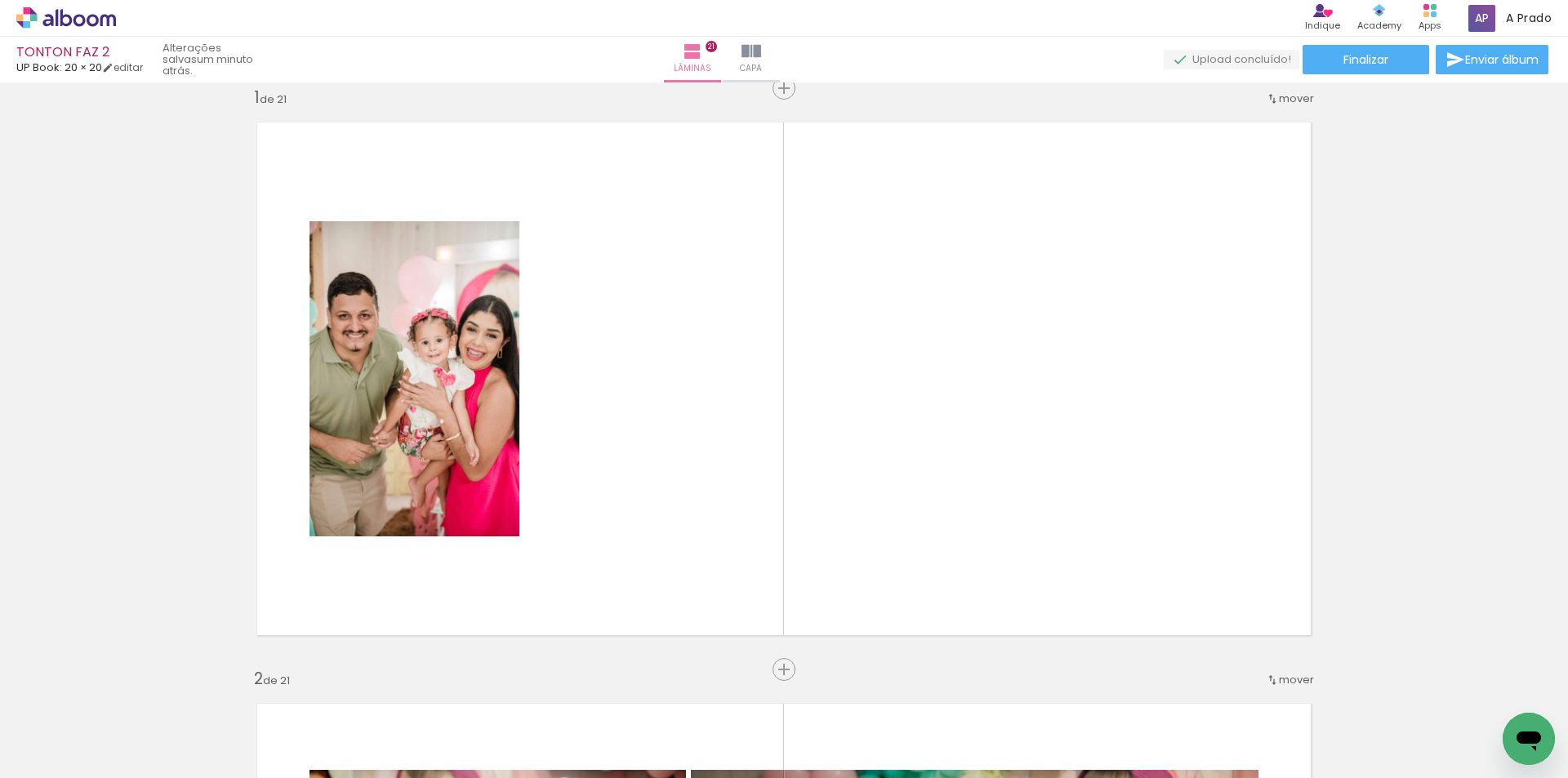
scroll to position [0, 6254]
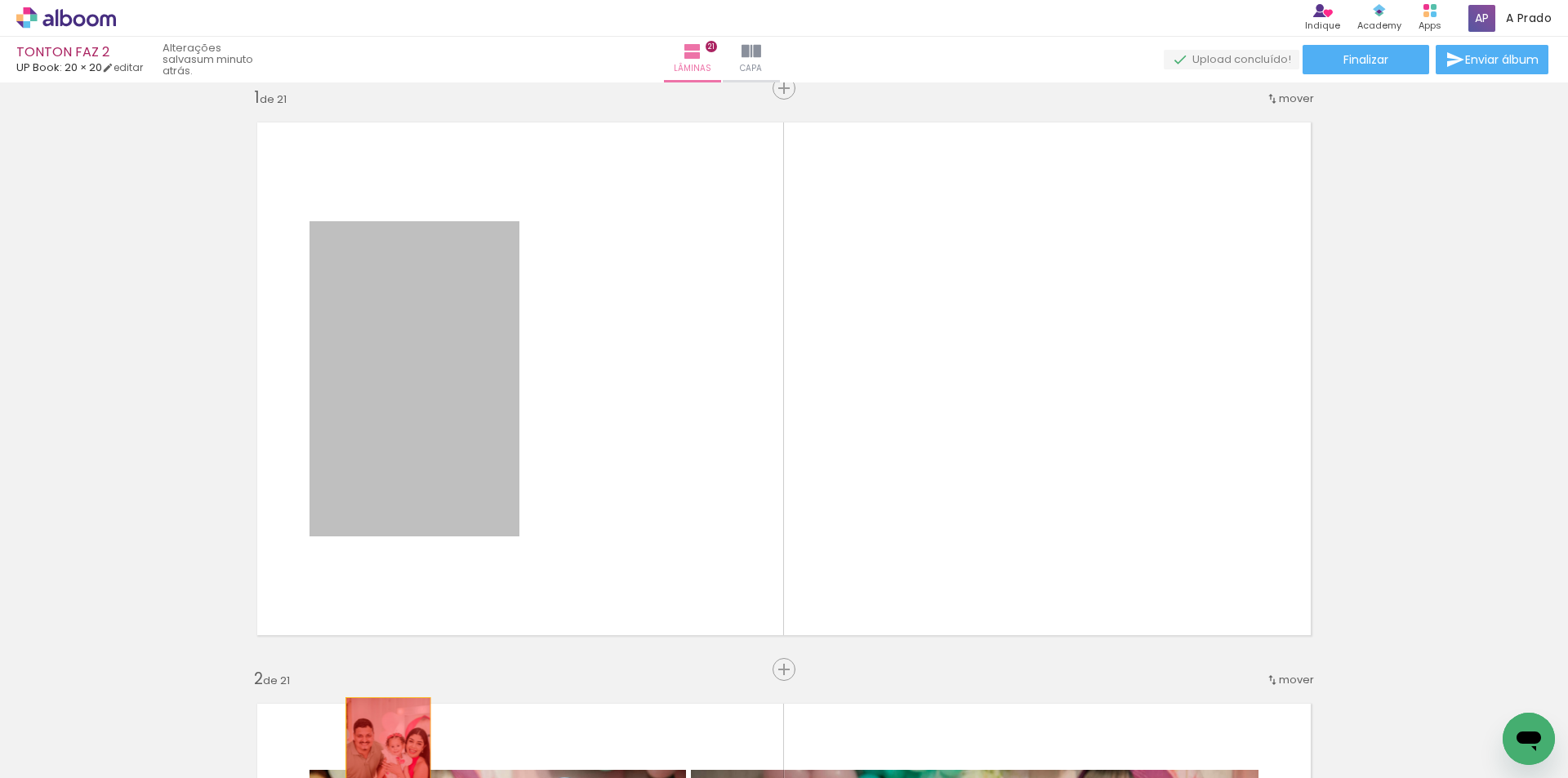
drag, startPoint x: 403, startPoint y: 354, endPoint x: 382, endPoint y: 761, distance: 407.5
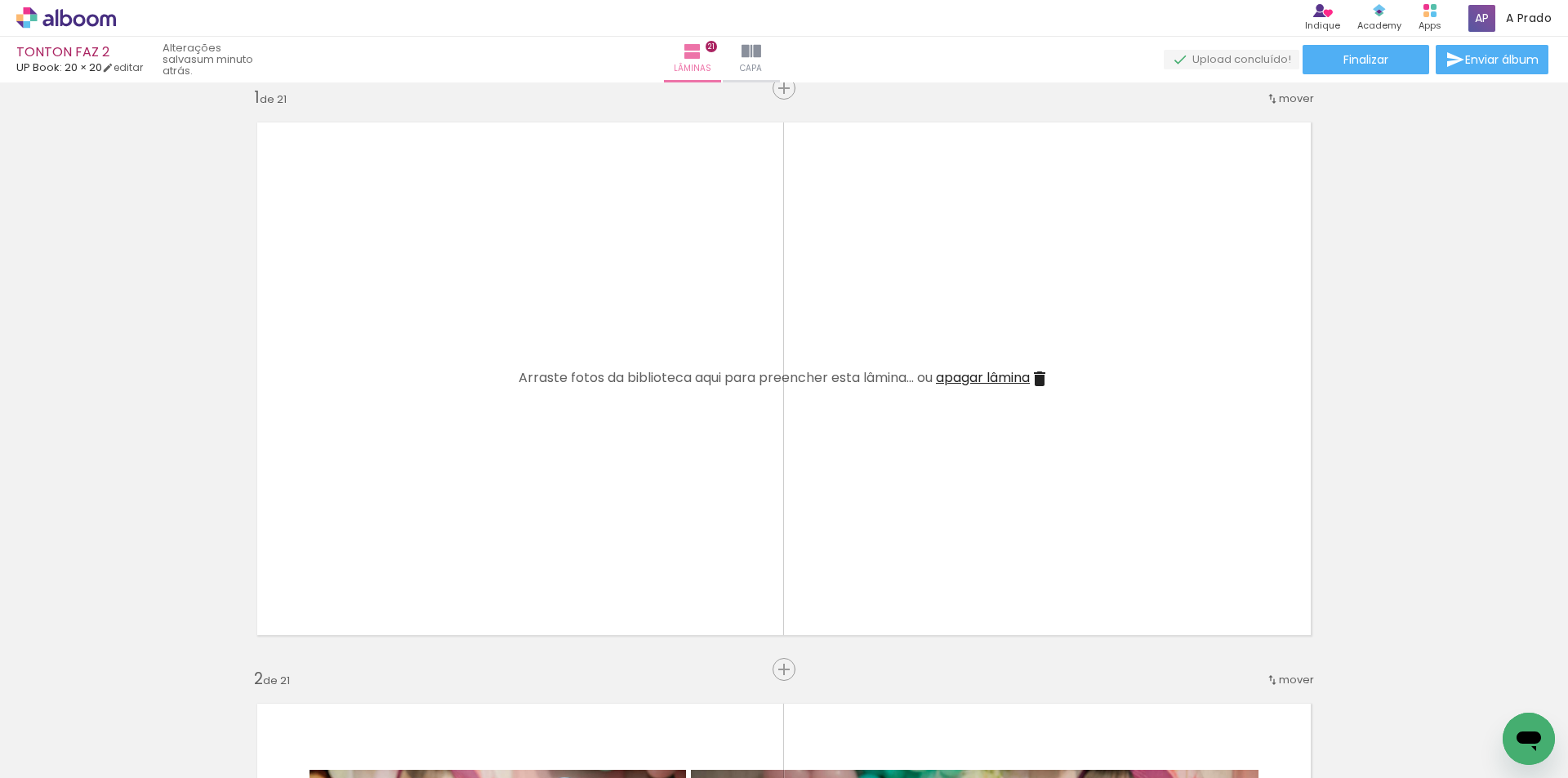
click at [76, 764] on span "Adicionar Fotos" at bounding box center [58, 756] width 49 height 18
click at [0, 0] on input "file" at bounding box center [0, 0] width 0 height 0
click at [55, 750] on span "Adicionar Fotos" at bounding box center [58, 756] width 49 height 18
click at [0, 0] on input "file" at bounding box center [0, 0] width 0 height 0
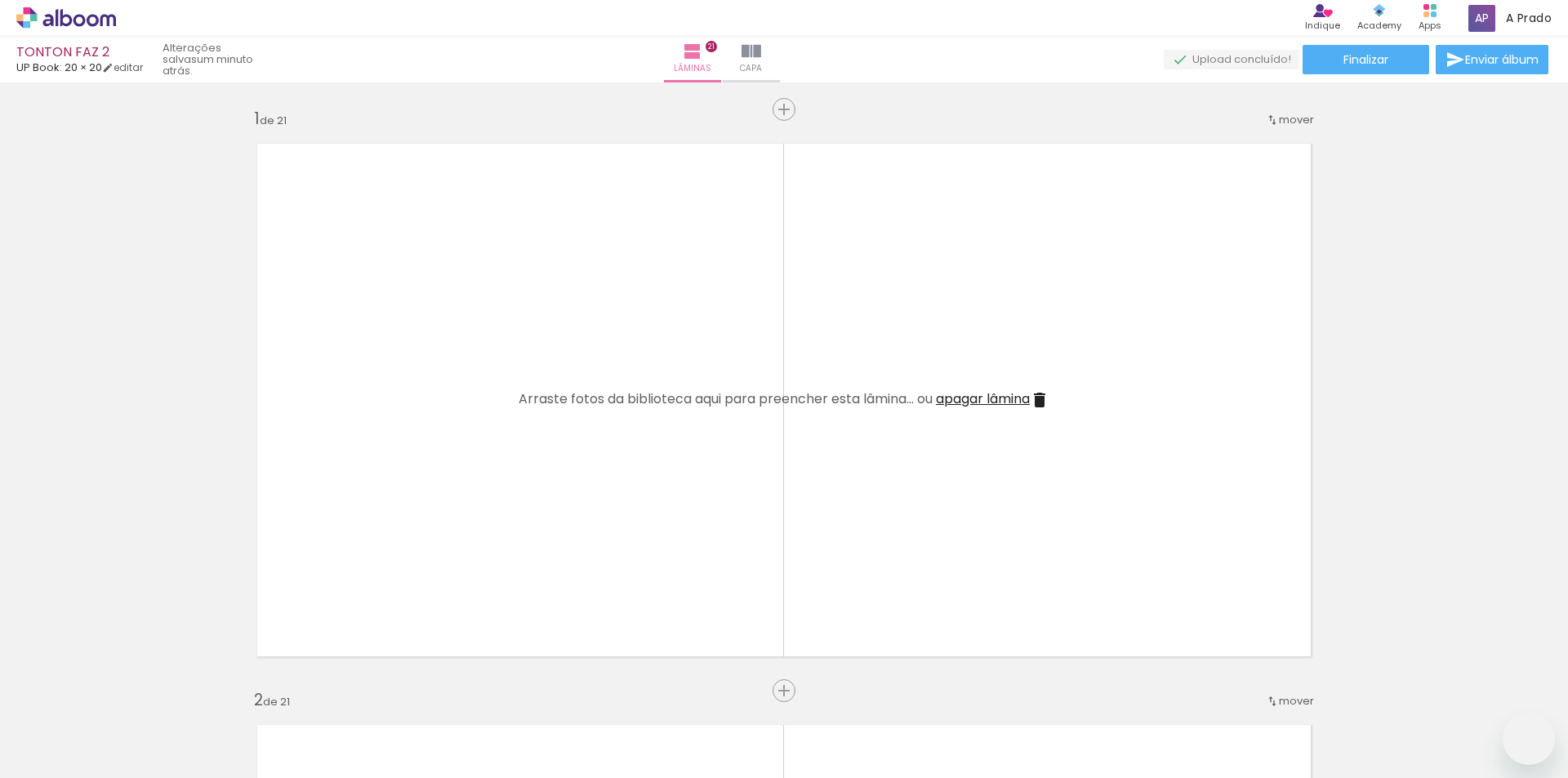
click at [56, 755] on span "Adicionar Fotos" at bounding box center [58, 756] width 49 height 18
click at [0, 0] on input "file" at bounding box center [0, 0] width 0 height 0
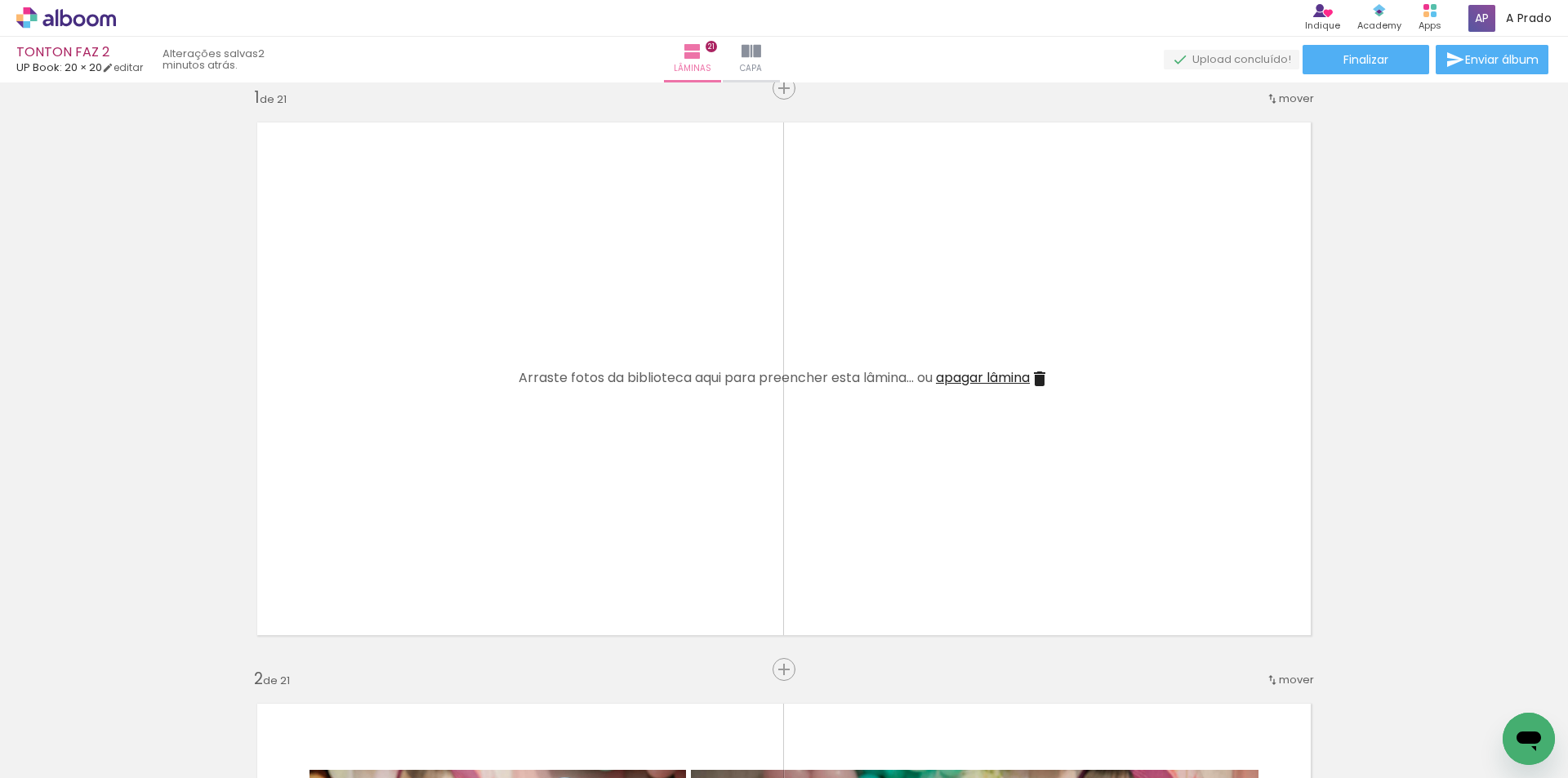
scroll to position [0, 6254]
click at [55, 757] on span "Adicionar Fotos" at bounding box center [58, 756] width 49 height 18
click at [0, 0] on input "file" at bounding box center [0, 0] width 0 height 0
click at [49, 756] on span "Adicionar Fotos" at bounding box center [58, 756] width 49 height 18
click at [0, 0] on input "file" at bounding box center [0, 0] width 0 height 0
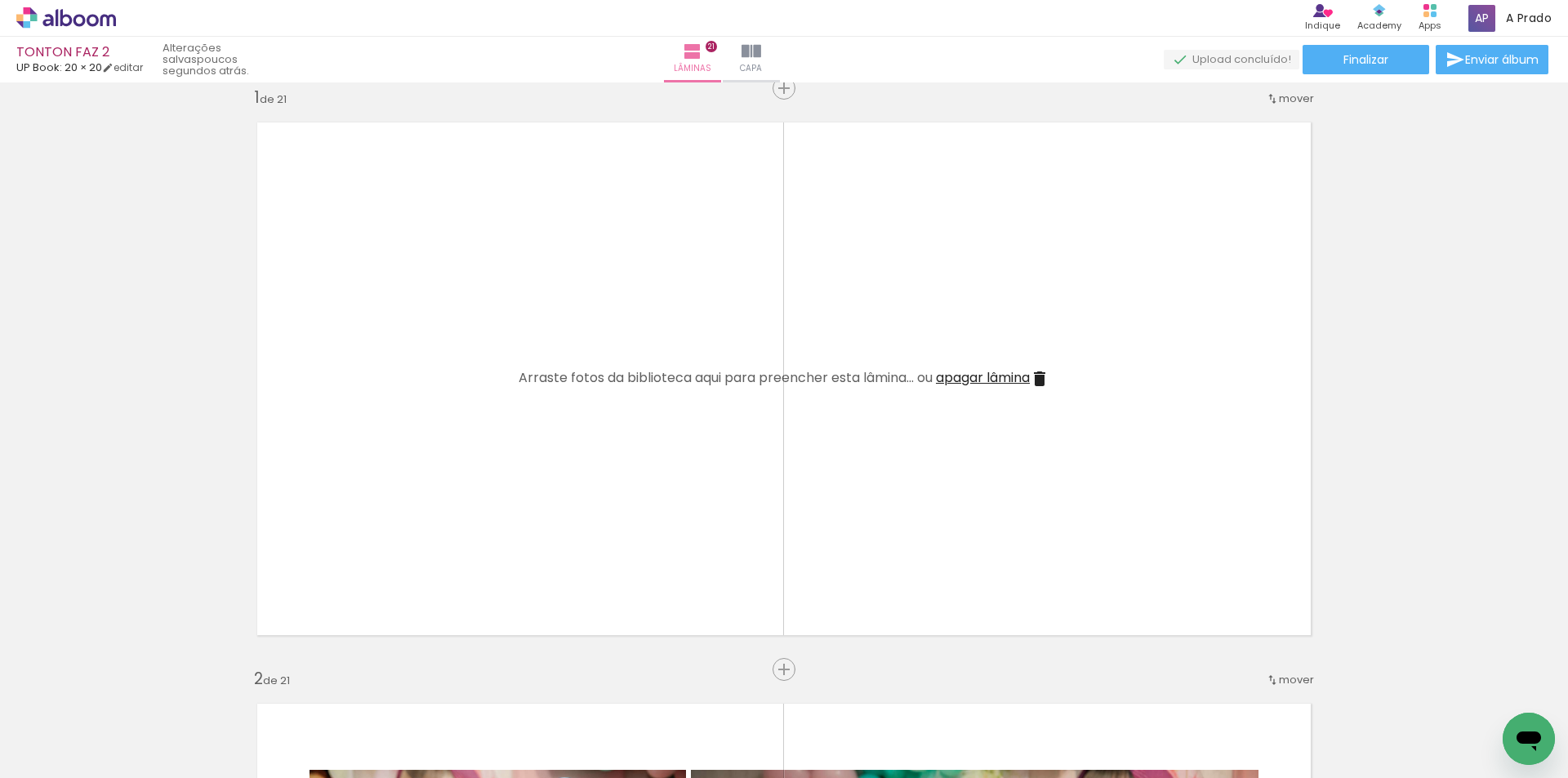
scroll to position [0, 6345]
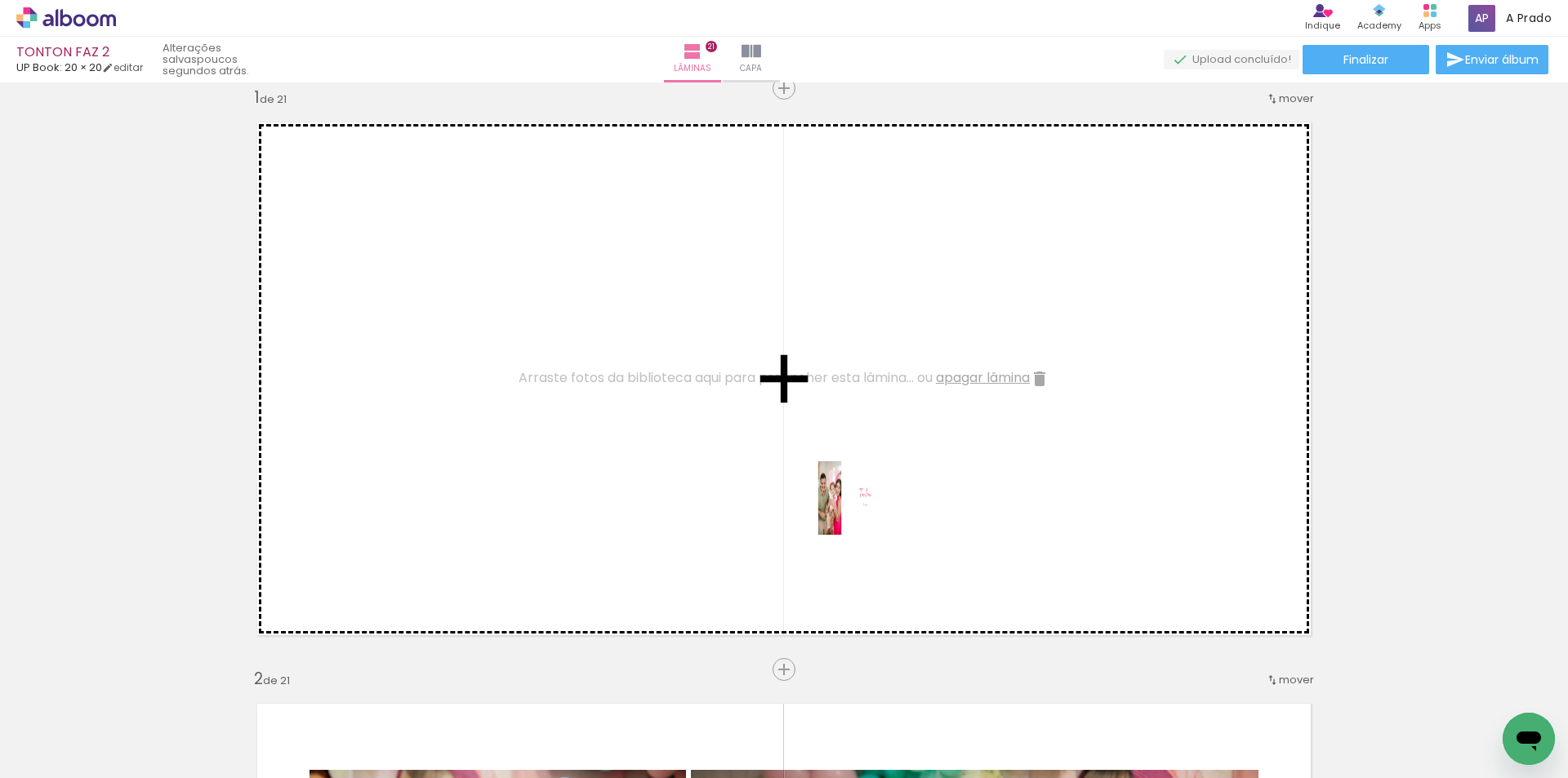
drag, startPoint x: 1492, startPoint y: 736, endPoint x: 696, endPoint y: 433, distance: 851.7
click at [696, 433] on quentale-workspace at bounding box center [784, 389] width 1568 height 778
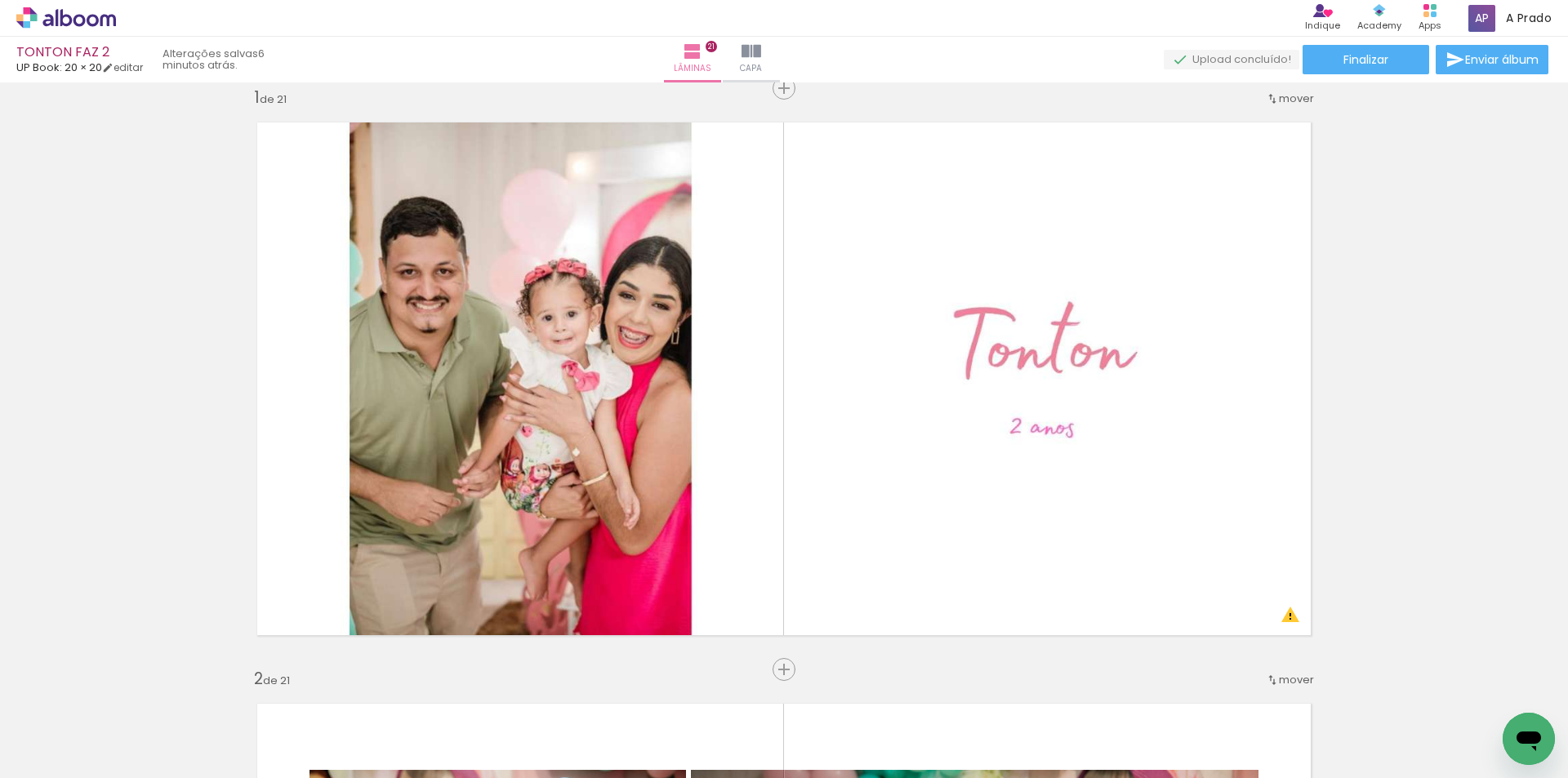
scroll to position [0, 6345]
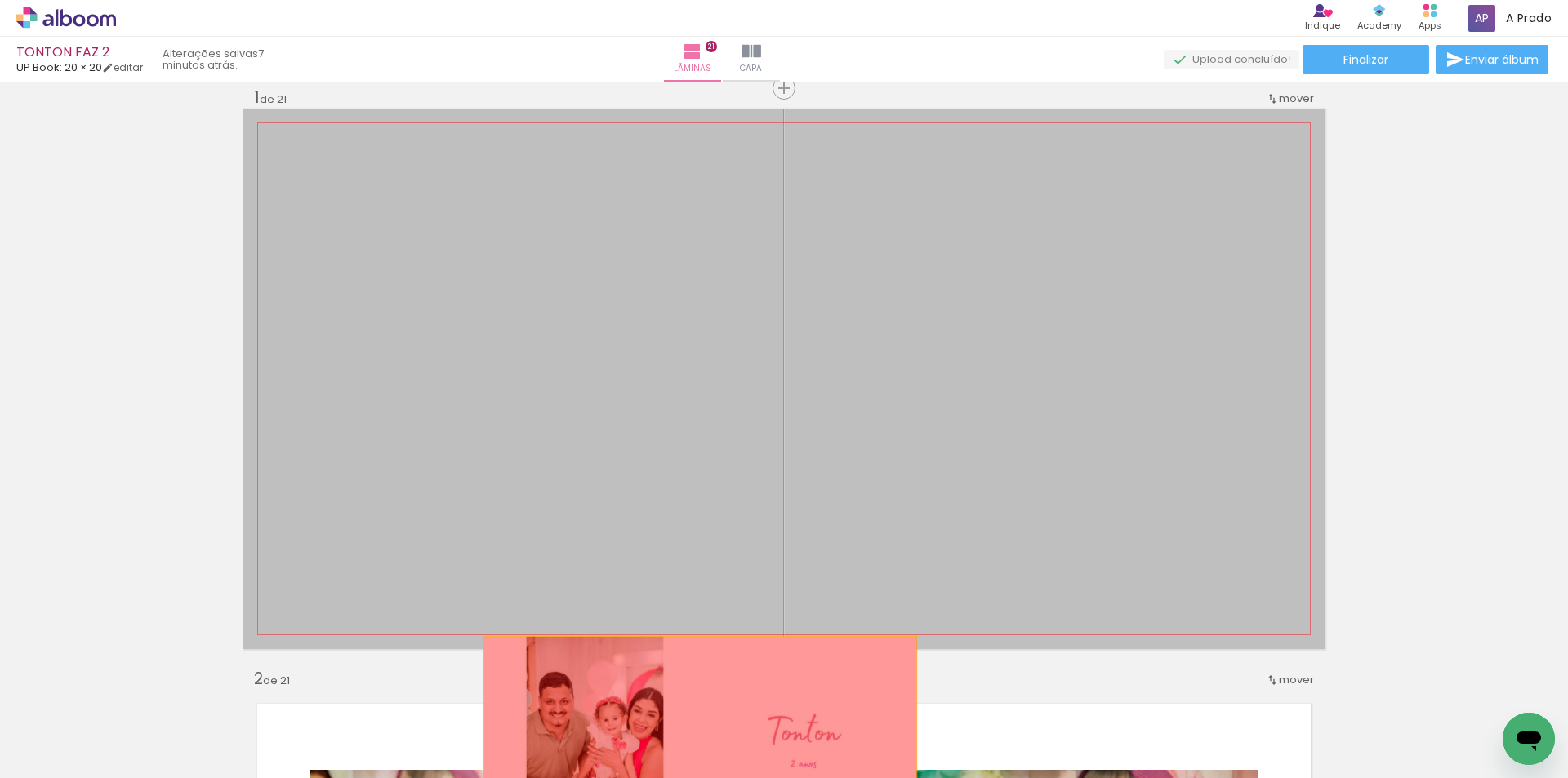
drag, startPoint x: 699, startPoint y: 346, endPoint x: 686, endPoint y: 762, distance: 416.2
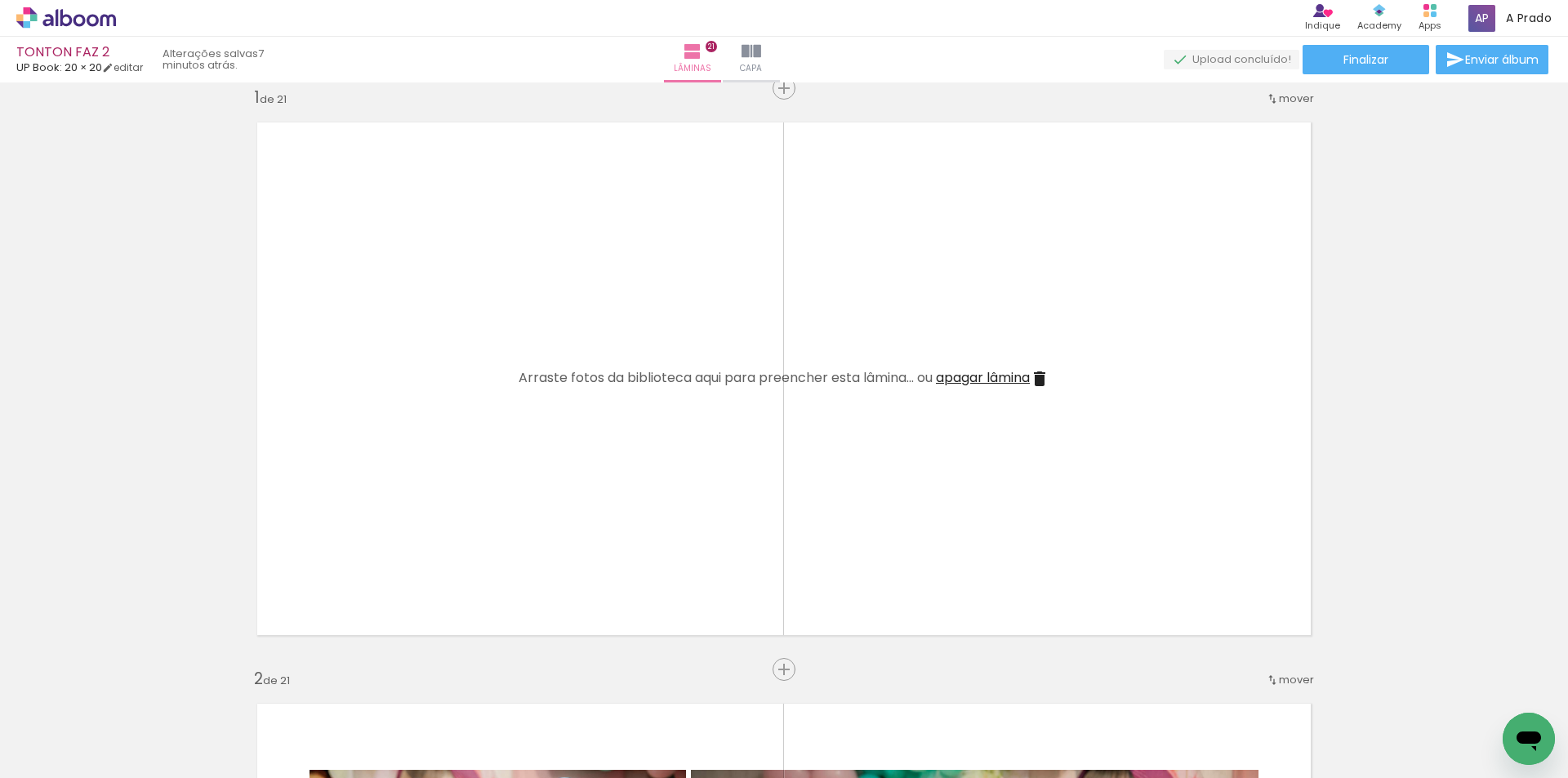
click at [70, 747] on span "Adicionar Fotos" at bounding box center [58, 756] width 49 height 18
click at [0, 0] on input "file" at bounding box center [0, 0] width 0 height 0
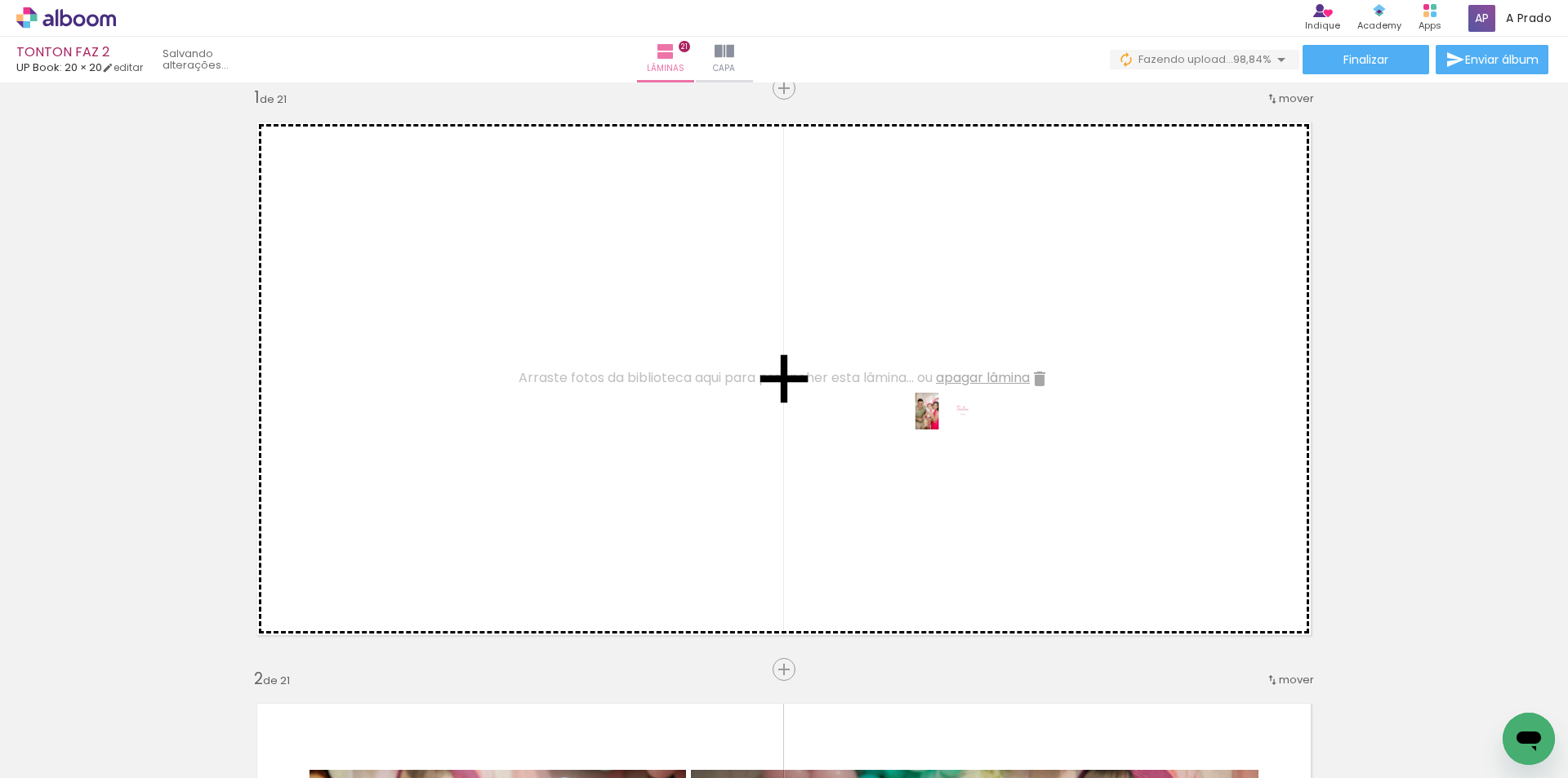
drag, startPoint x: 1494, startPoint y: 737, endPoint x: 957, endPoint y: 441, distance: 613.2
click at [957, 441] on quentale-workspace at bounding box center [784, 389] width 1568 height 778
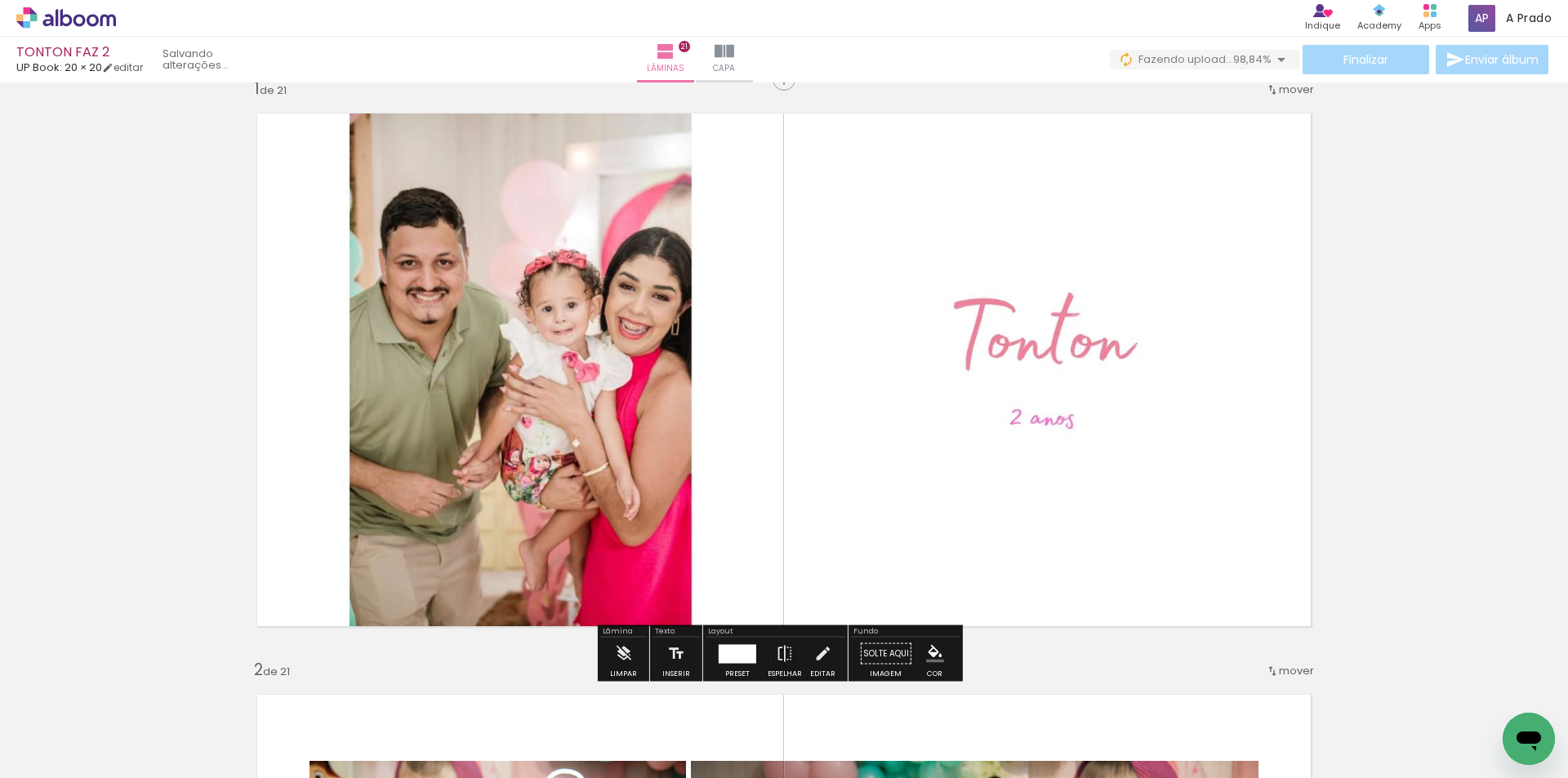
scroll to position [21, 0]
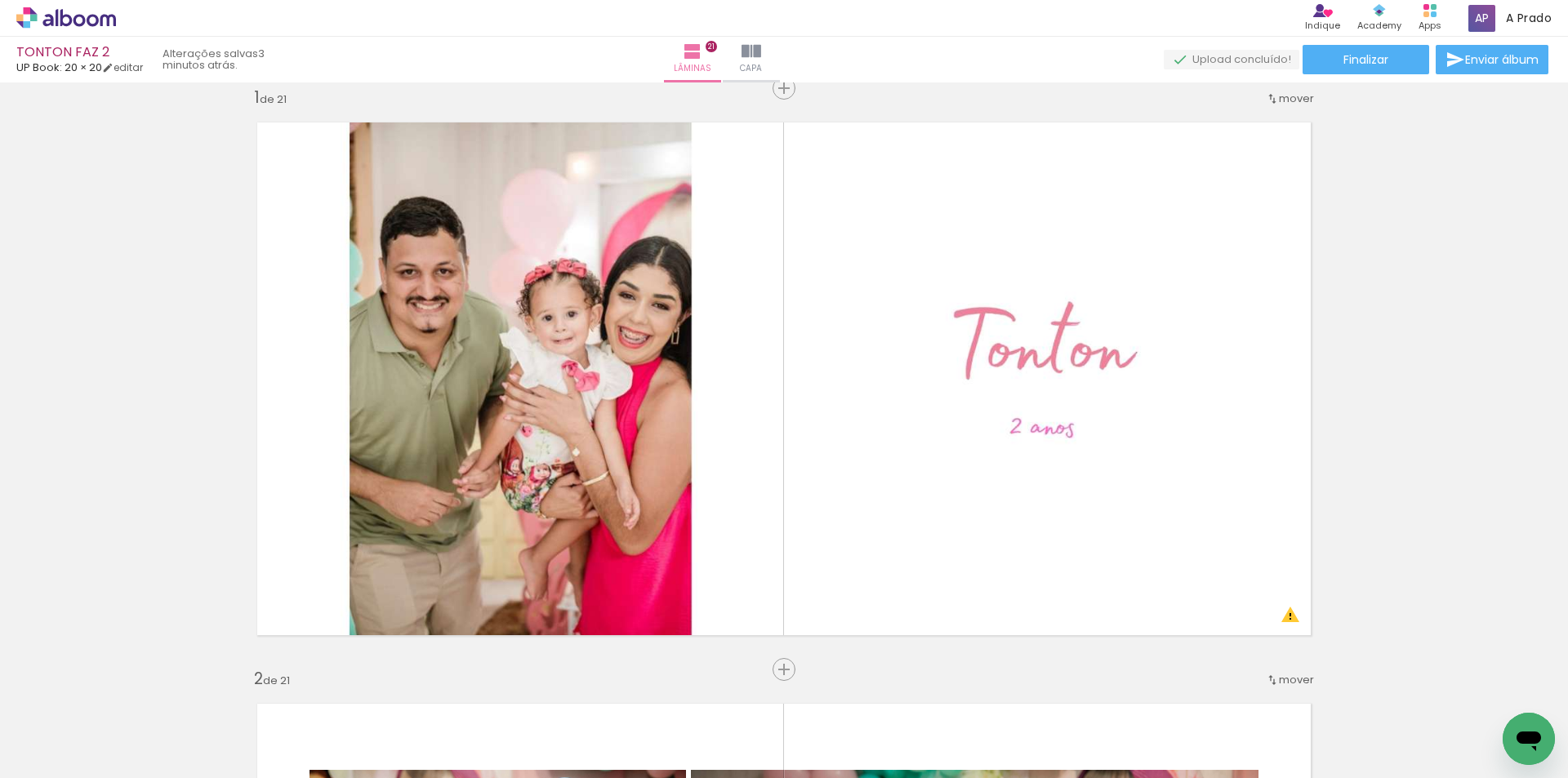
scroll to position [0, 6437]
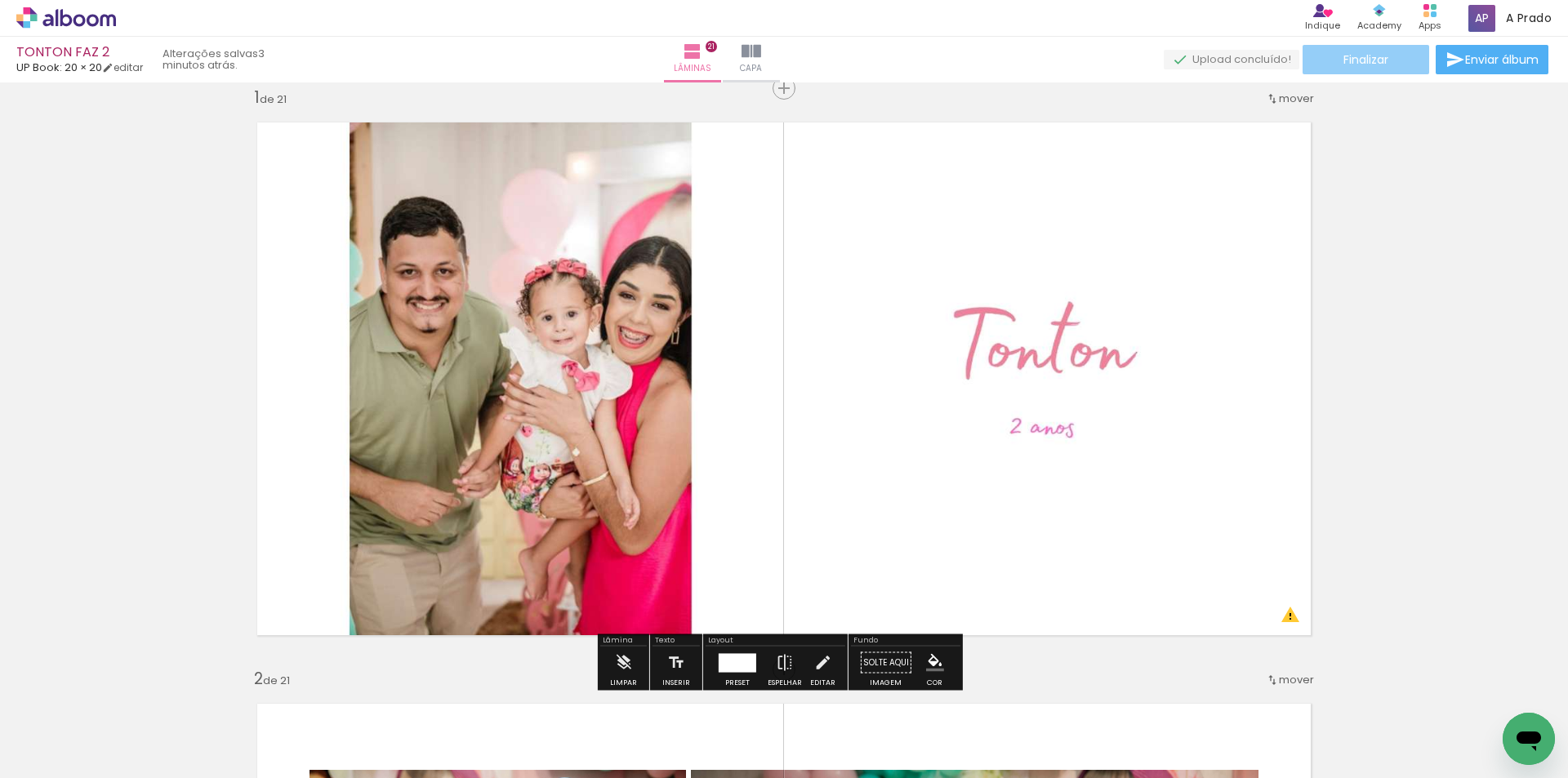
click at [1371, 66] on span "Finalizar" at bounding box center [1365, 59] width 45 height 12
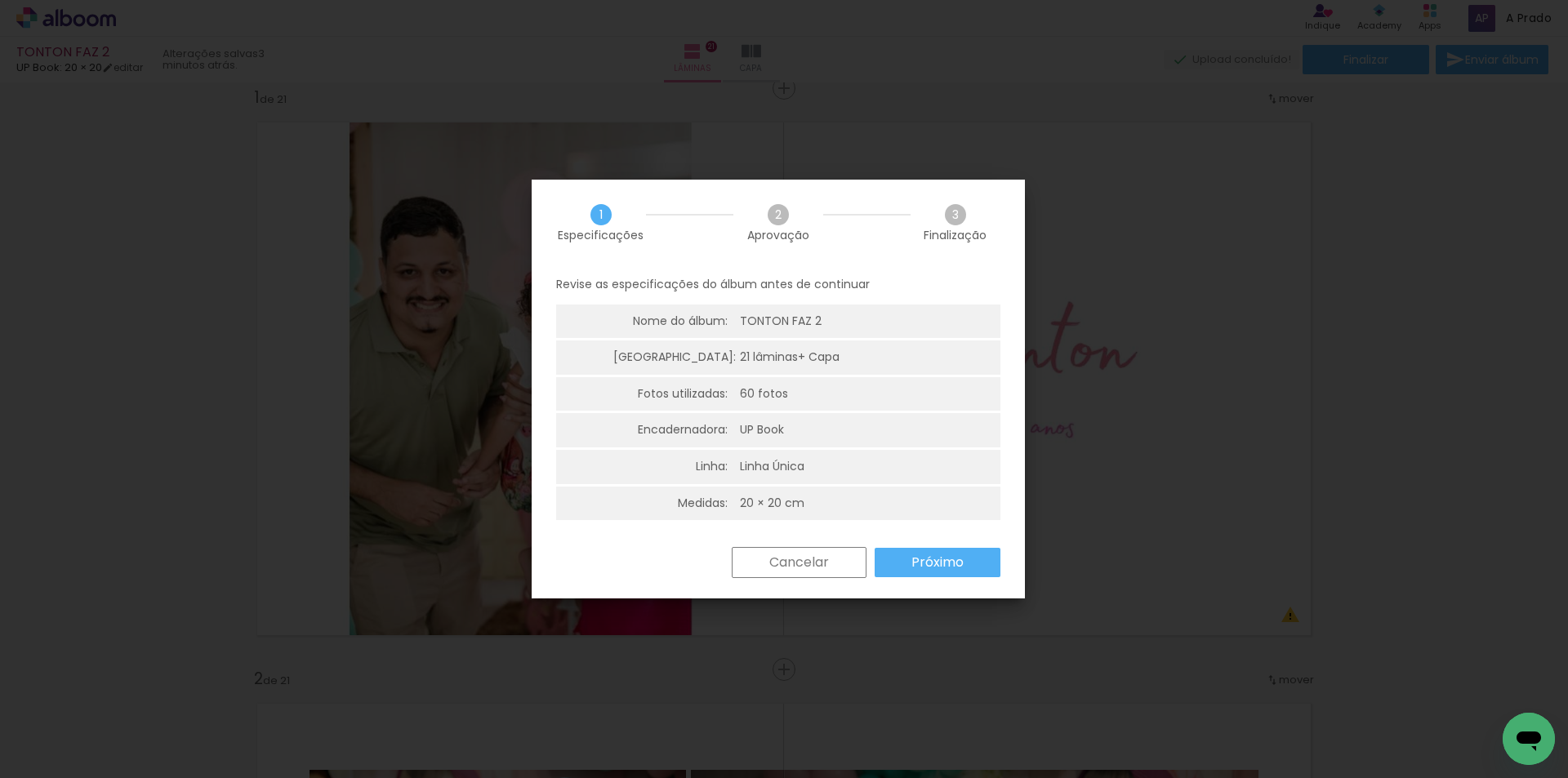
click at [969, 568] on paper-button "Próximo" at bounding box center [937, 562] width 126 height 29
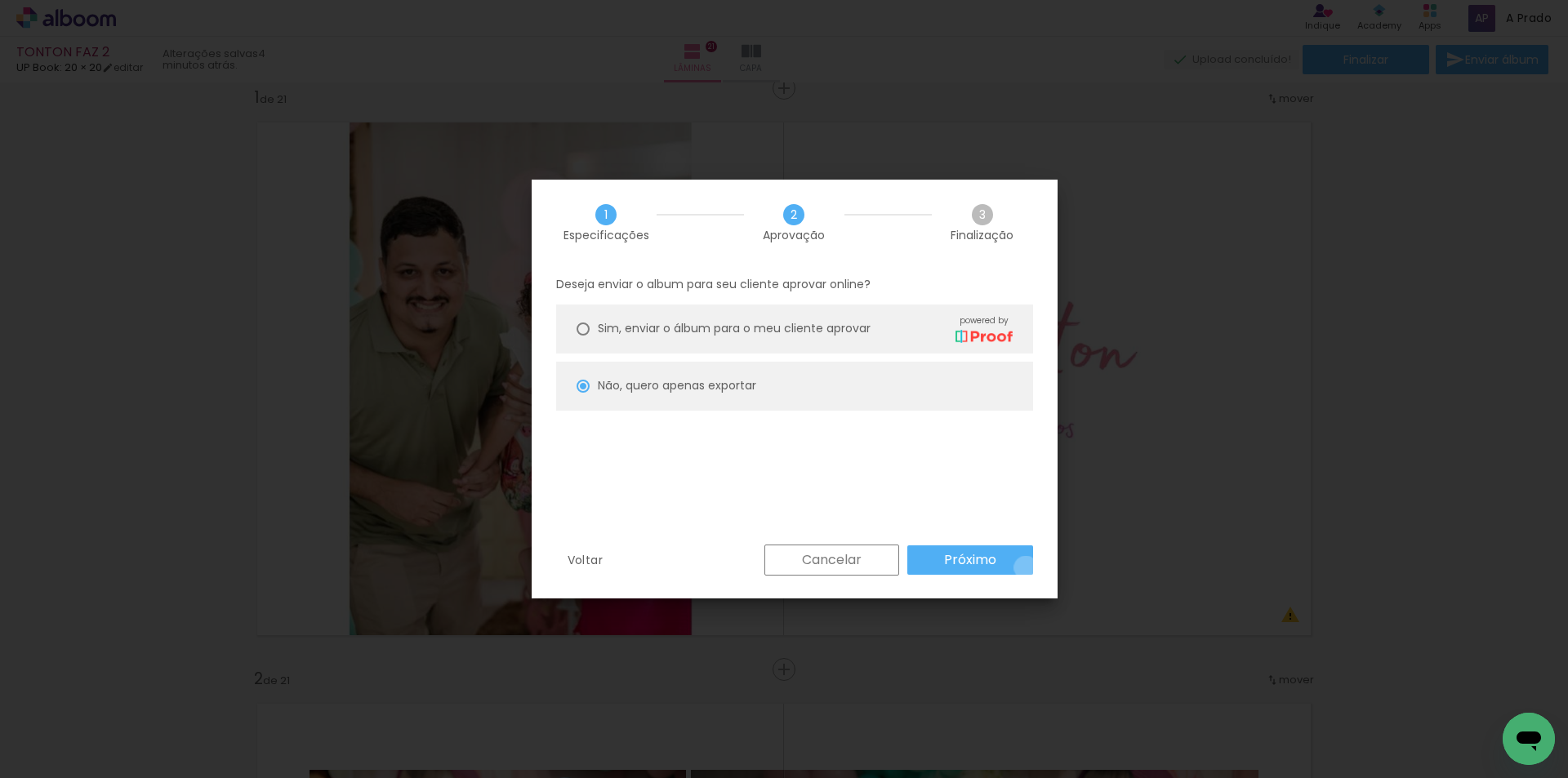
click at [1026, 568] on paper-button "Próximo" at bounding box center [970, 560] width 126 height 29
type input "Alta, 300 DPI"
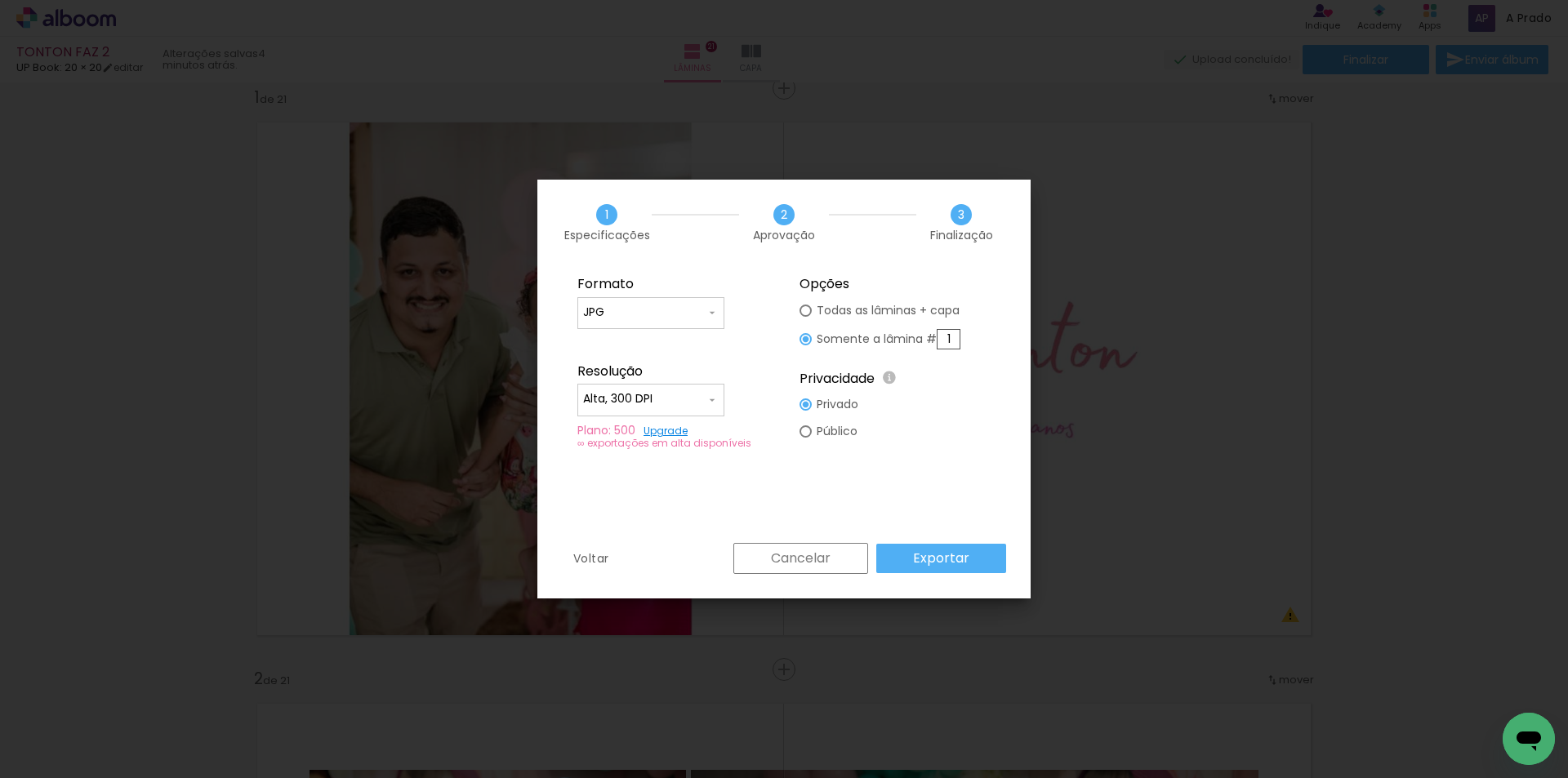
click at [0, 0] on slot "Exportar" at bounding box center [0, 0] width 0 height 0
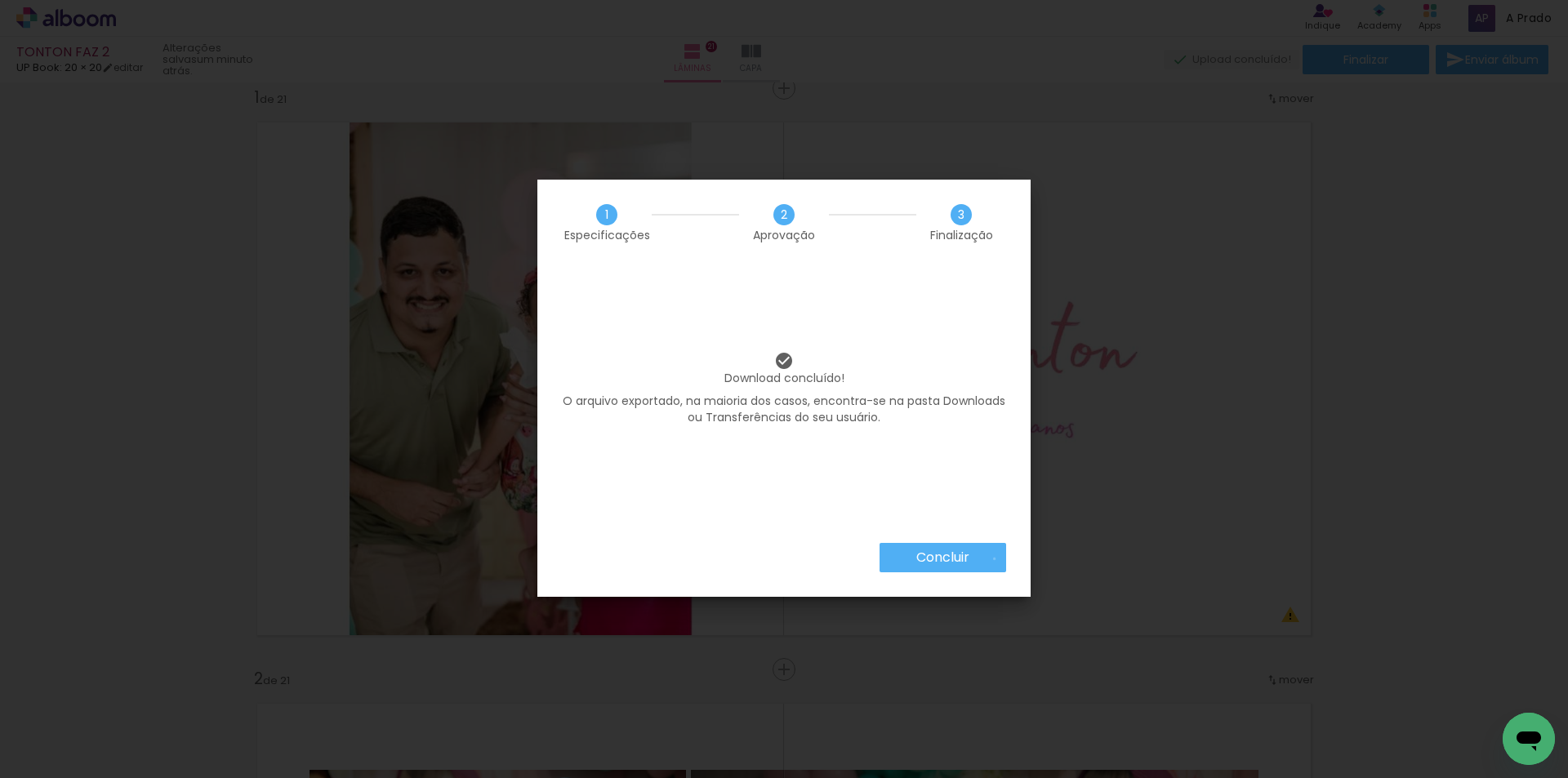
click at [993, 559] on paper-button "Concluir" at bounding box center [942, 558] width 126 height 29
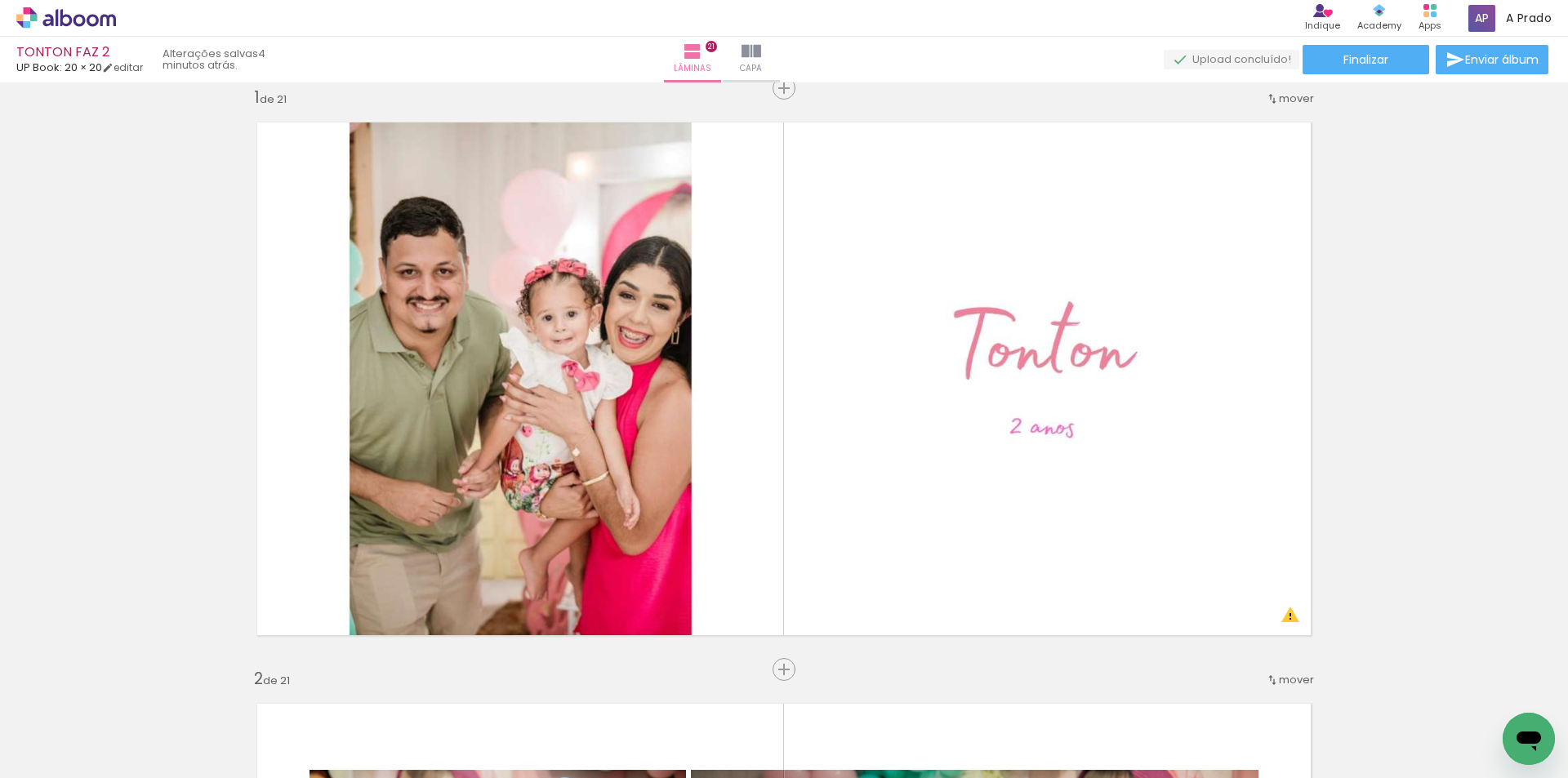
scroll to position [0, 6437]
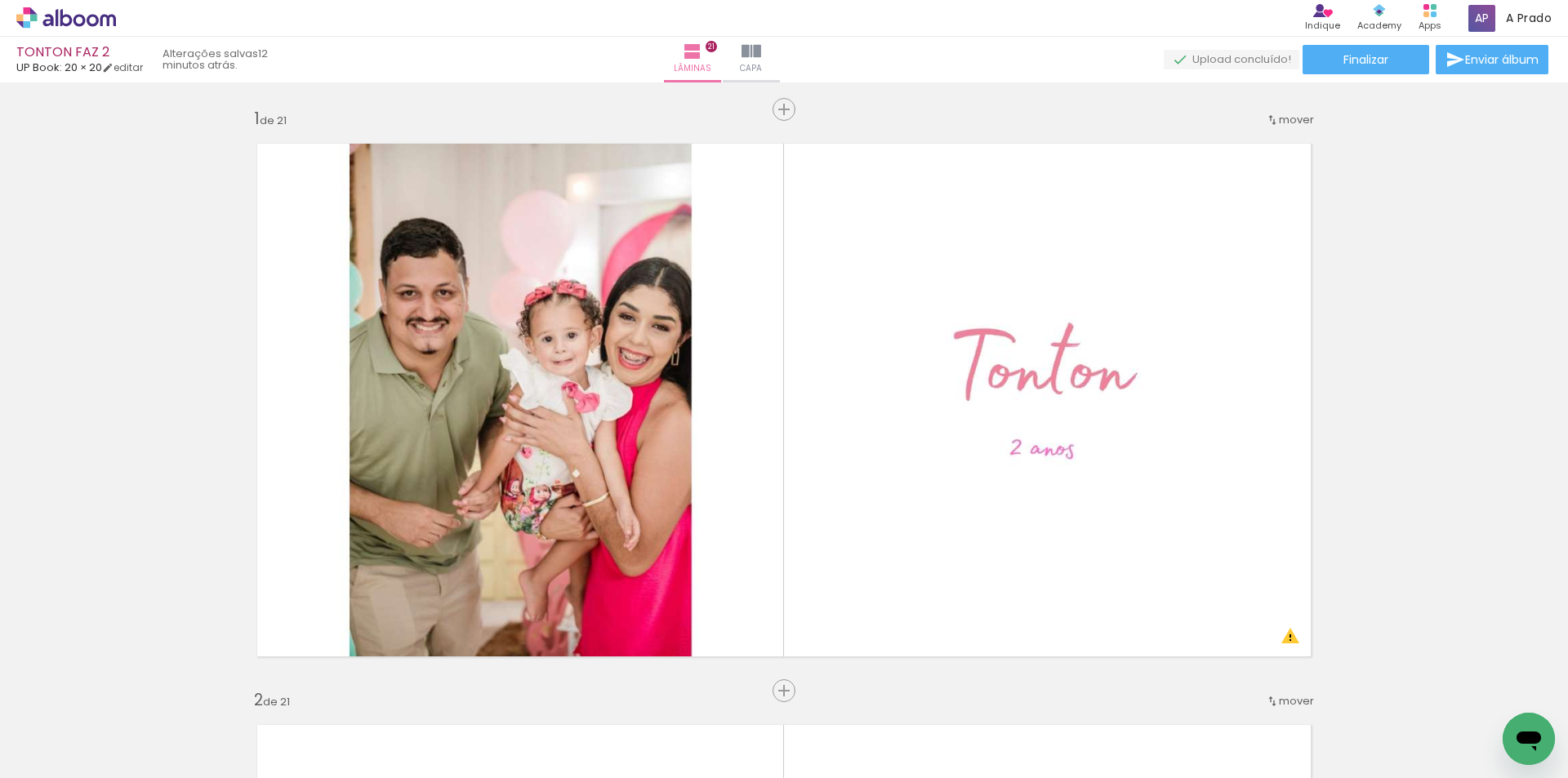
scroll to position [0, 6437]
